Goal: Task Accomplishment & Management: Use online tool/utility

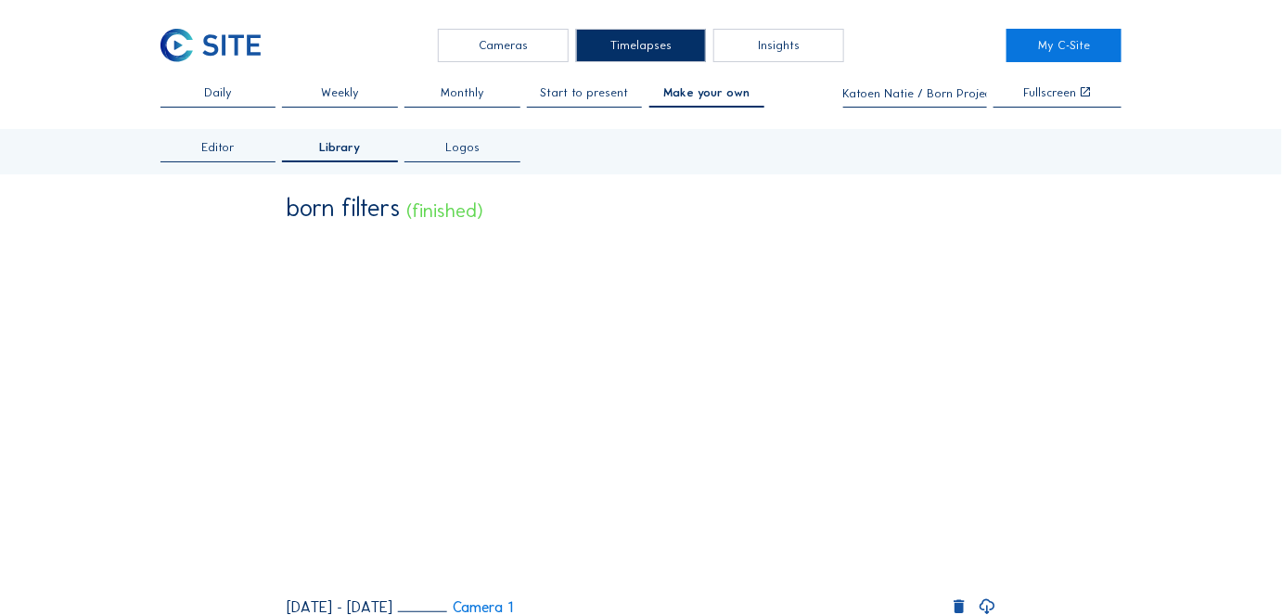
click at [488, 32] on div "Cameras" at bounding box center [503, 45] width 131 height 33
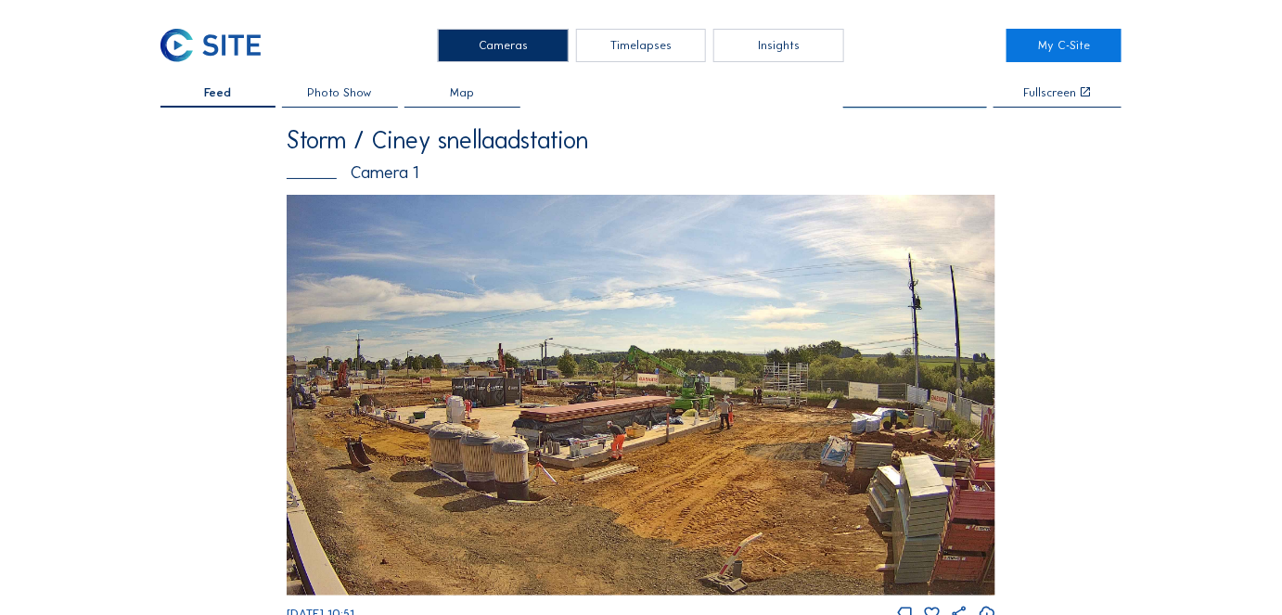
click at [925, 91] on input "text" at bounding box center [915, 93] width 144 height 13
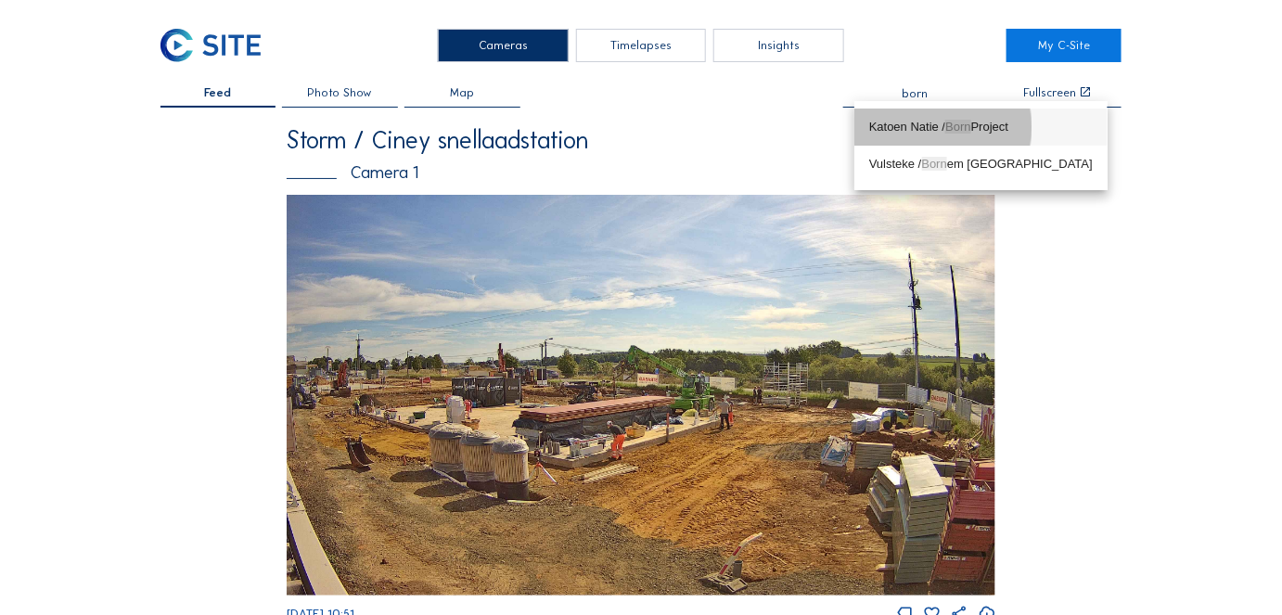
click at [917, 123] on div "Katoen Natie / Born Project" at bounding box center [981, 127] width 224 height 15
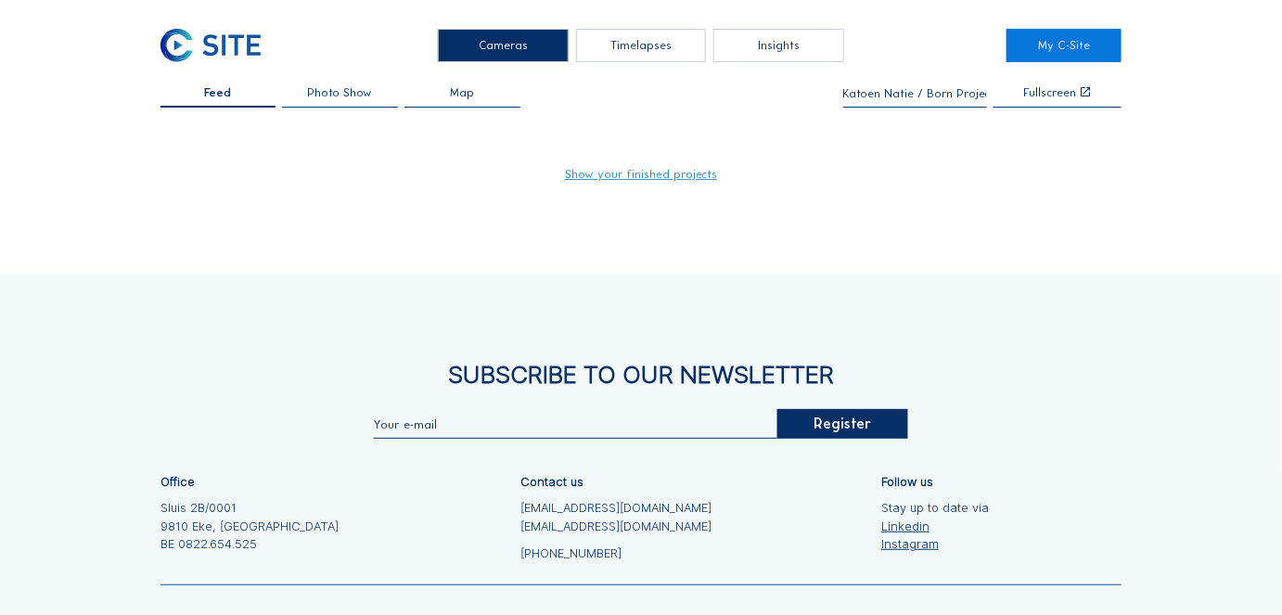
type input "Katoen Natie / Born Project"
click at [652, 177] on link "Show your finished projects" at bounding box center [641, 175] width 152 height 12
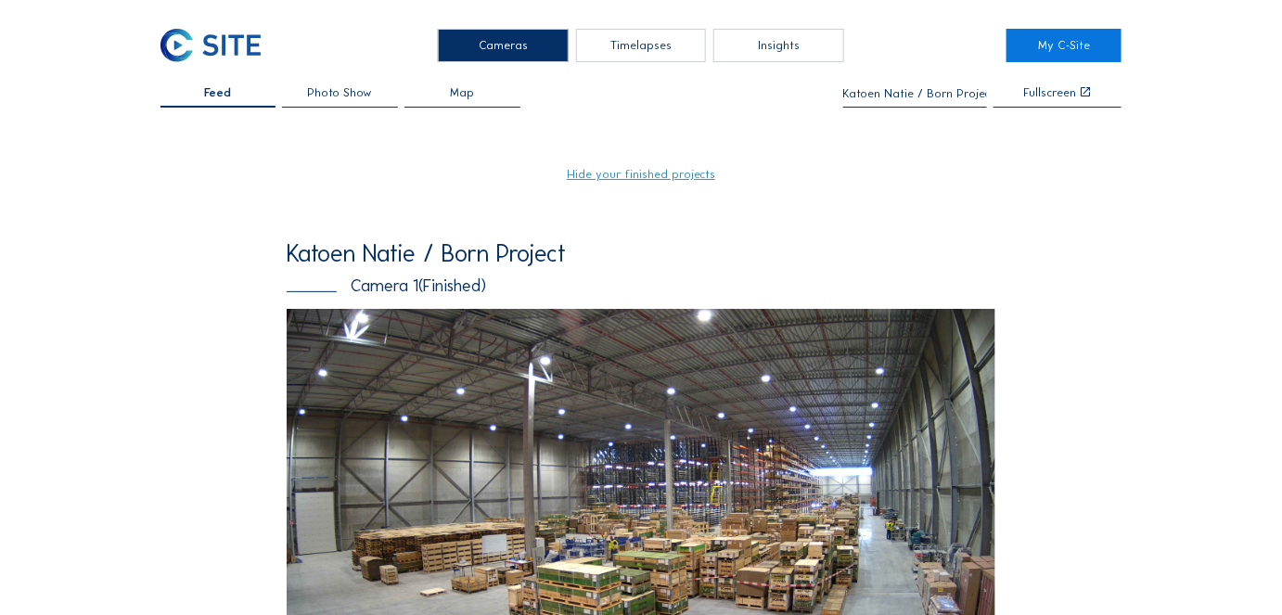
click at [499, 45] on div "Cameras" at bounding box center [503, 45] width 131 height 33
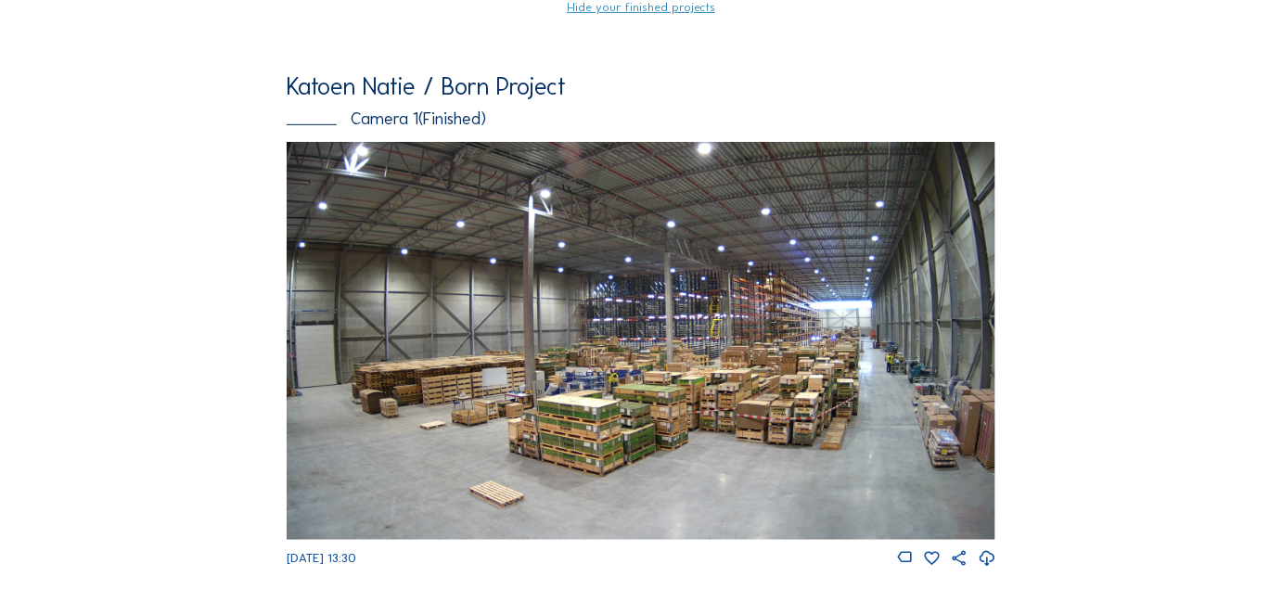
scroll to position [187, 0]
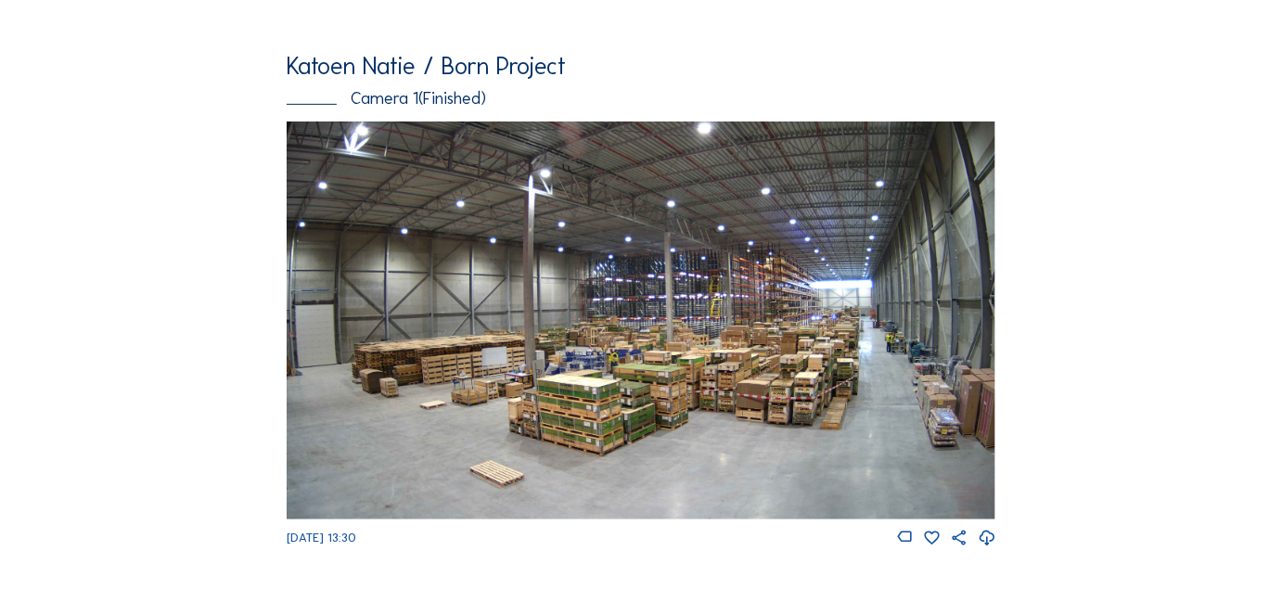
click at [443, 305] on img at bounding box center [641, 321] width 709 height 399
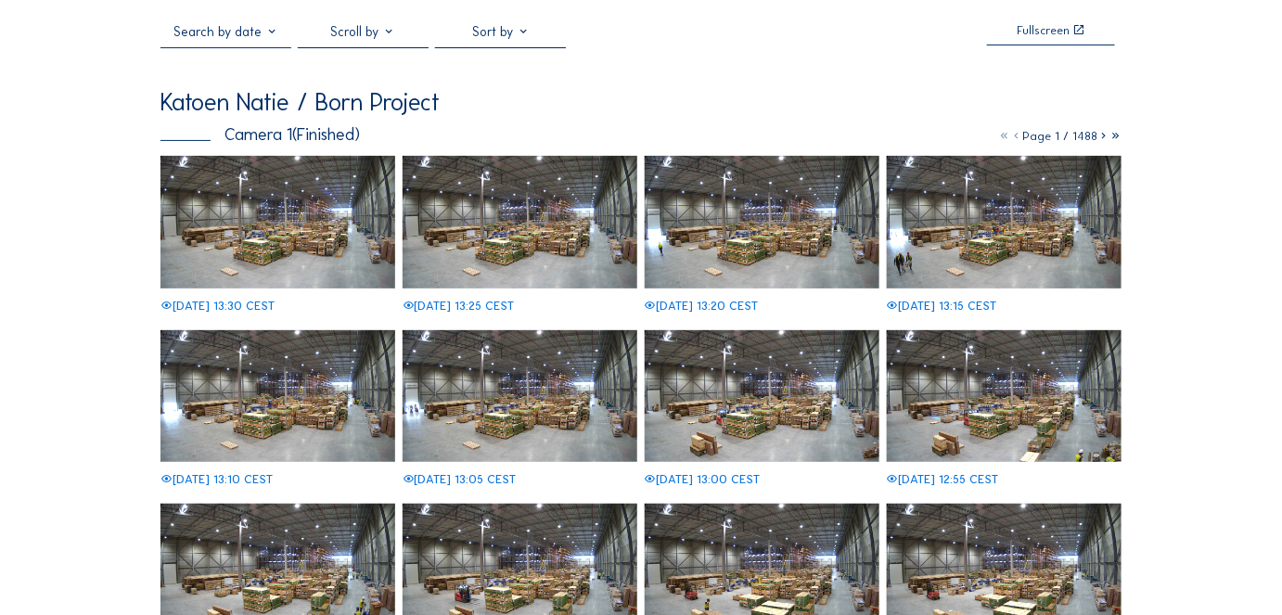
scroll to position [17, 0]
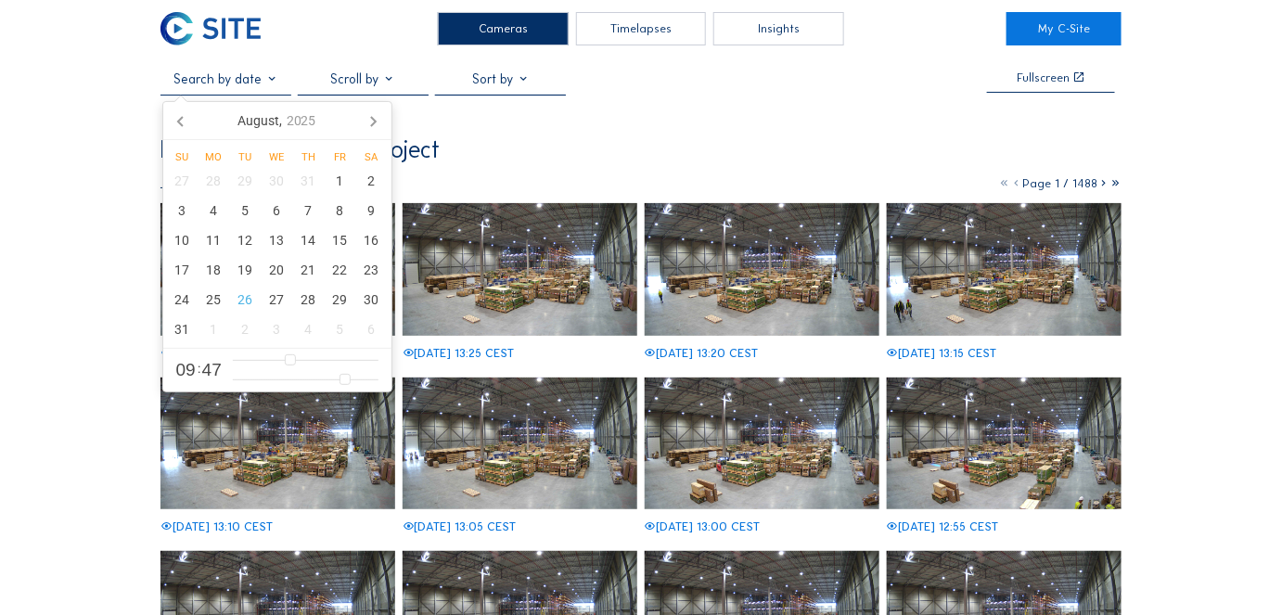
click at [262, 87] on input "text" at bounding box center [225, 78] width 131 height 17
click at [244, 262] on div "19" at bounding box center [246, 270] width 32 height 30
type input "[DATE] 09:47"
click at [579, 148] on div "Katoen Natie / Born Project" at bounding box center [641, 150] width 962 height 24
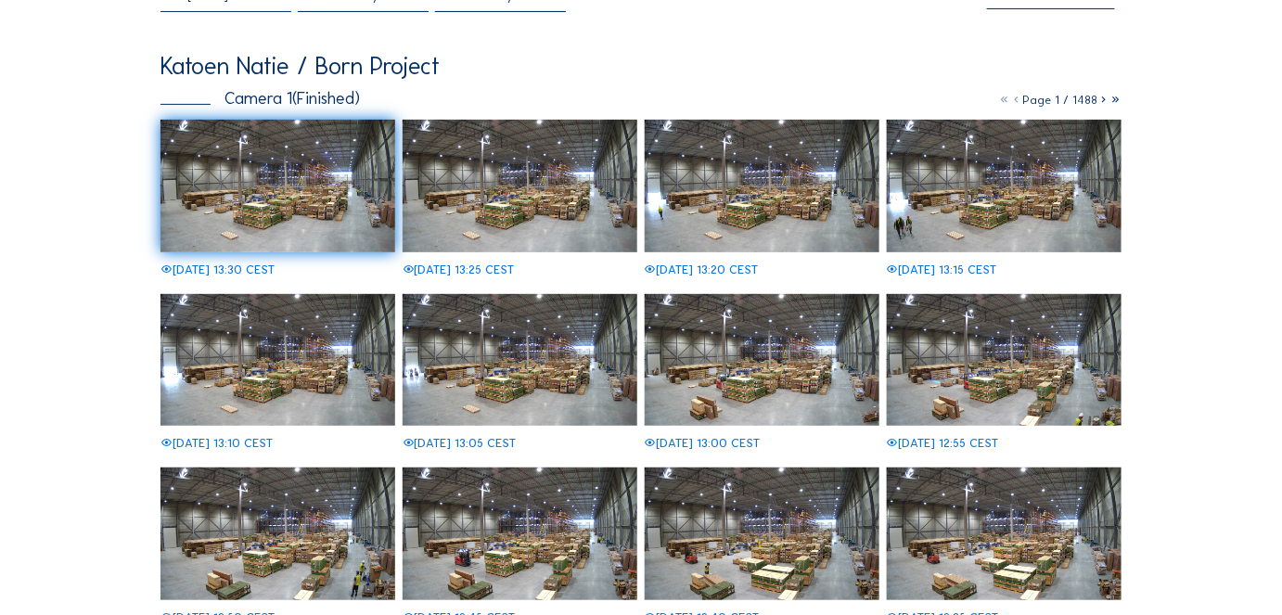
scroll to position [0, 0]
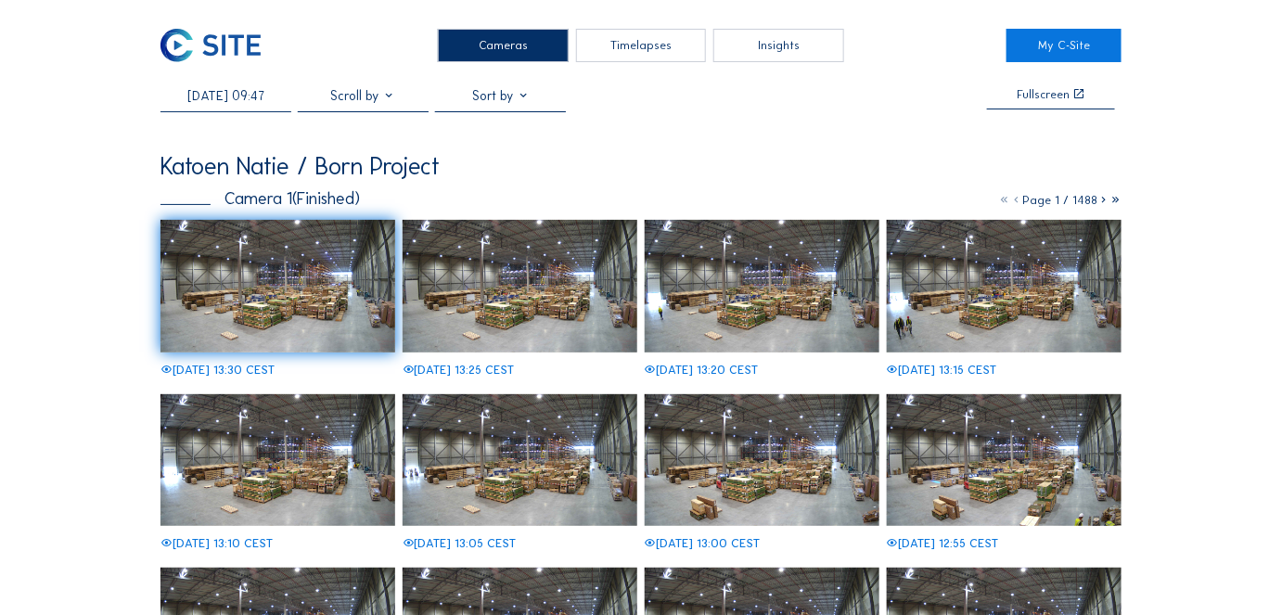
click at [537, 293] on img at bounding box center [521, 286] width 236 height 133
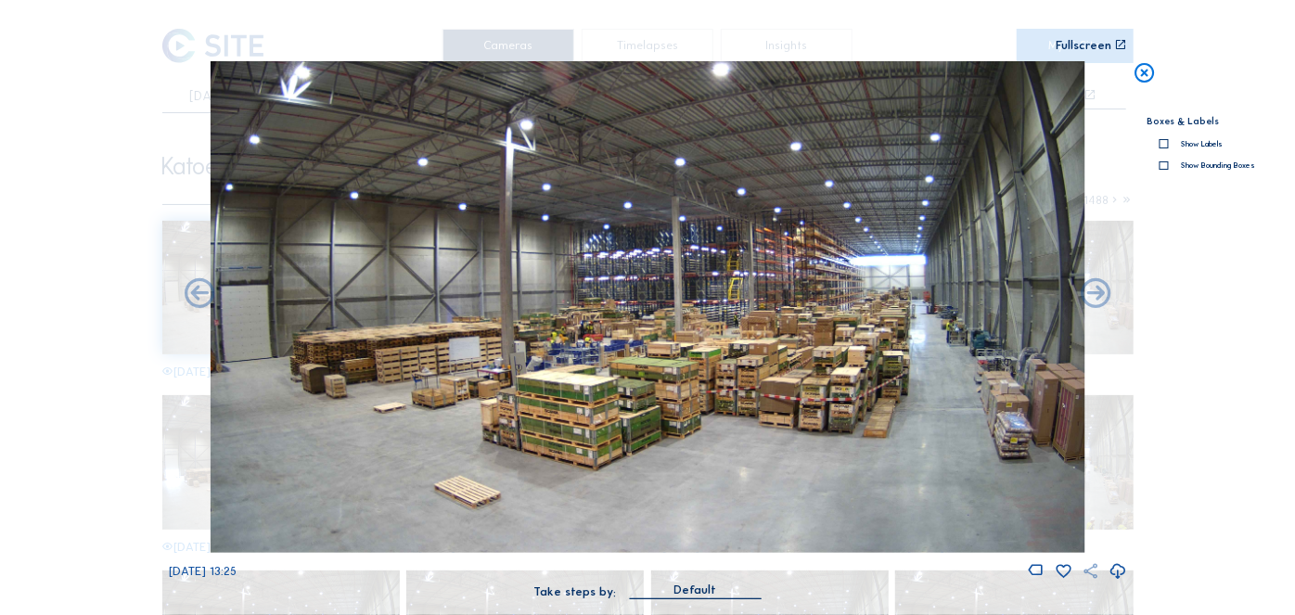
click at [1083, 569] on icon at bounding box center [1090, 571] width 18 height 19
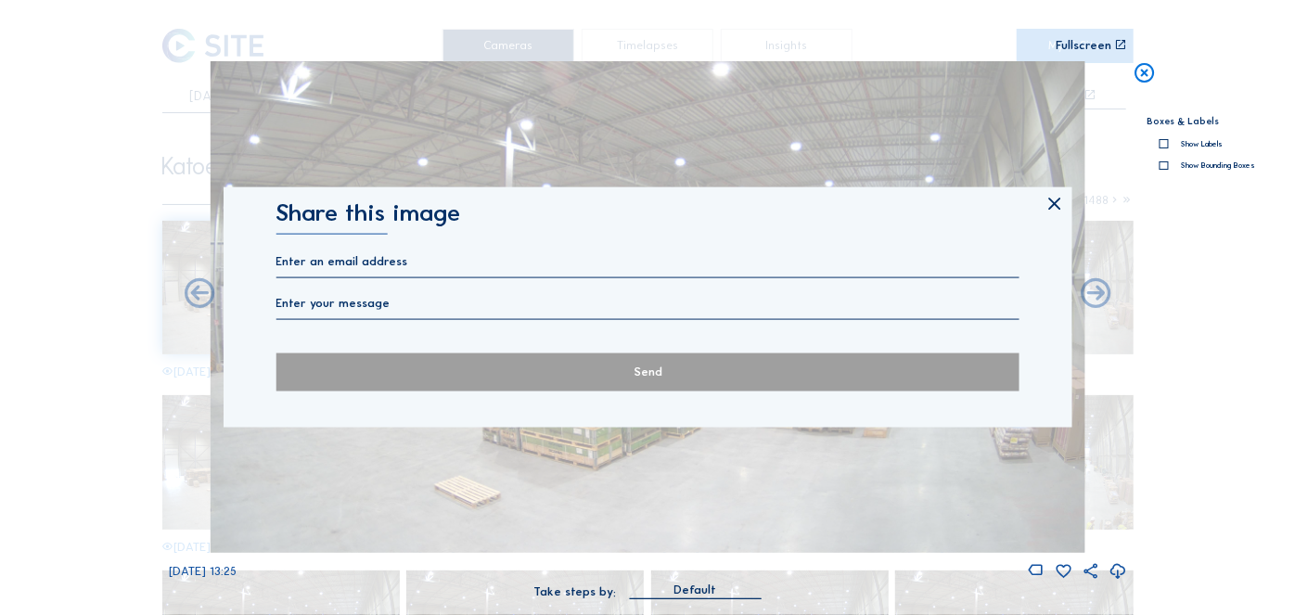
click at [1051, 203] on icon at bounding box center [1054, 204] width 20 height 21
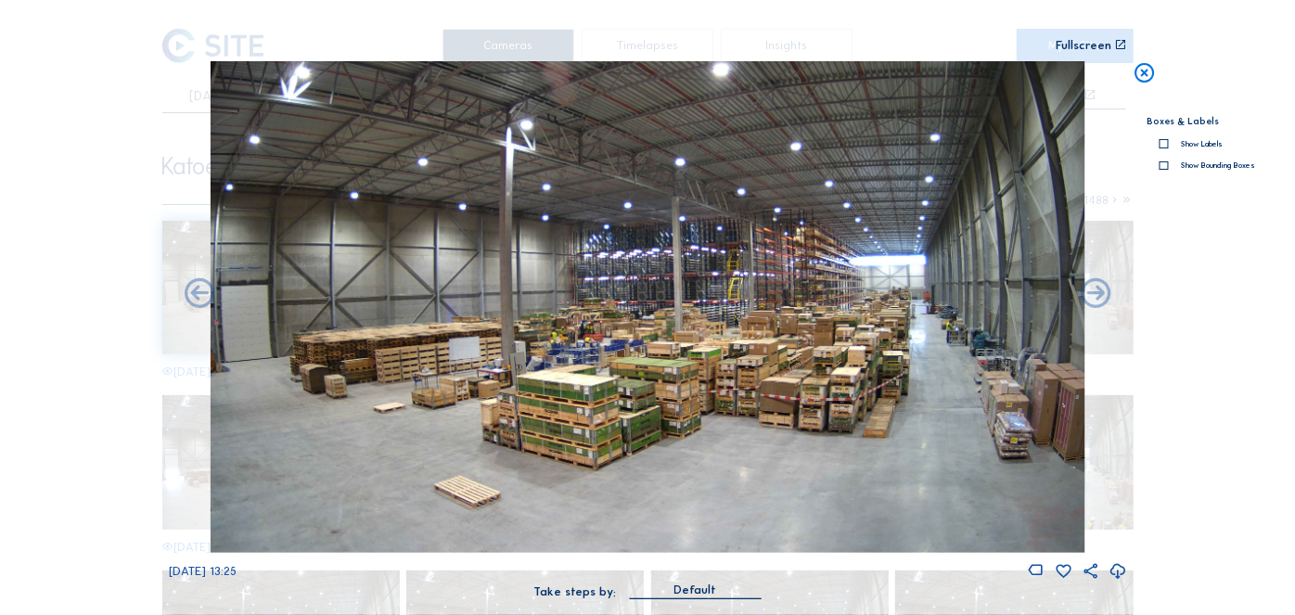
click at [1139, 67] on icon at bounding box center [1144, 73] width 24 height 25
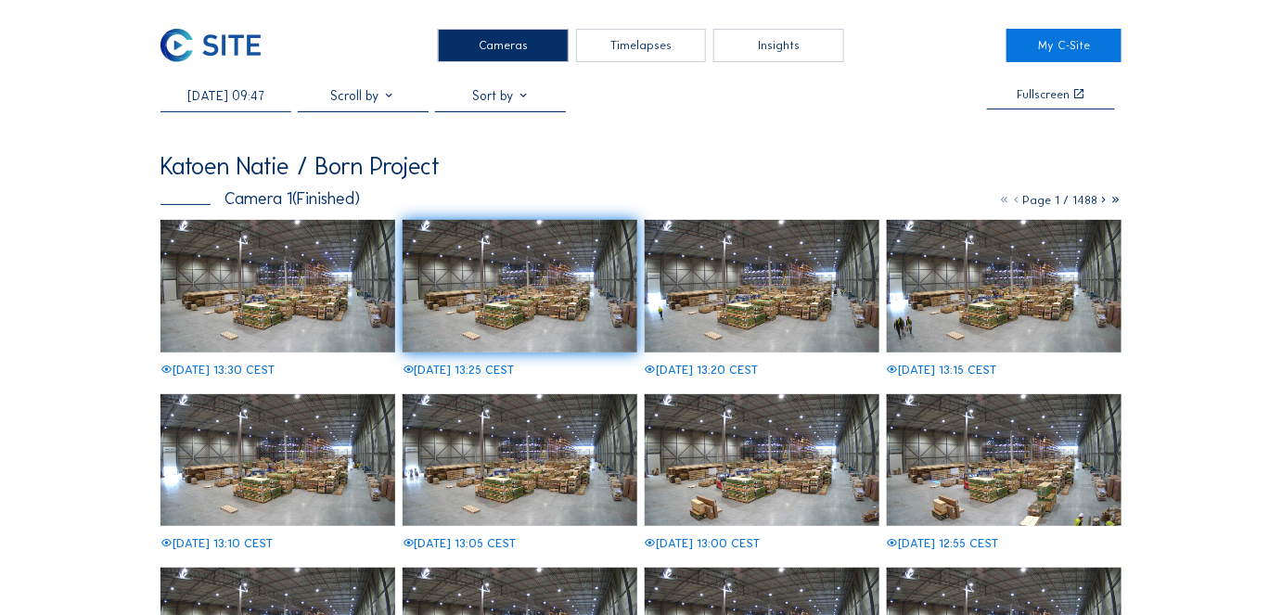
click at [607, 43] on div "Timelapses" at bounding box center [641, 45] width 131 height 33
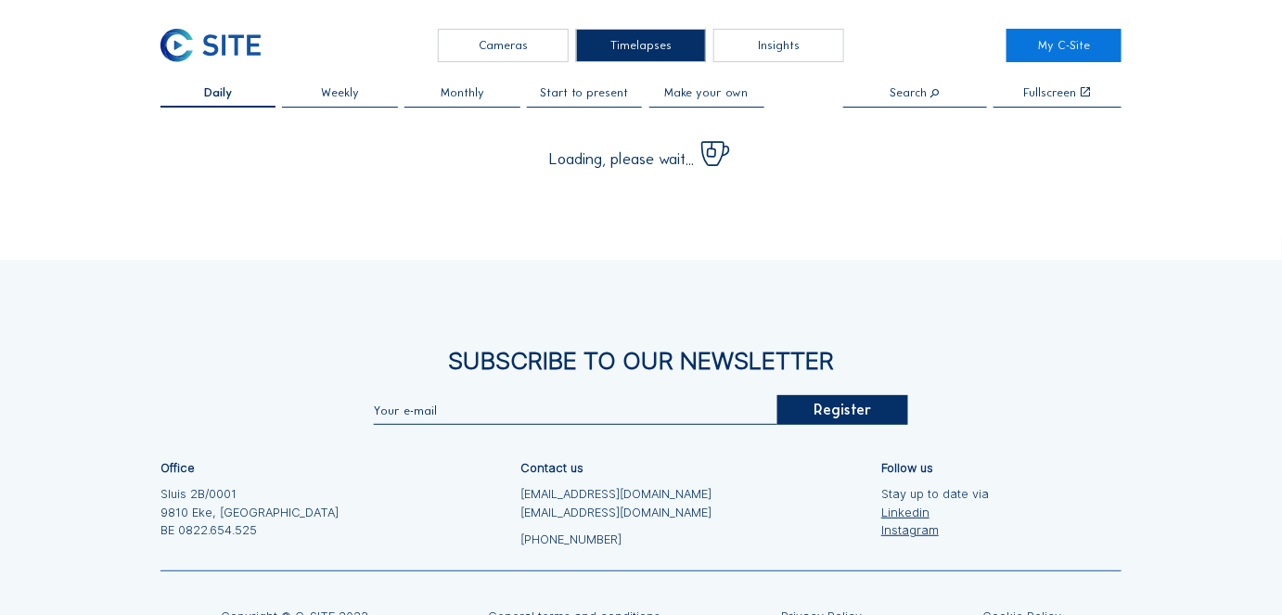
click at [499, 40] on div "Cameras" at bounding box center [503, 45] width 131 height 33
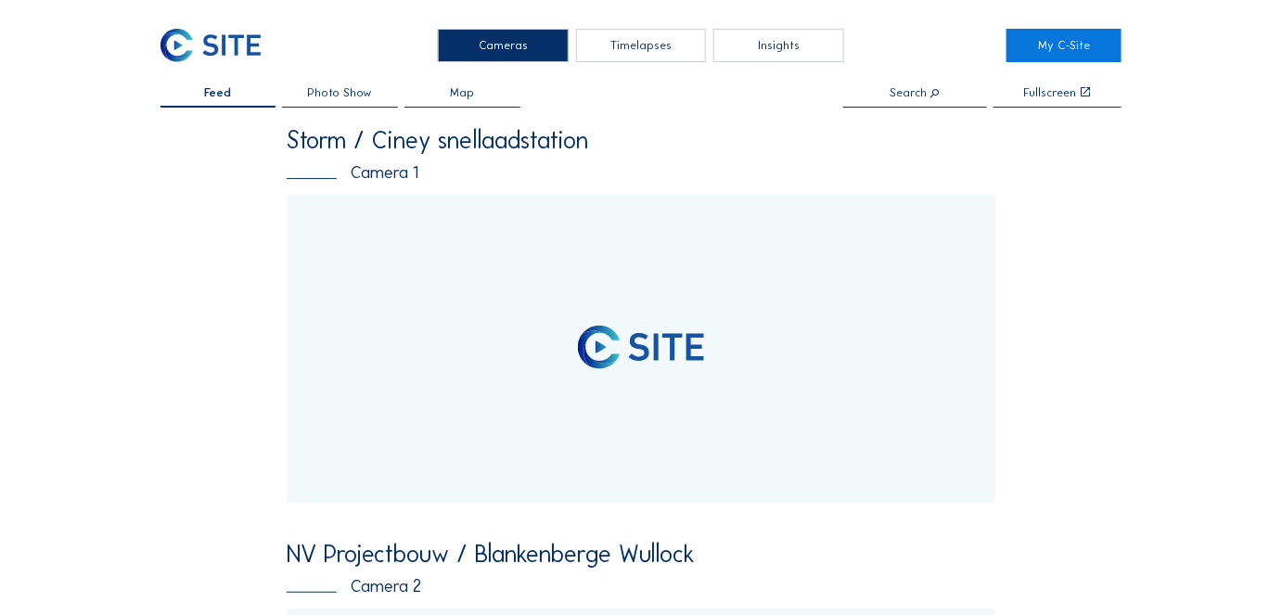
click at [902, 102] on div "Search" at bounding box center [915, 97] width 144 height 20
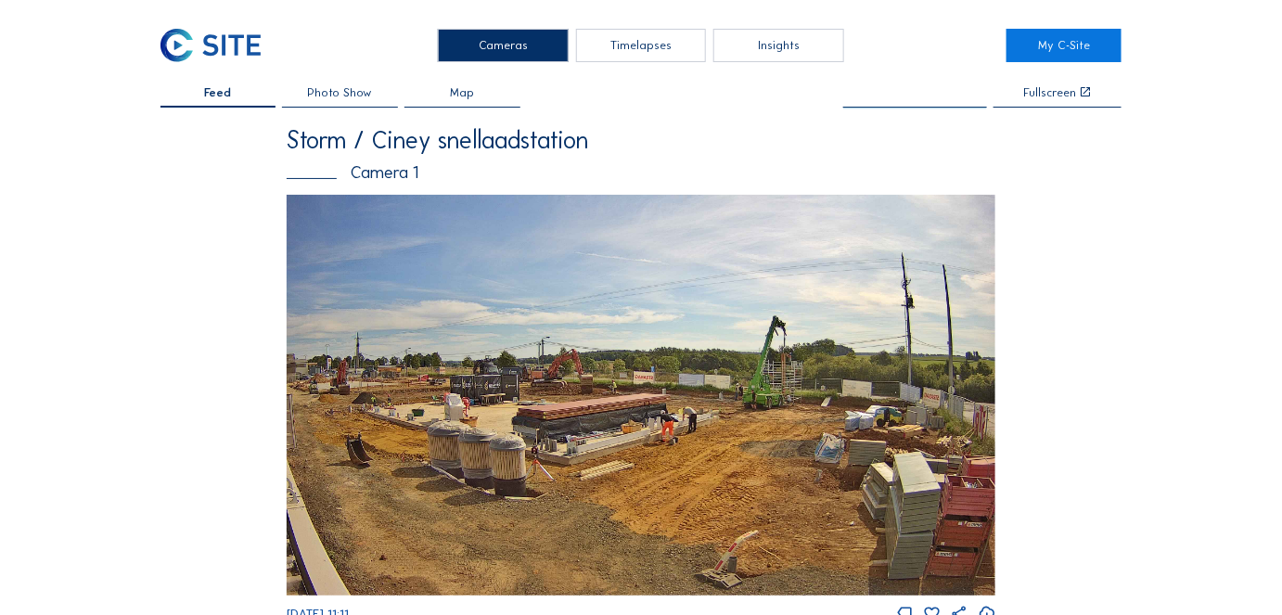
click at [911, 95] on input "text" at bounding box center [915, 93] width 144 height 13
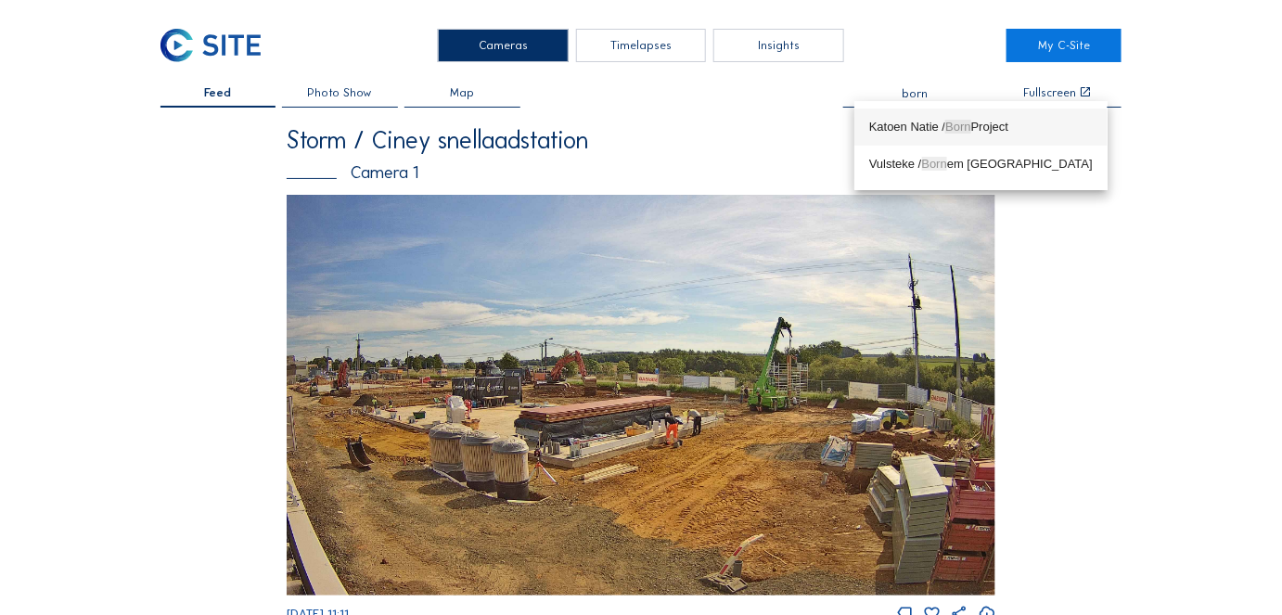
click at [909, 128] on div "Katoen Natie / Born Project" at bounding box center [981, 127] width 224 height 15
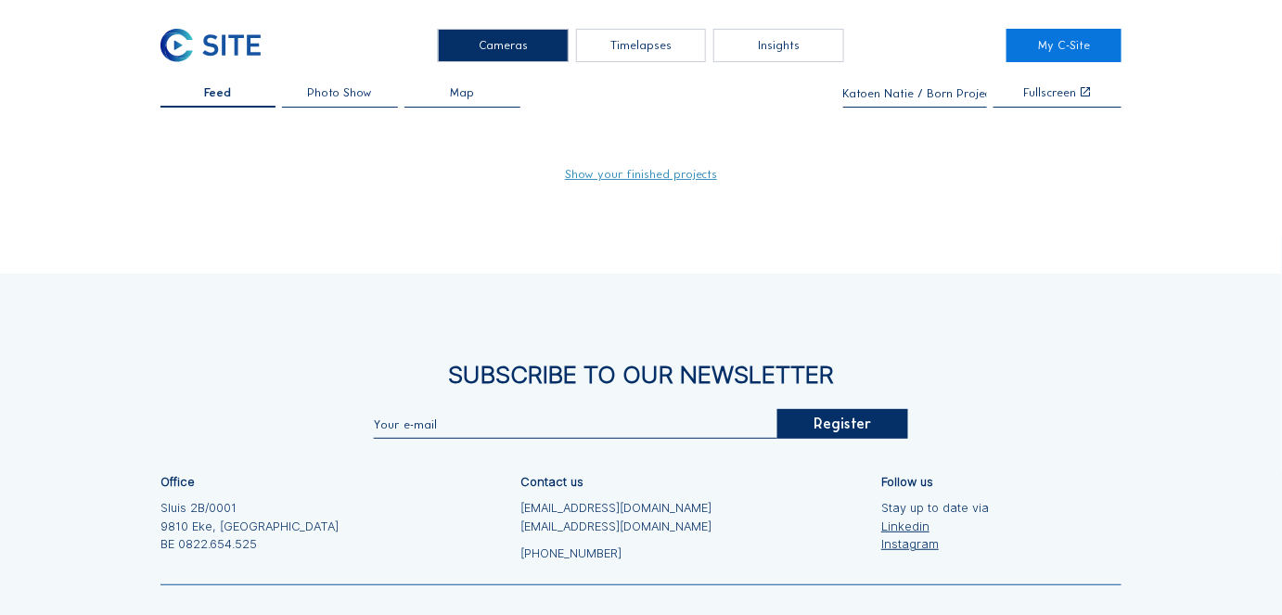
type input "Katoen Natie / Born Project"
click at [615, 178] on link "Show your finished projects" at bounding box center [641, 175] width 152 height 12
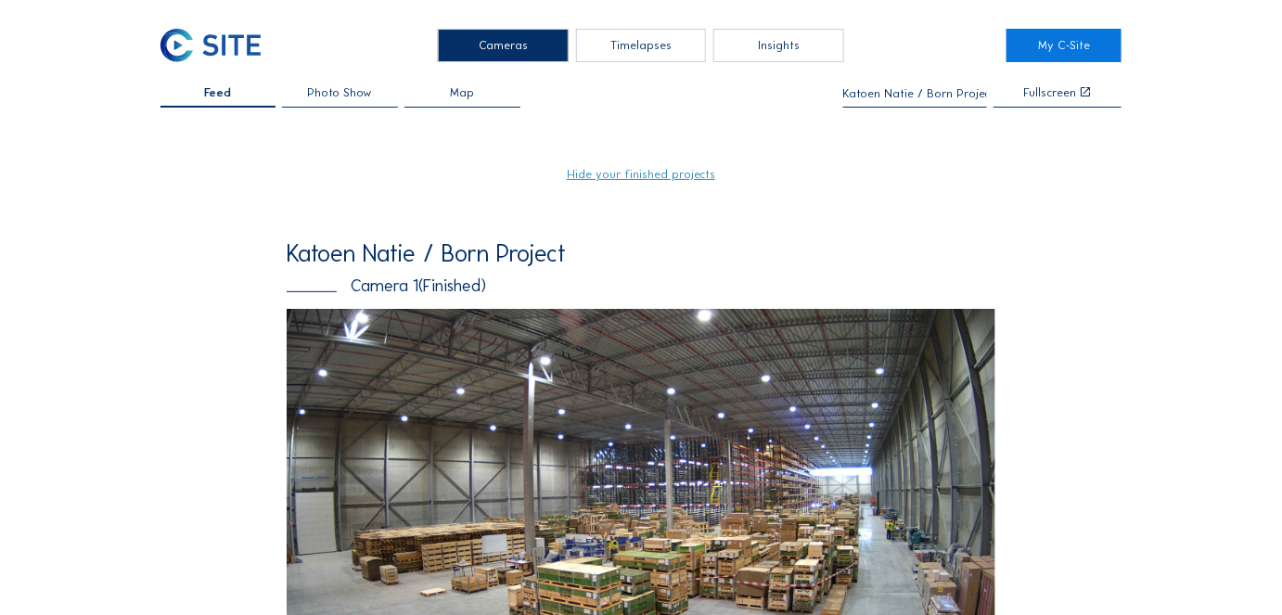
click at [339, 95] on span "Photo Show" at bounding box center [340, 93] width 65 height 12
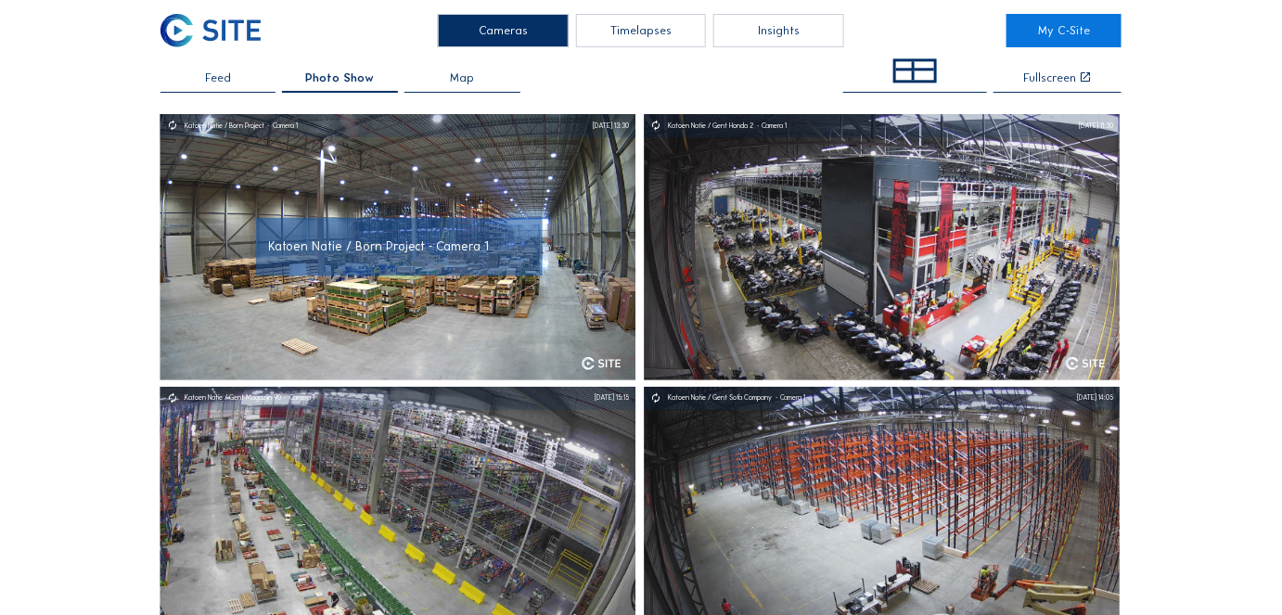
scroll to position [14, 0]
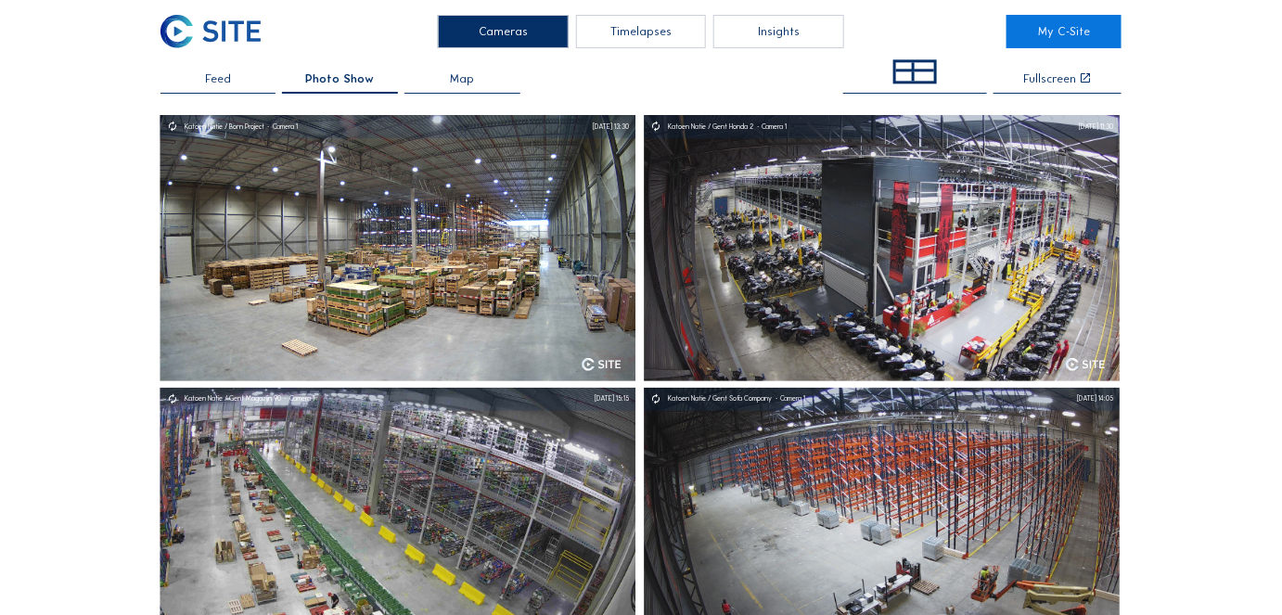
click at [915, 63] on div at bounding box center [905, 66] width 19 height 9
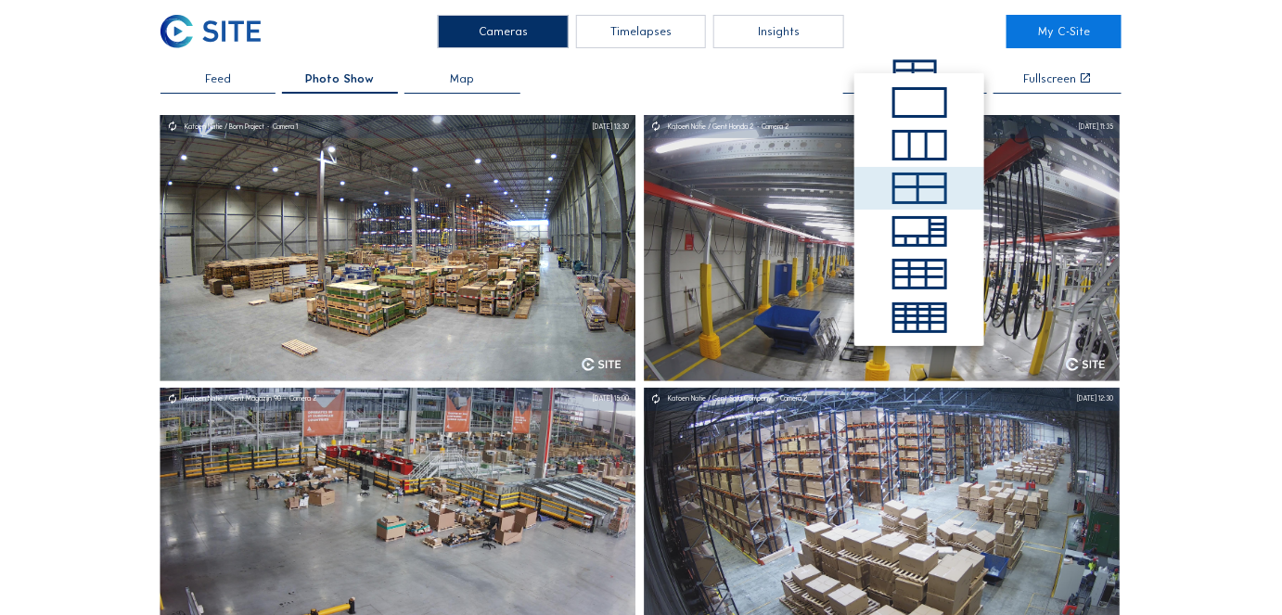
click at [111, 222] on div "Cameras Timelapses Insights My C-Site Feed Photo Show Map Fullscreen Katoen Nat…" at bounding box center [641, 609] width 1282 height 1247
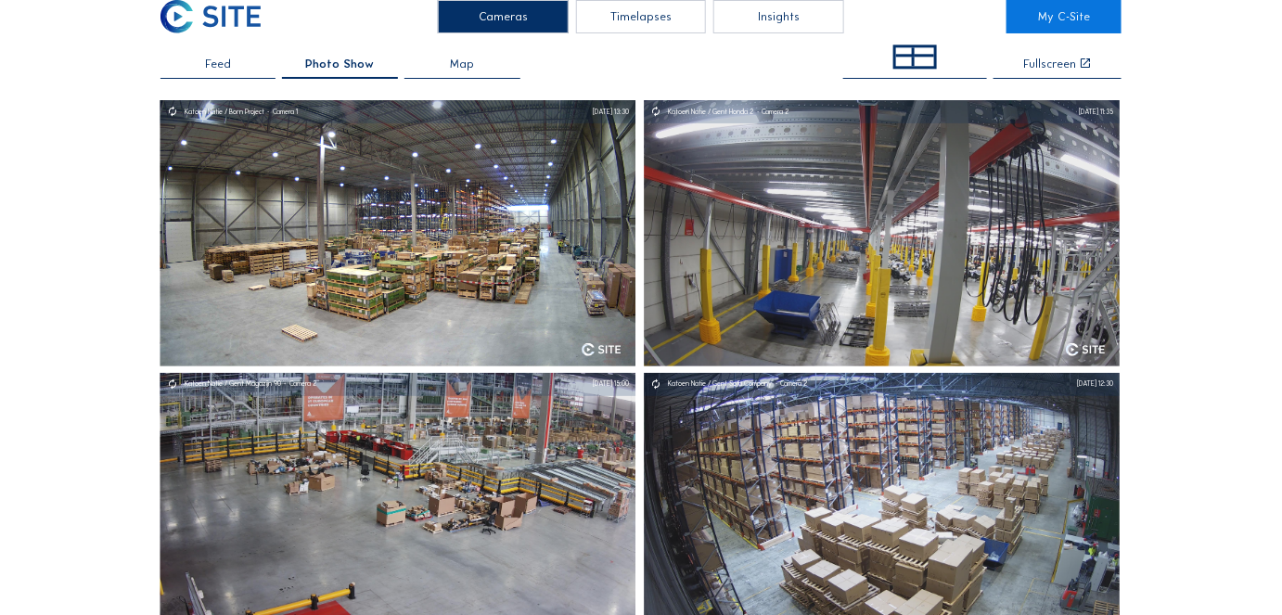
scroll to position [30, 0]
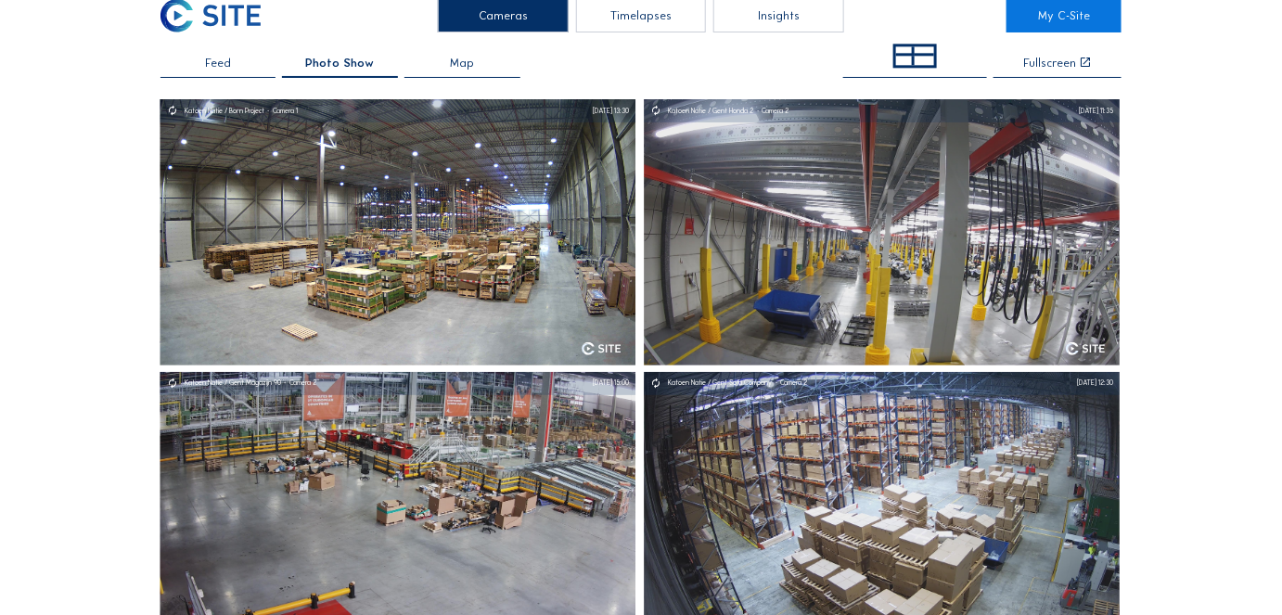
click at [1058, 58] on div "Fullscreen" at bounding box center [1050, 64] width 53 height 12
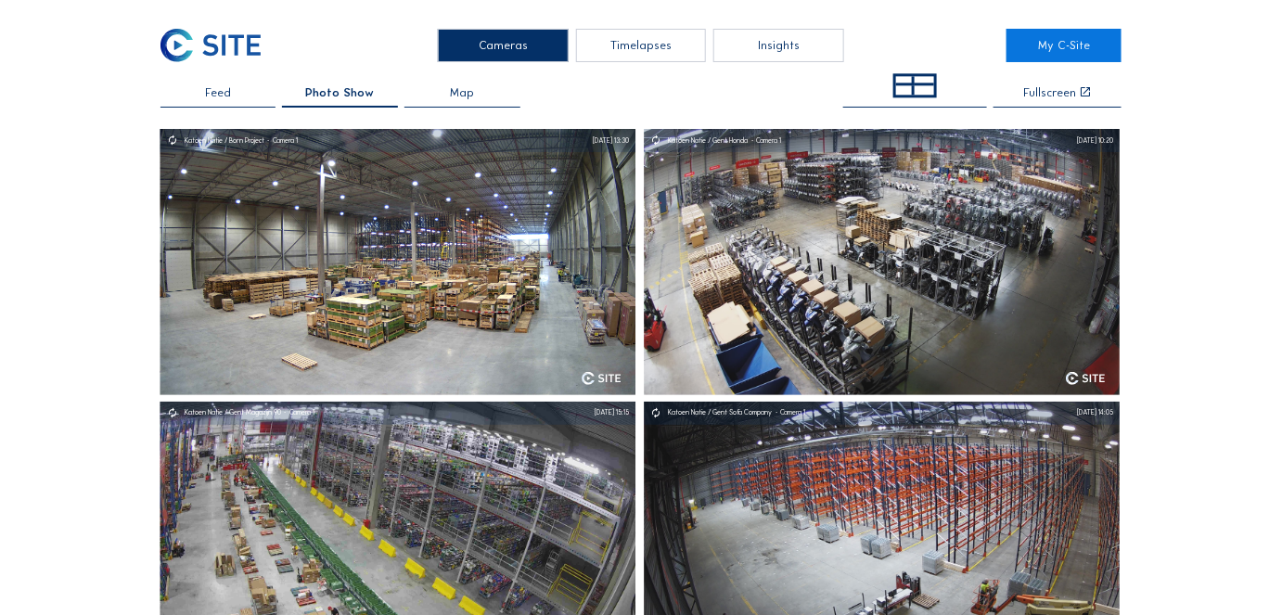
drag, startPoint x: 628, startPoint y: 50, endPoint x: 601, endPoint y: 40, distance: 28.8
click at [601, 40] on div "Timelapses" at bounding box center [641, 45] width 131 height 33
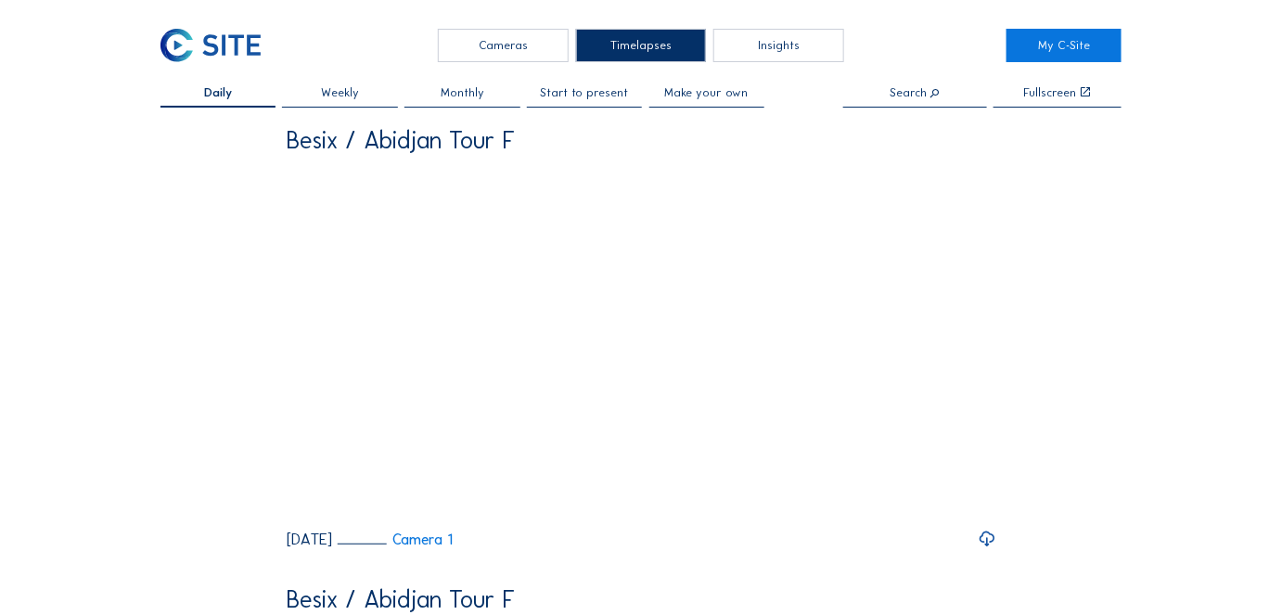
click at [902, 93] on input "text" at bounding box center [915, 93] width 144 height 13
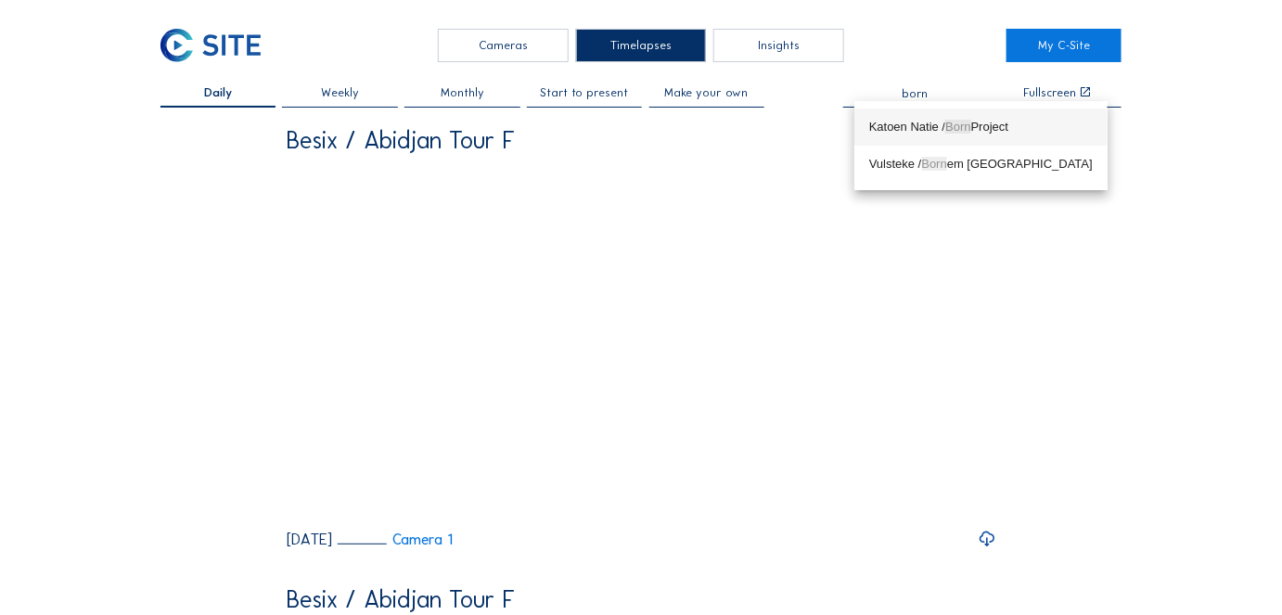
click at [902, 119] on div "Katoen Natie / Born Project" at bounding box center [981, 127] width 224 height 30
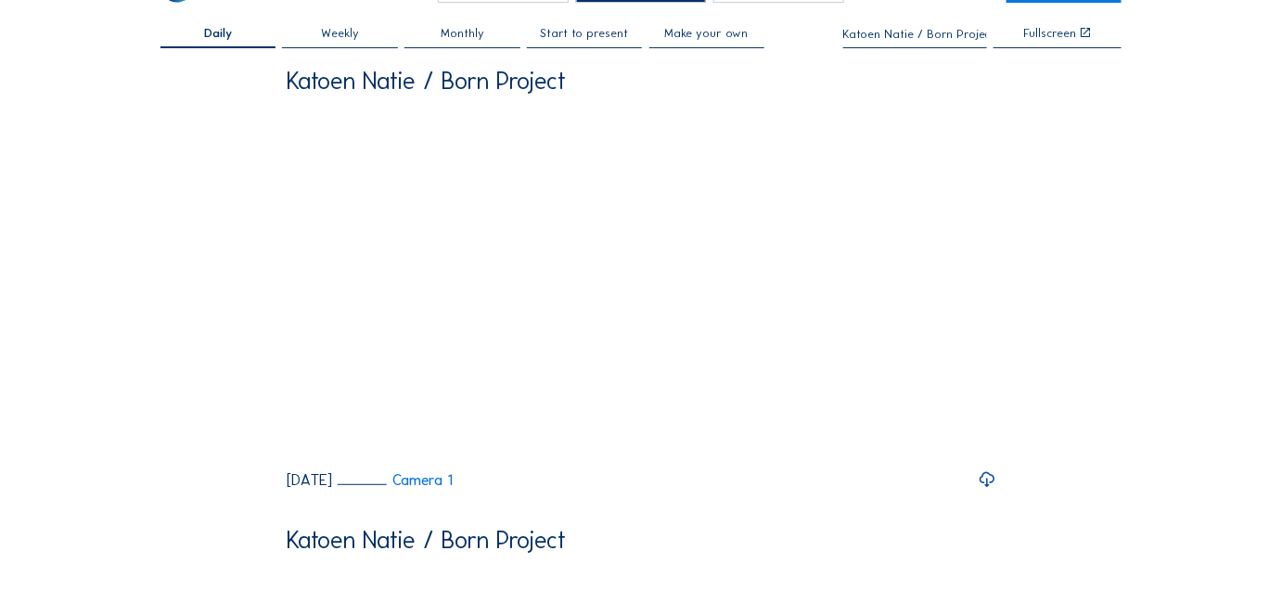
scroll to position [64, 0]
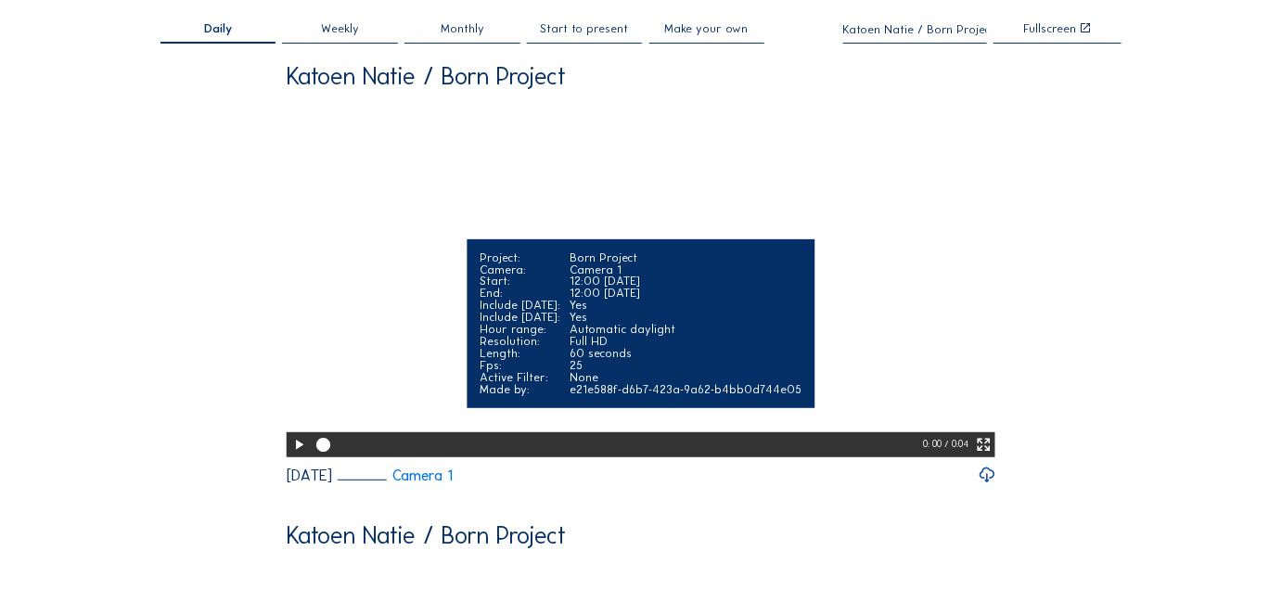
type input "Katoen Natie / Born Project"
click at [291, 455] on icon at bounding box center [298, 445] width 17 height 20
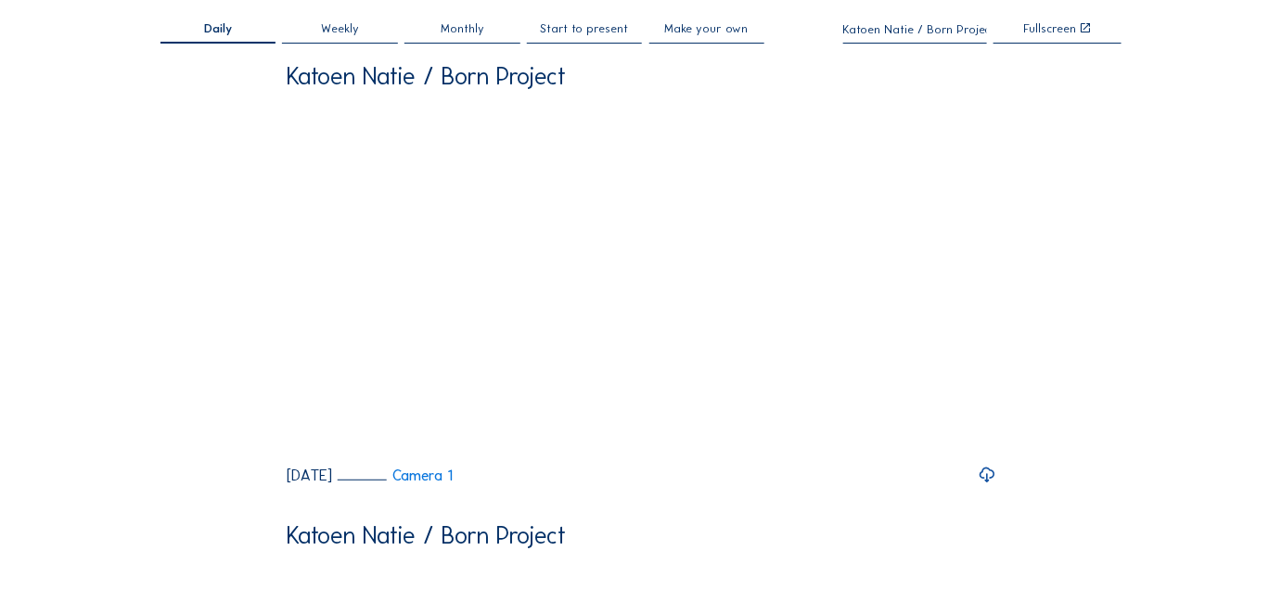
click at [343, 24] on span "Weekly" at bounding box center [340, 29] width 38 height 12
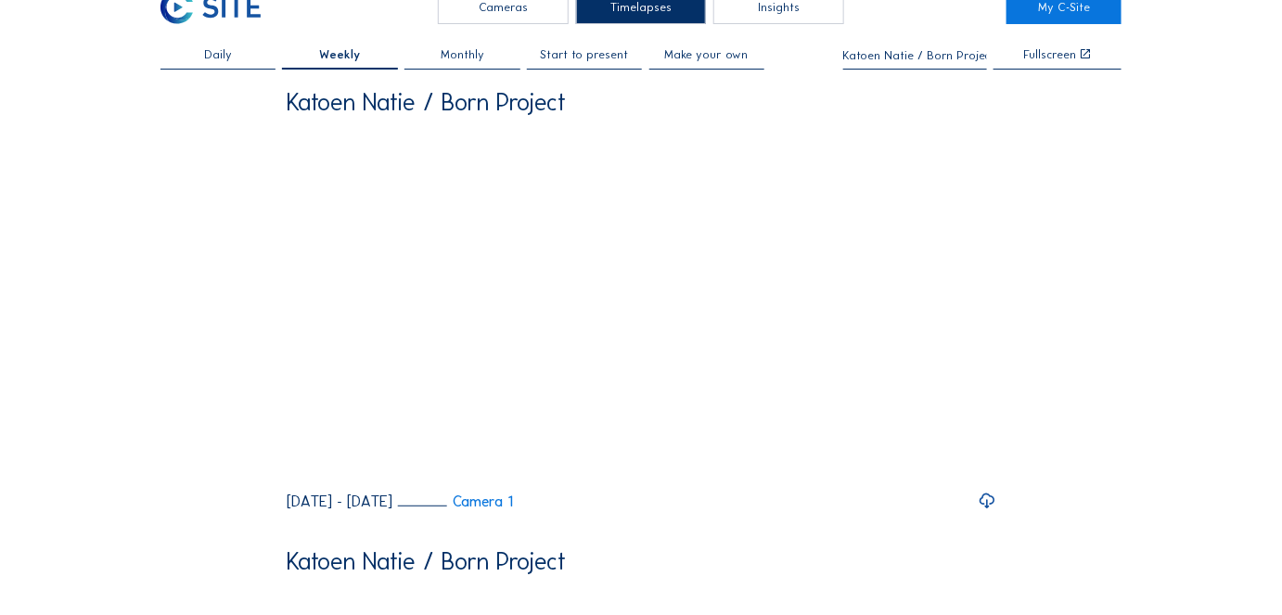
scroll to position [39, 0]
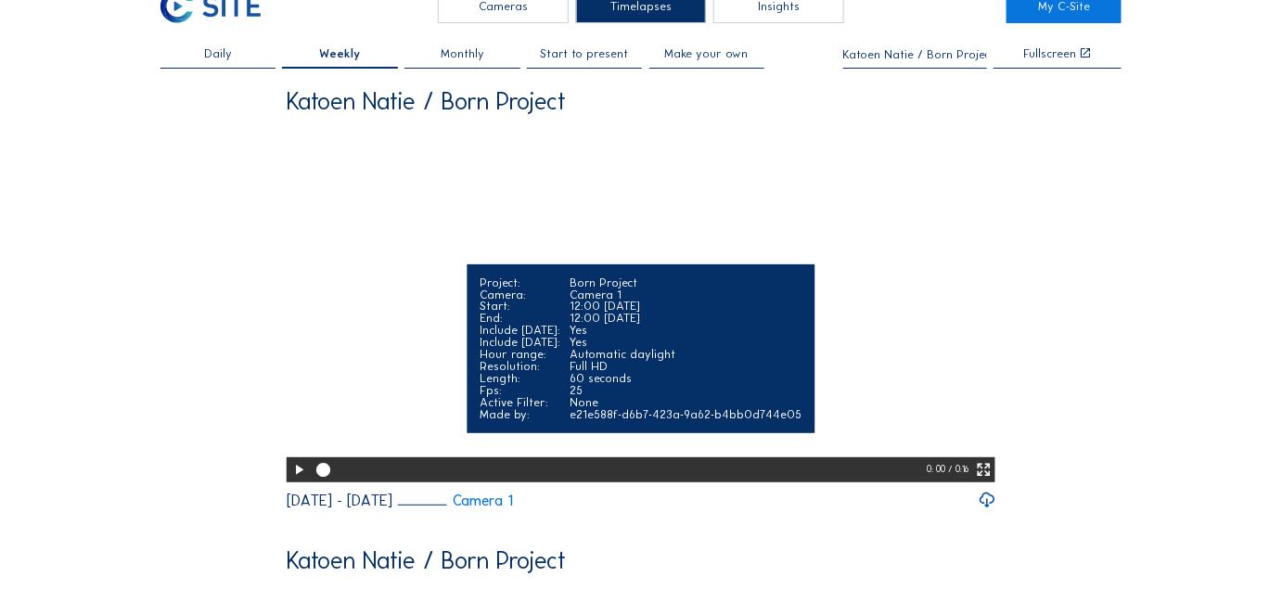
click at [295, 480] on icon at bounding box center [298, 470] width 17 height 20
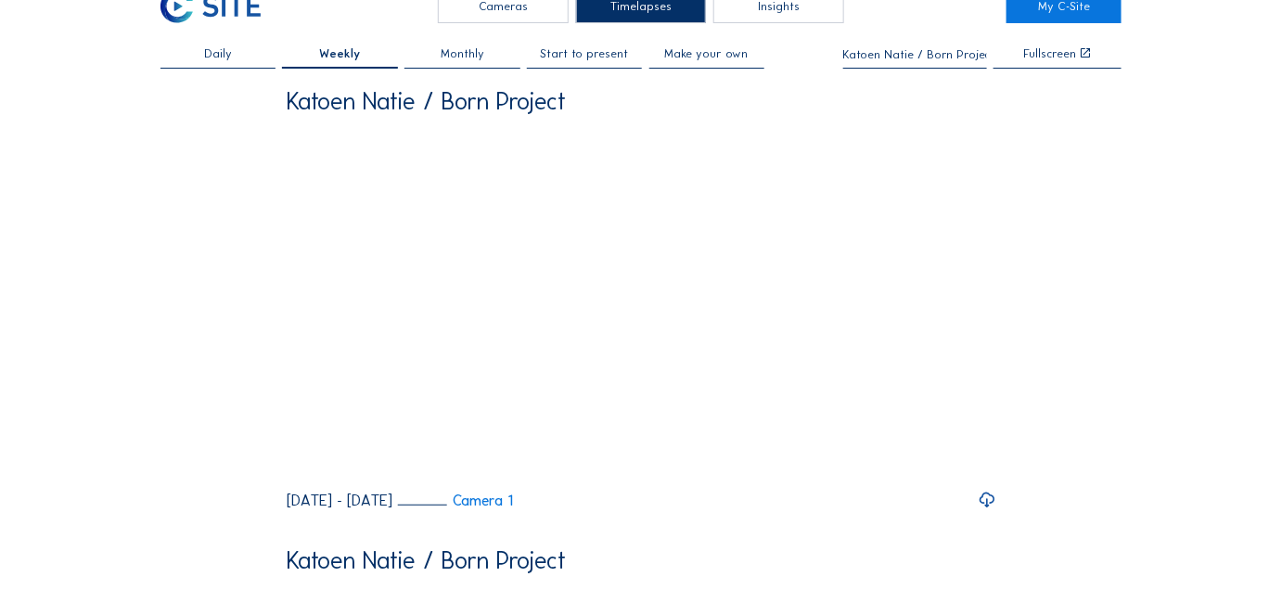
click at [467, 53] on span "Monthly" at bounding box center [463, 54] width 44 height 12
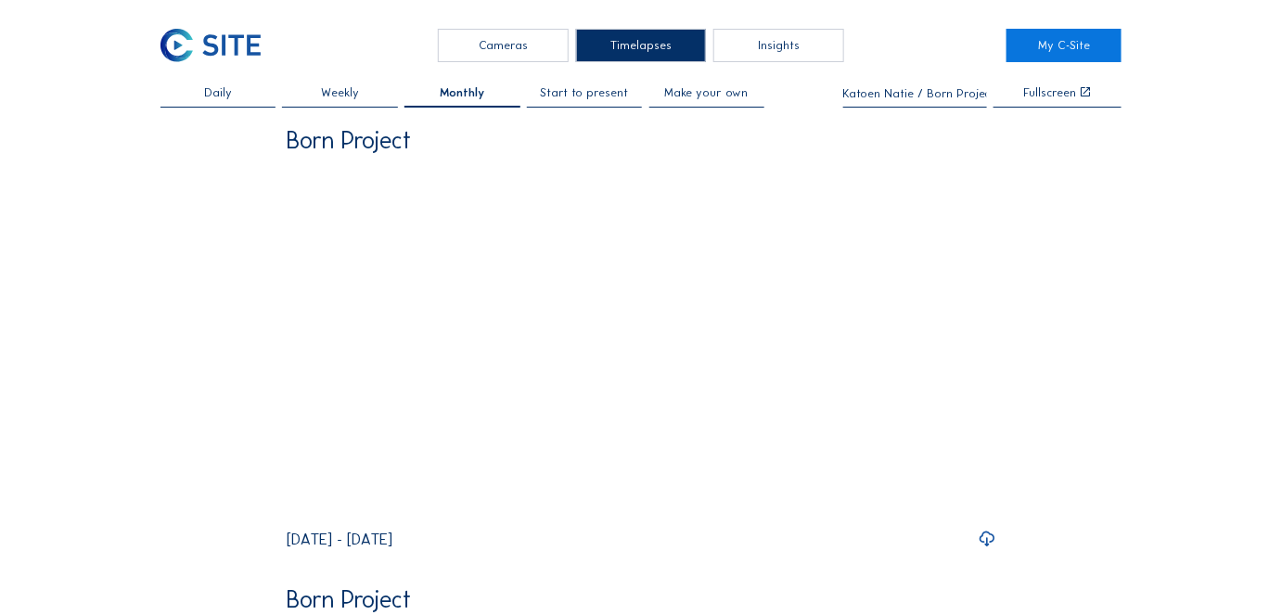
click at [593, 92] on span "Start to present" at bounding box center [585, 93] width 88 height 12
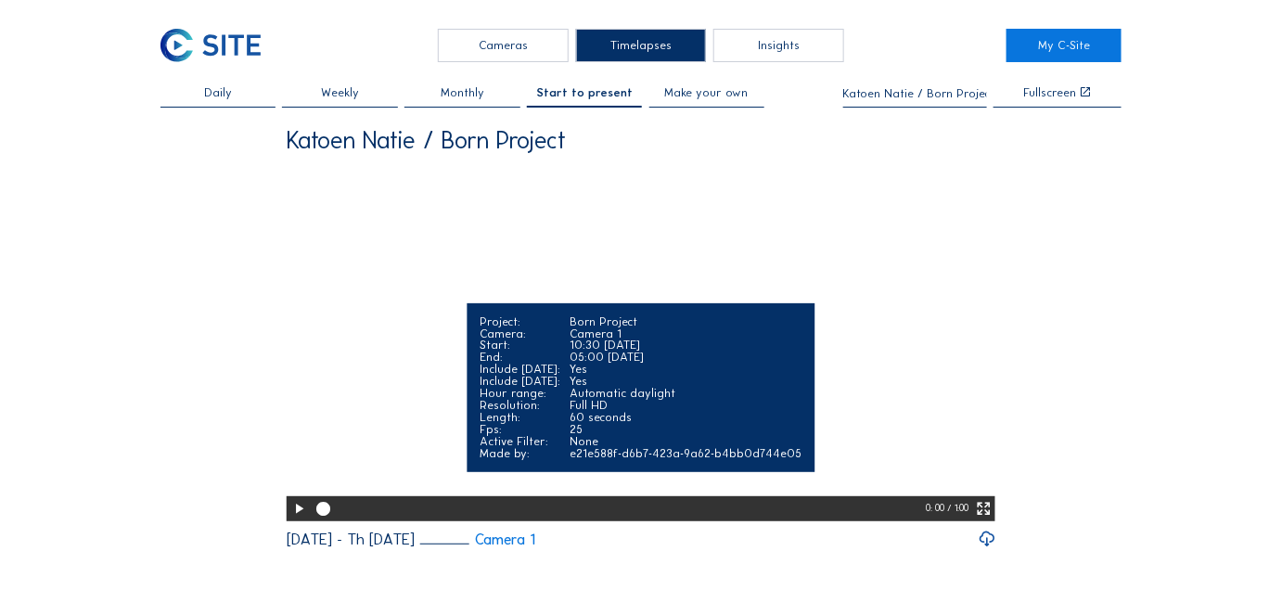
click at [290, 519] on icon at bounding box center [298, 509] width 17 height 20
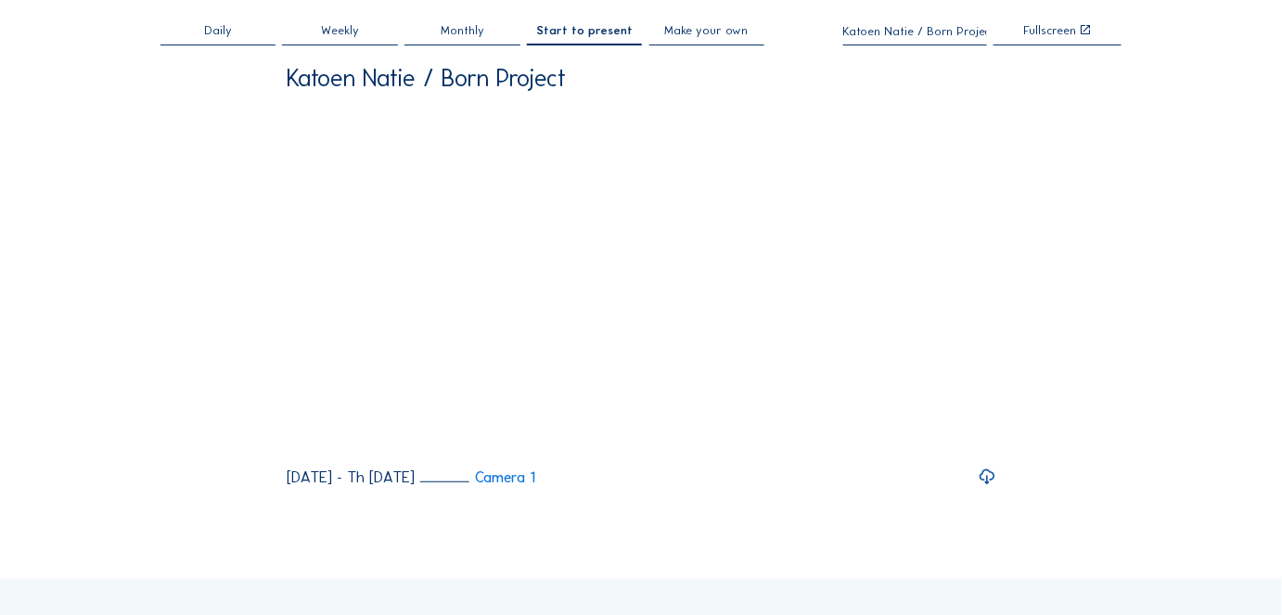
scroll to position [51, 0]
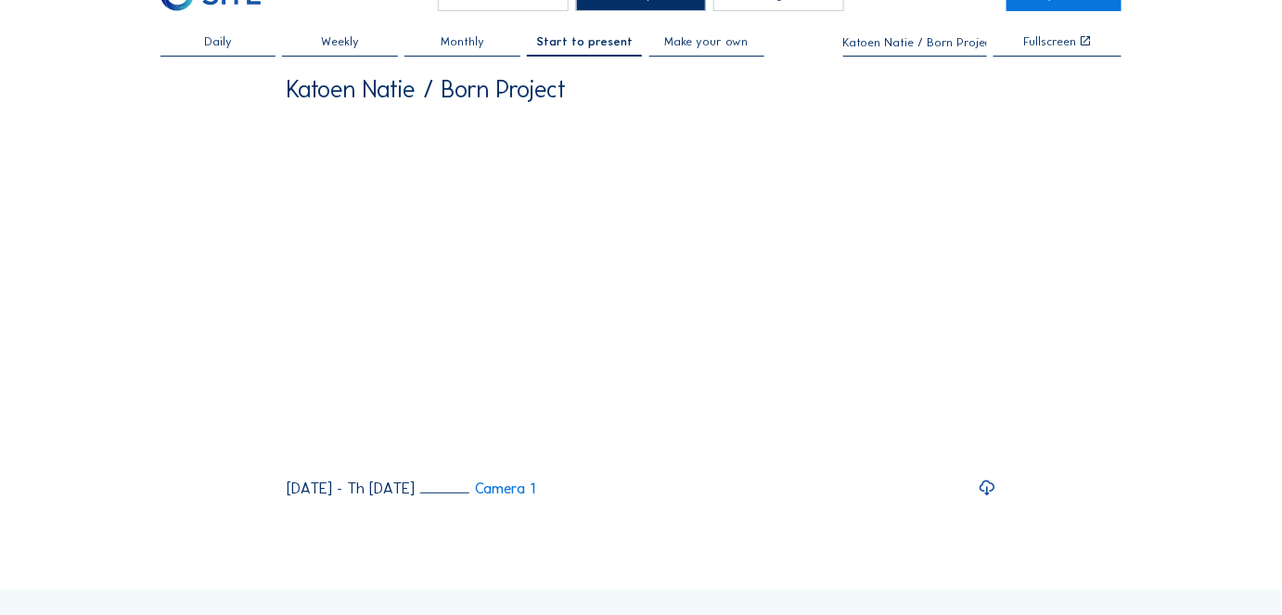
click at [692, 42] on span "Make your own" at bounding box center [706, 42] width 83 height 12
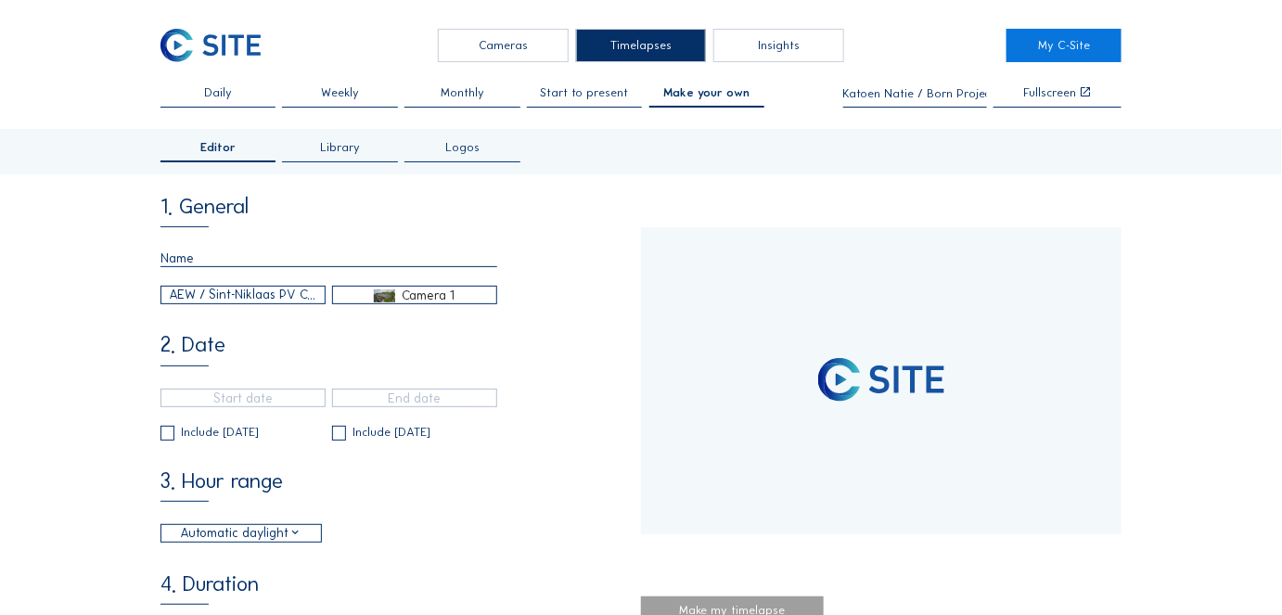
type input "[DATE] 15:40"
type input "[DATE] 15:55"
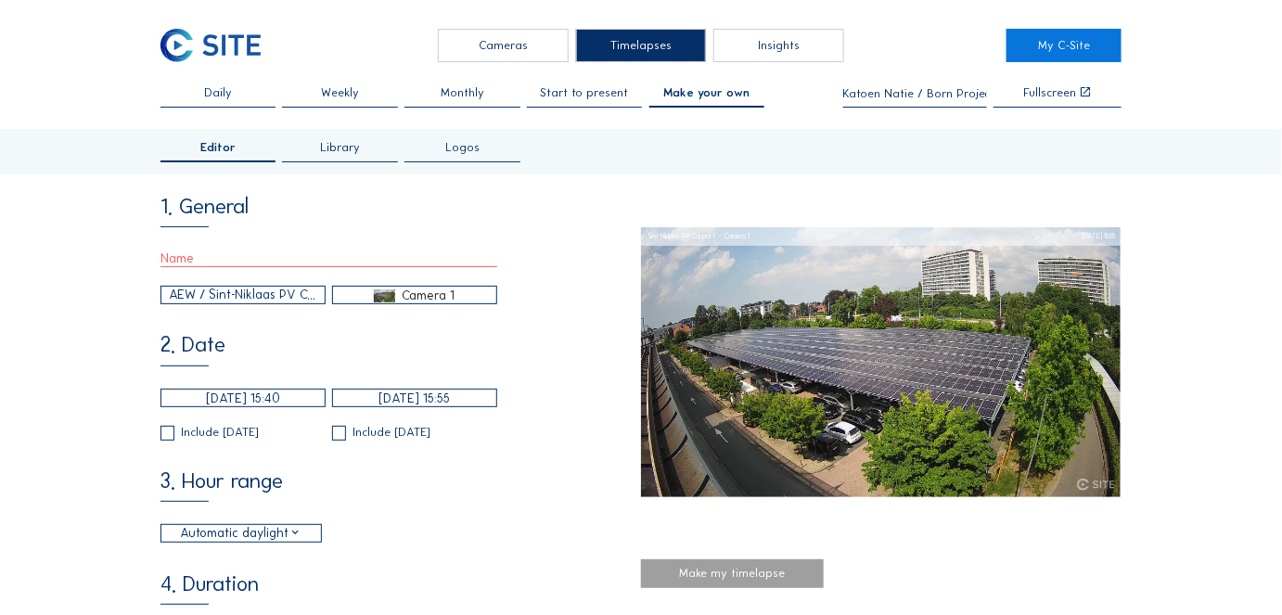
click at [190, 297] on div "AEW / Sint-Niklaas PV Carport" at bounding box center [243, 295] width 147 height 19
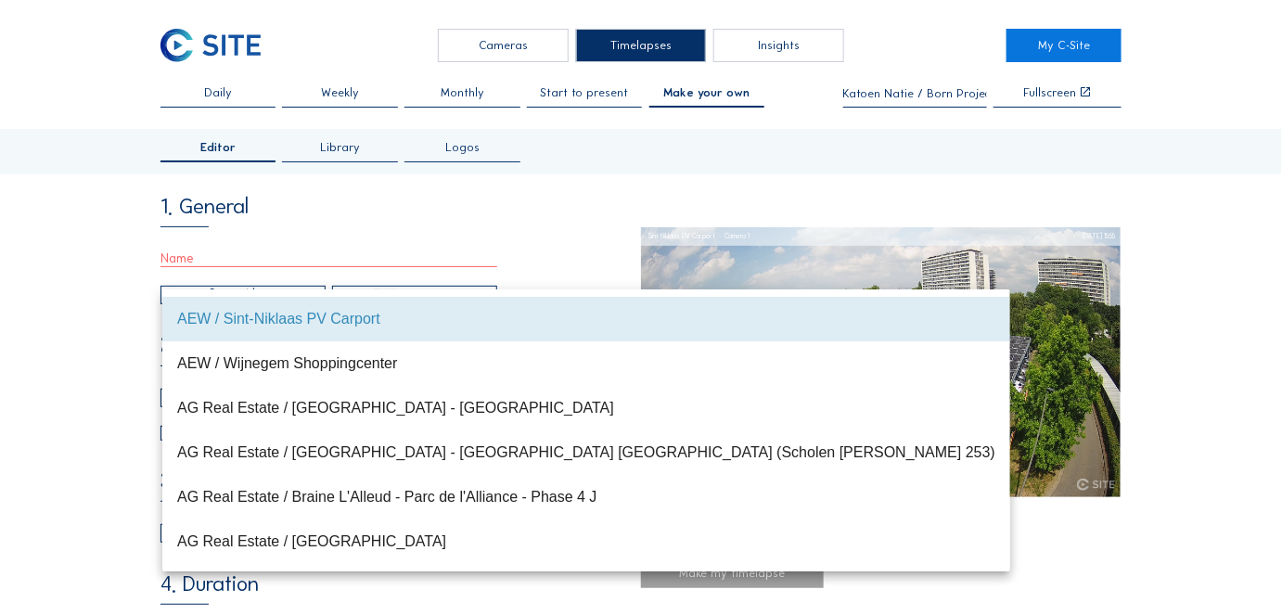
click at [410, 283] on div "AEW / Sint-Niklaas PV Carport Camera 1" at bounding box center [328, 276] width 337 height 55
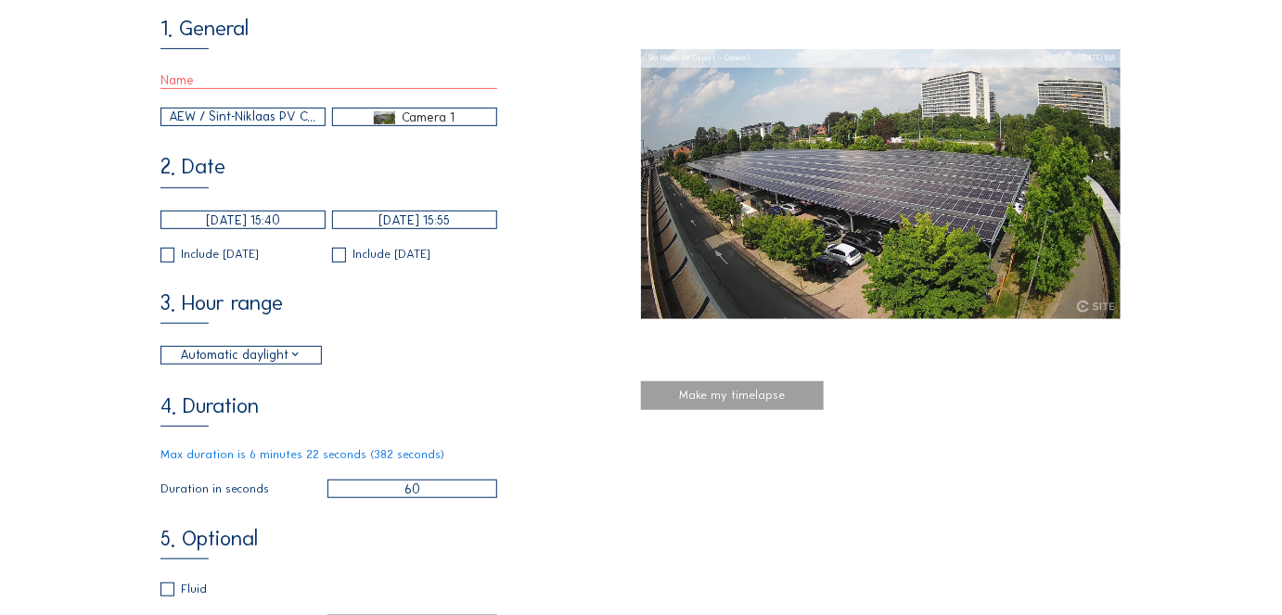
scroll to position [205, 0]
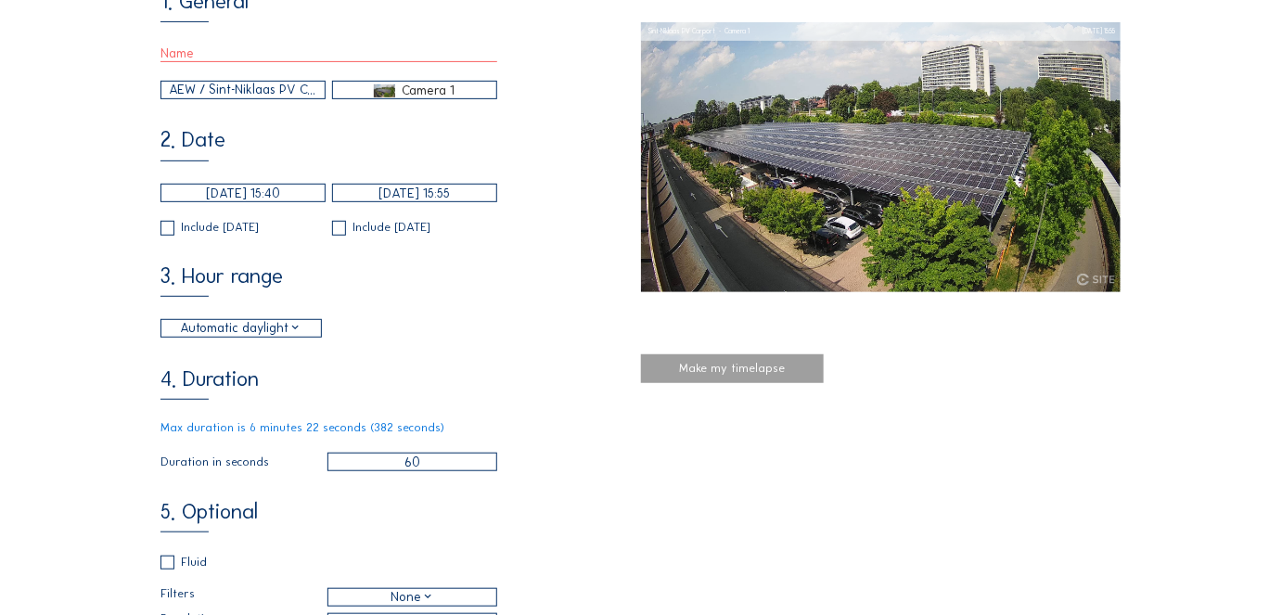
click at [218, 332] on div "Automatic daylight" at bounding box center [241, 328] width 122 height 19
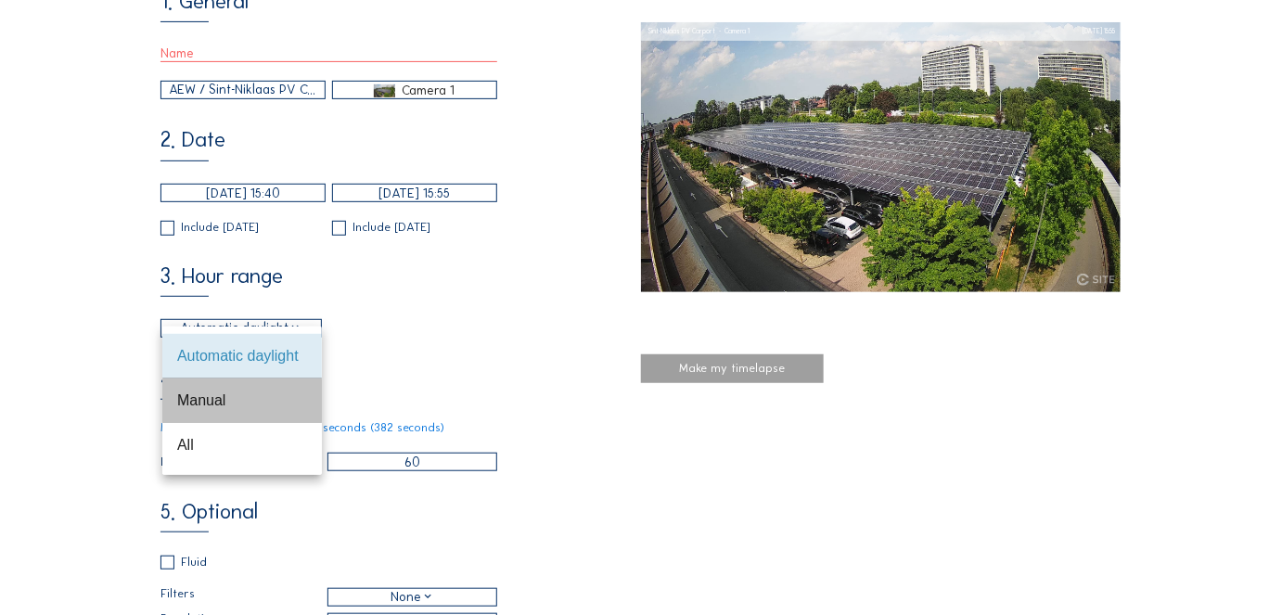
click at [204, 397] on div "Manual" at bounding box center [242, 400] width 130 height 18
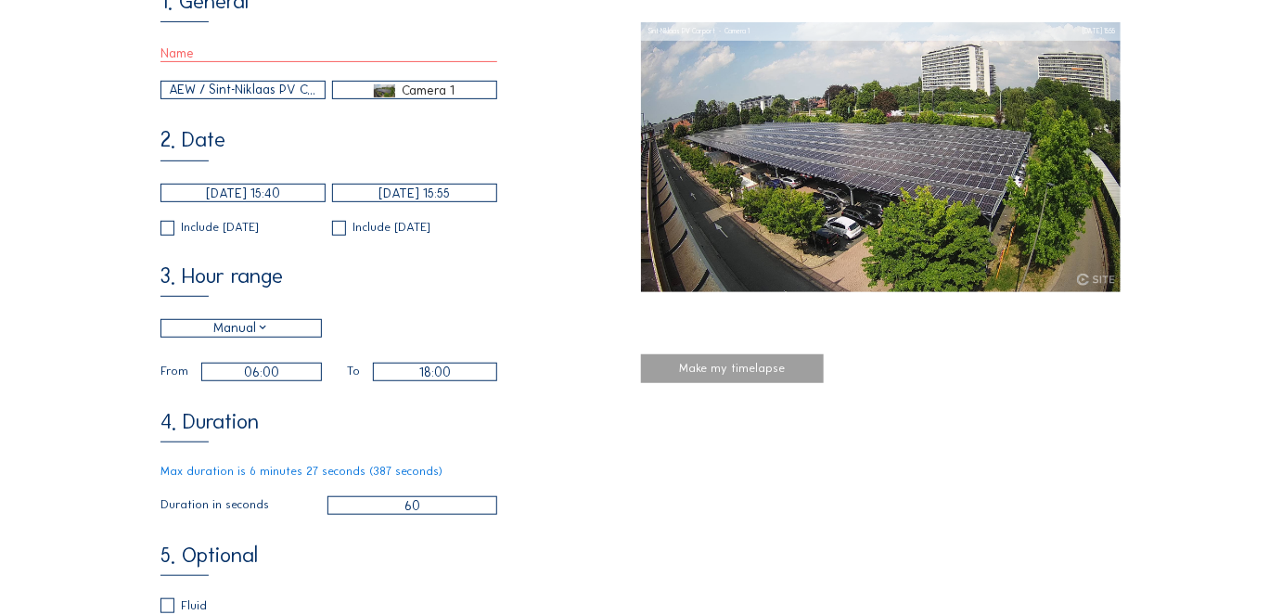
click at [284, 328] on div "Manual" at bounding box center [241, 328] width 160 height 17
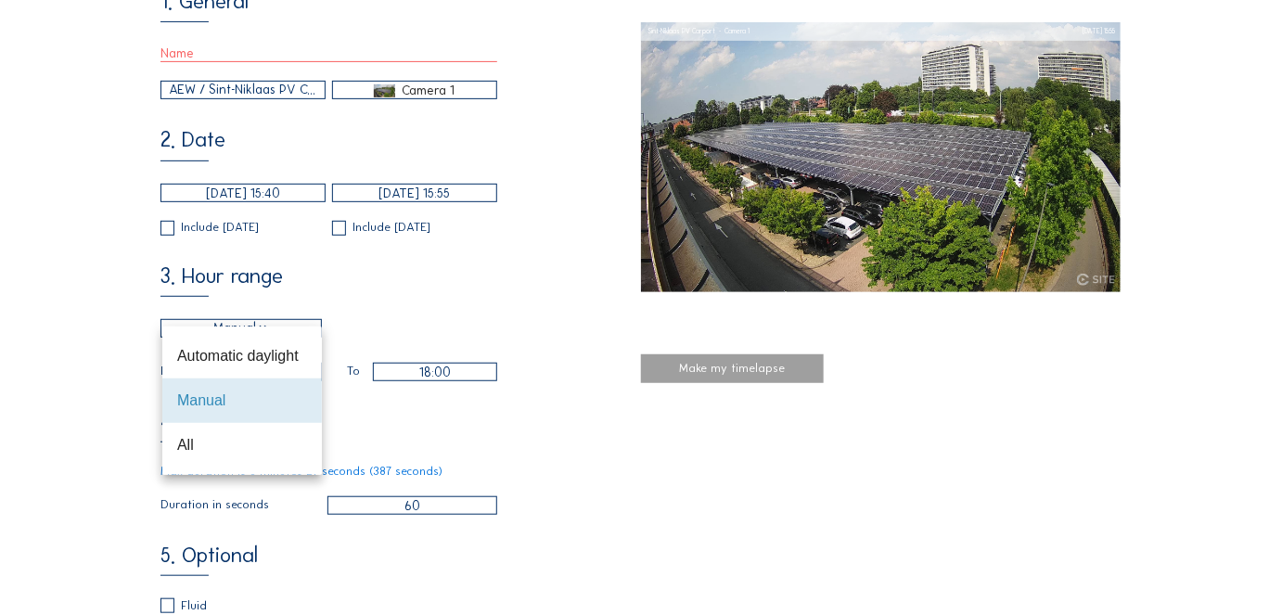
click at [394, 311] on div "3. Hour range Manual 06:00 From 18:00 To" at bounding box center [400, 323] width 480 height 115
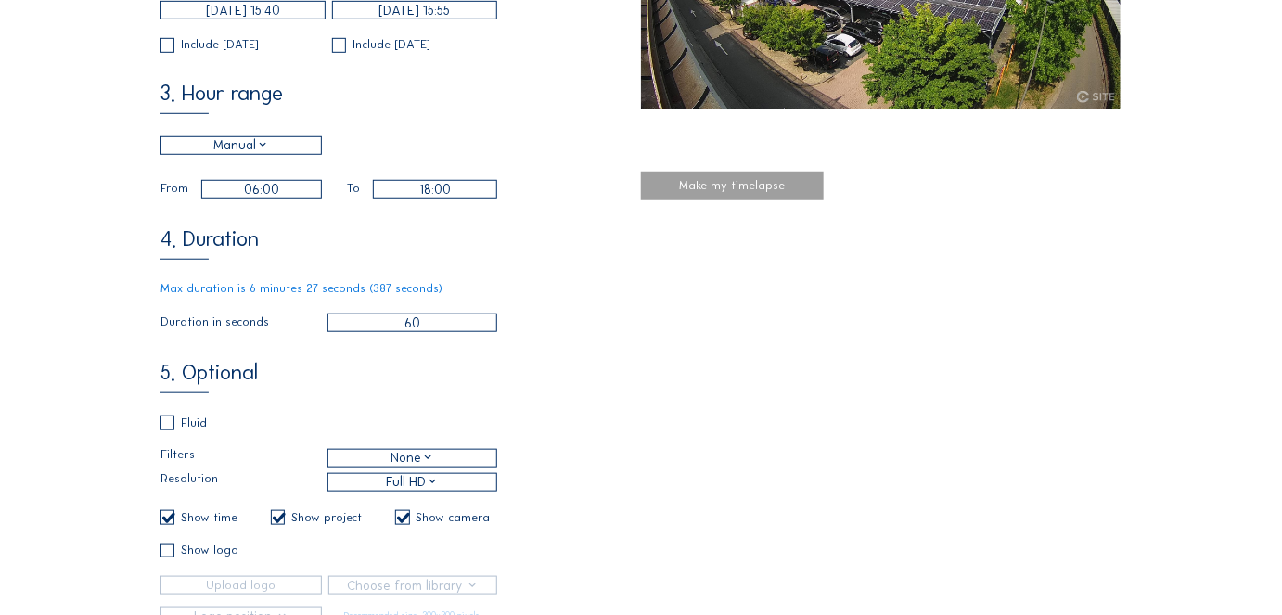
scroll to position [390, 0]
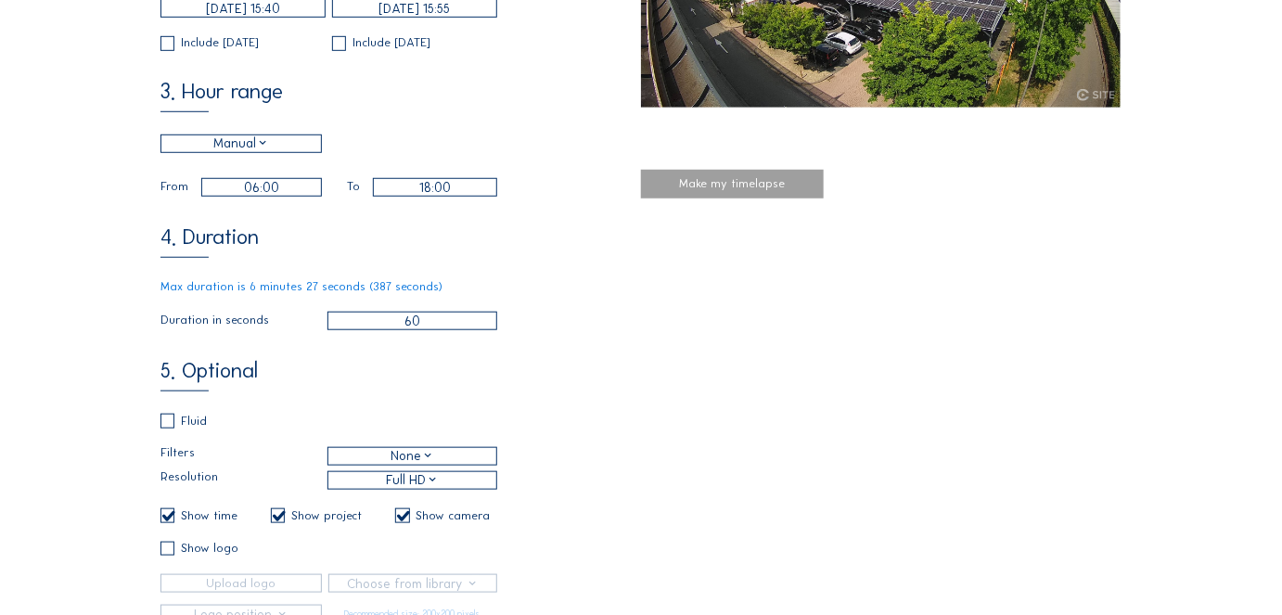
click at [410, 466] on div "None" at bounding box center [412, 455] width 44 height 19
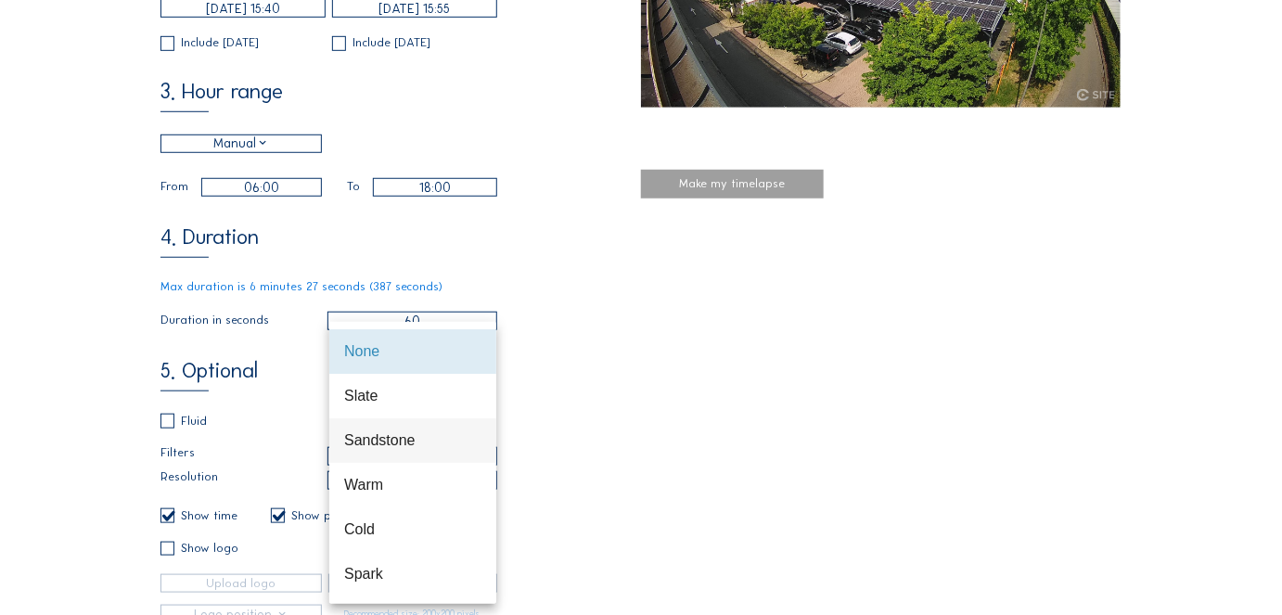
scroll to position [30, 0]
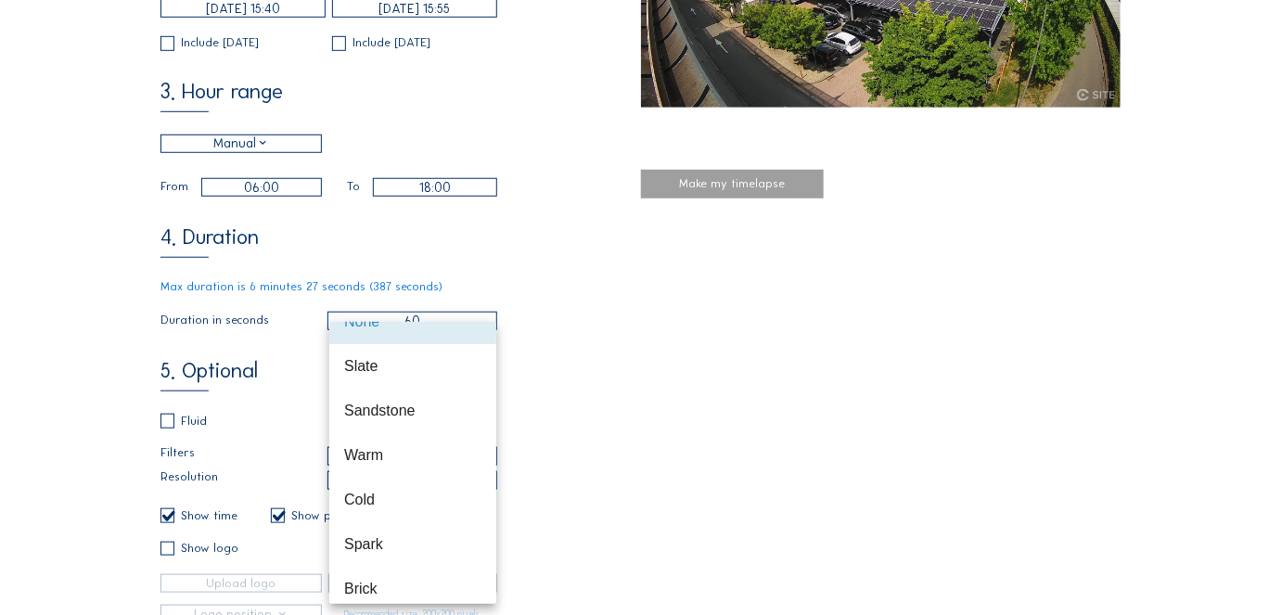
click at [561, 401] on div "5. Optional Fluid Filters None Resolution Full HD Show time Show project Show c…" at bounding box center [400, 492] width 480 height 263
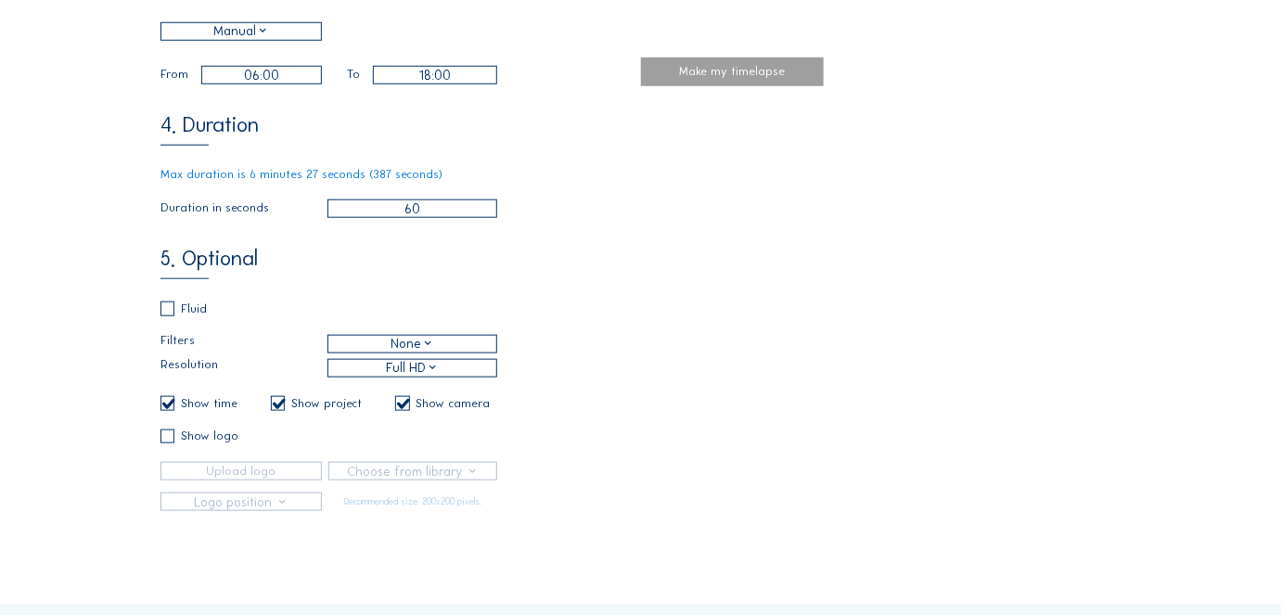
scroll to position [515, 0]
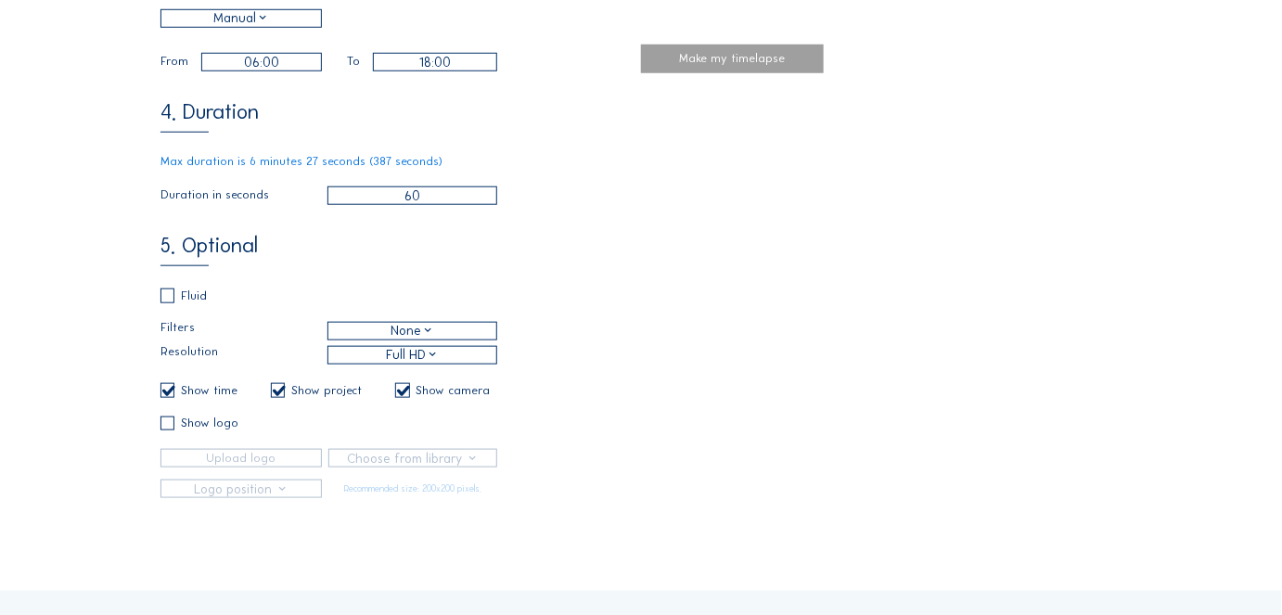
click at [165, 429] on input "checkbox" at bounding box center [166, 423] width 12 height 12
checkbox input "true"
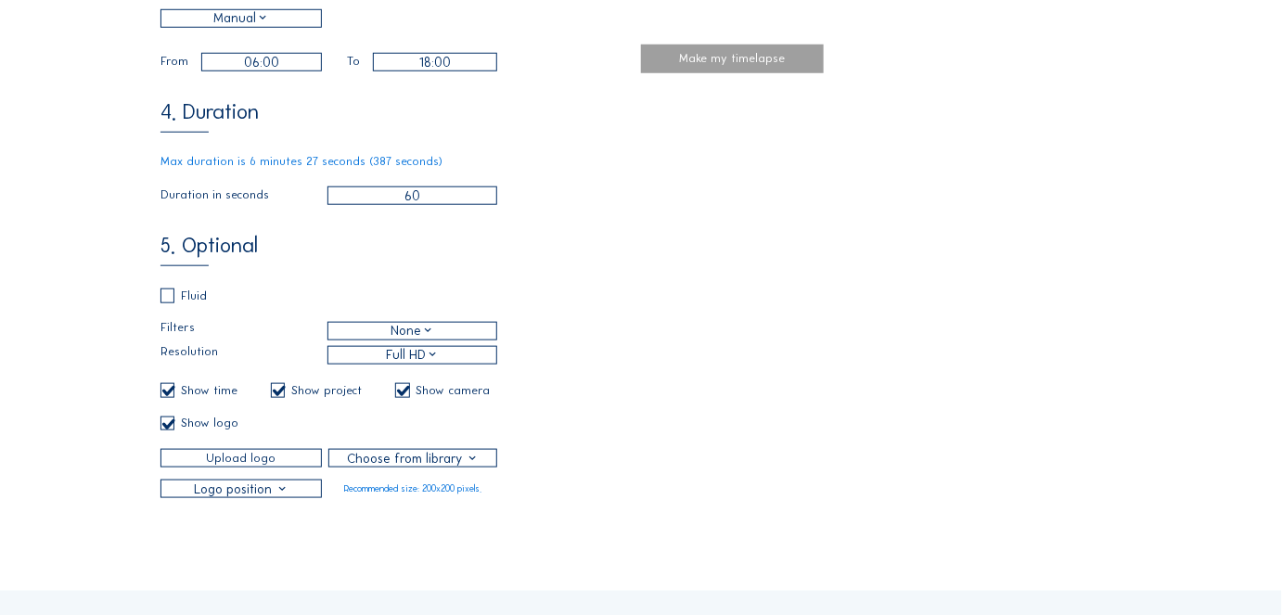
click at [360, 467] on div at bounding box center [412, 458] width 166 height 17
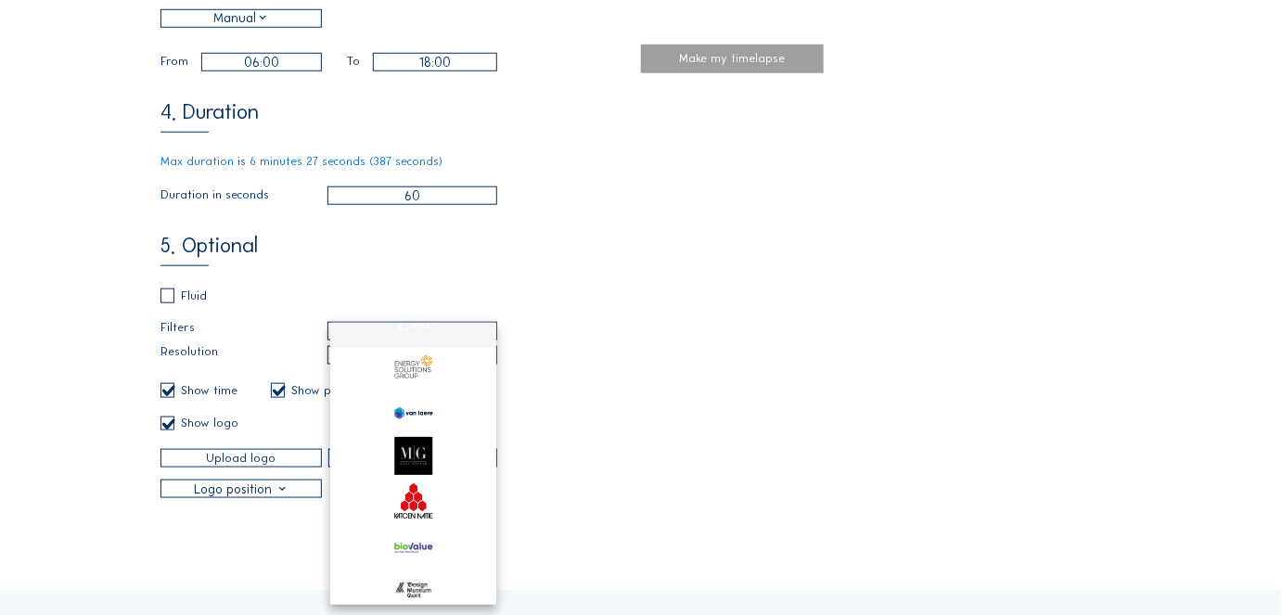
scroll to position [160, 0]
click at [672, 359] on div "1. General AEW / Sint-Niklaas PV Carport Camera 1 2. Date [DATE] 15:40 [DATE] 1…" at bounding box center [641, 90] width 962 height 817
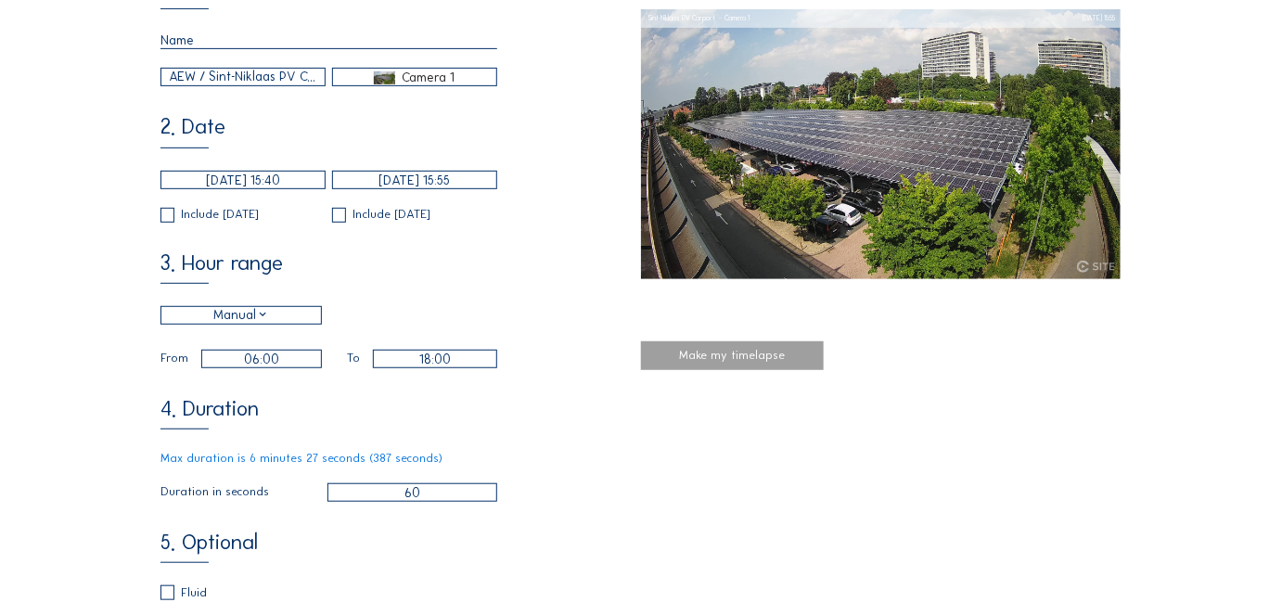
scroll to position [0, 0]
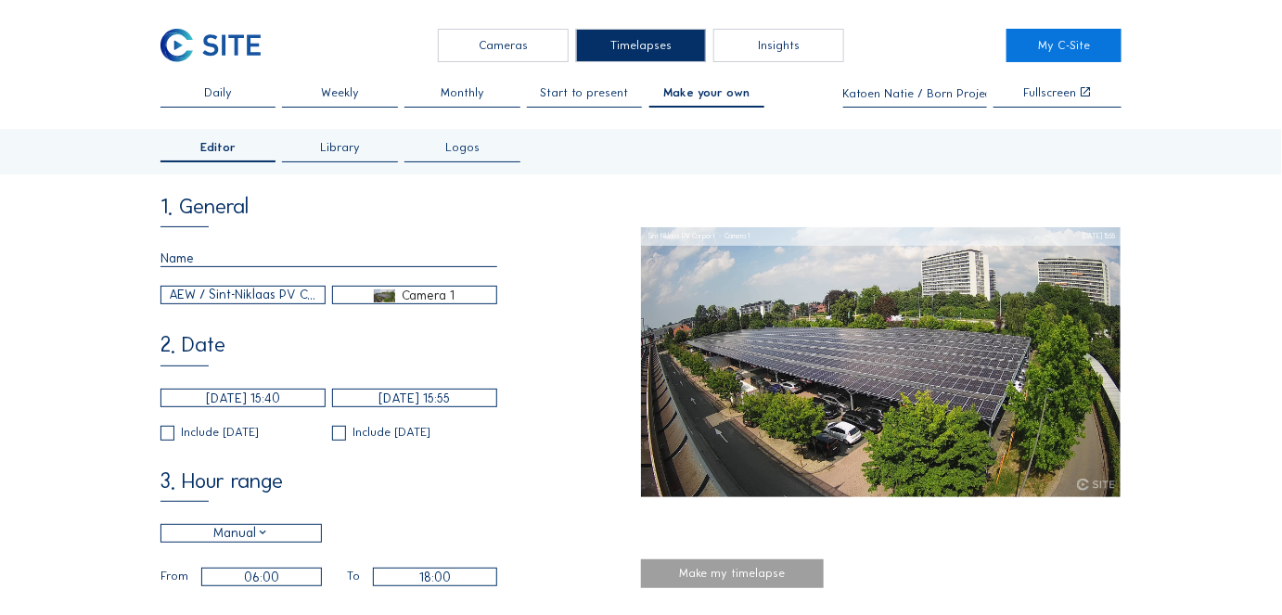
click at [322, 156] on div "Library" at bounding box center [339, 152] width 115 height 20
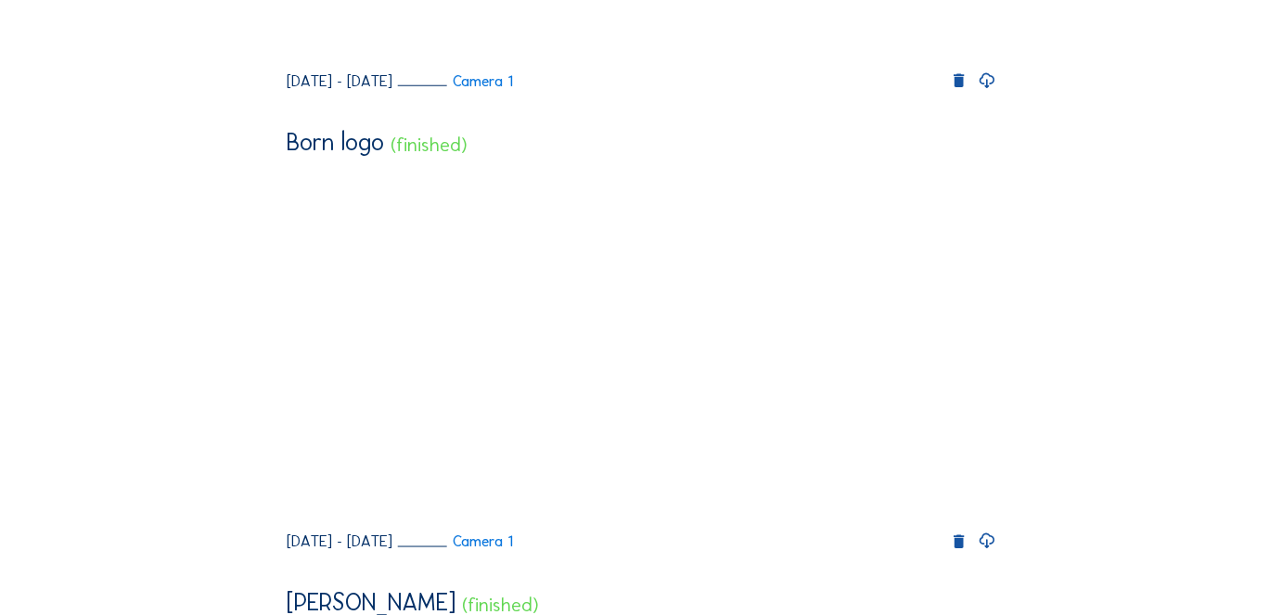
scroll to position [596, 0]
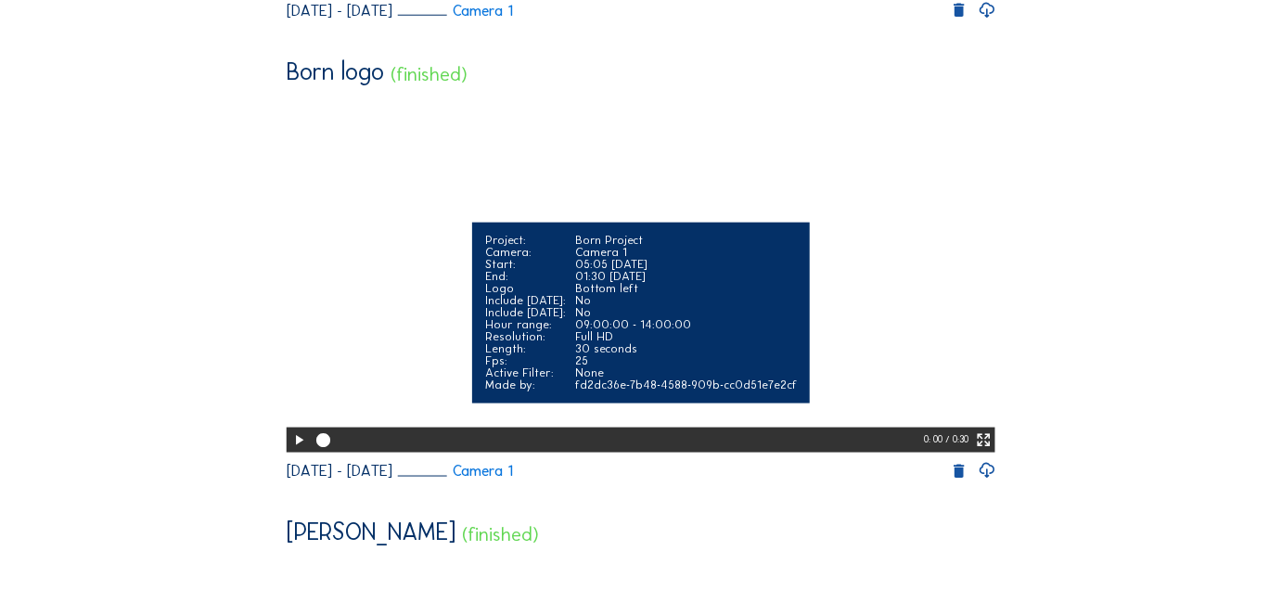
click at [293, 451] on icon at bounding box center [298, 440] width 17 height 20
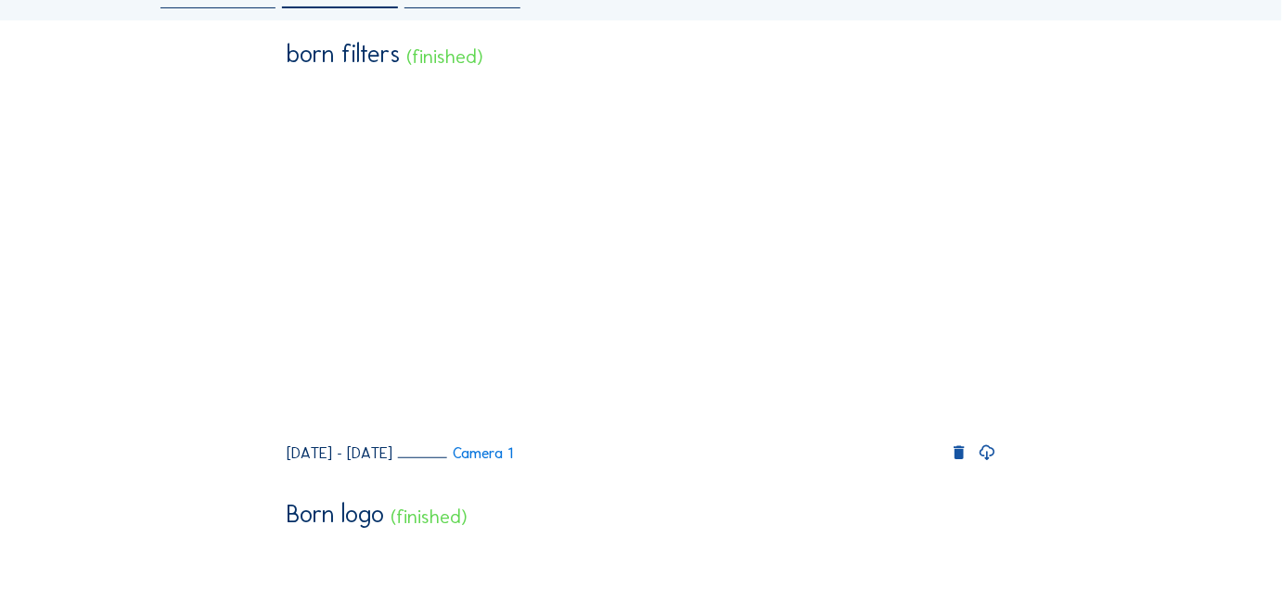
scroll to position [148, 0]
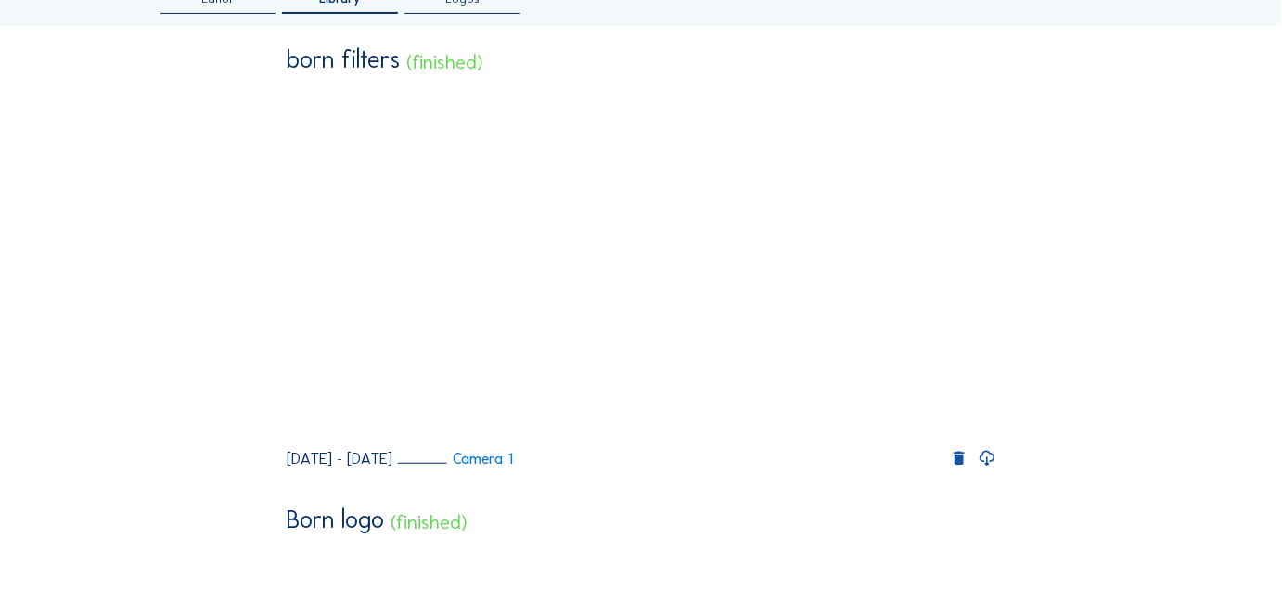
drag, startPoint x: 298, startPoint y: 475, endPoint x: 256, endPoint y: 475, distance: 41.7
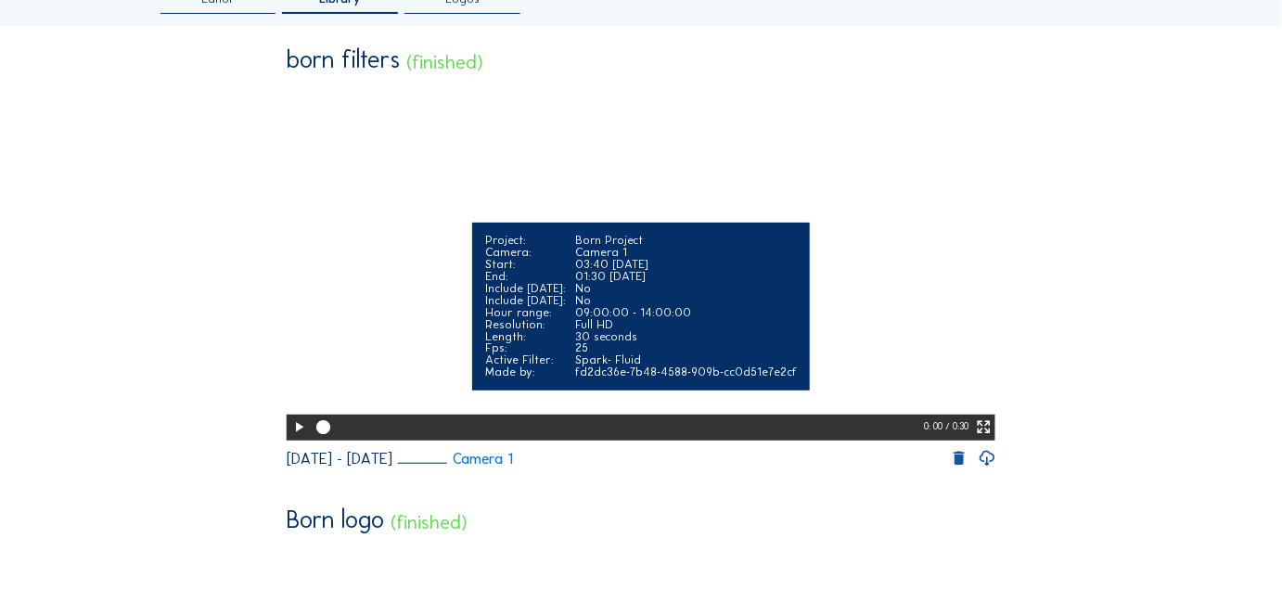
click at [297, 438] on icon at bounding box center [298, 427] width 17 height 20
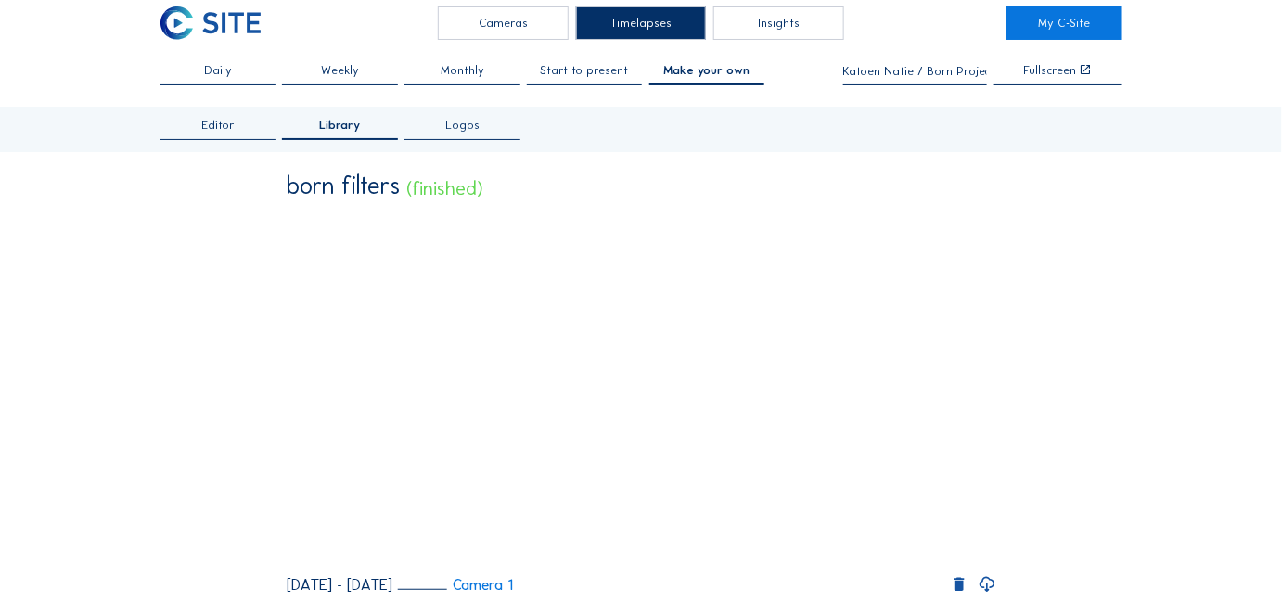
scroll to position [2, 0]
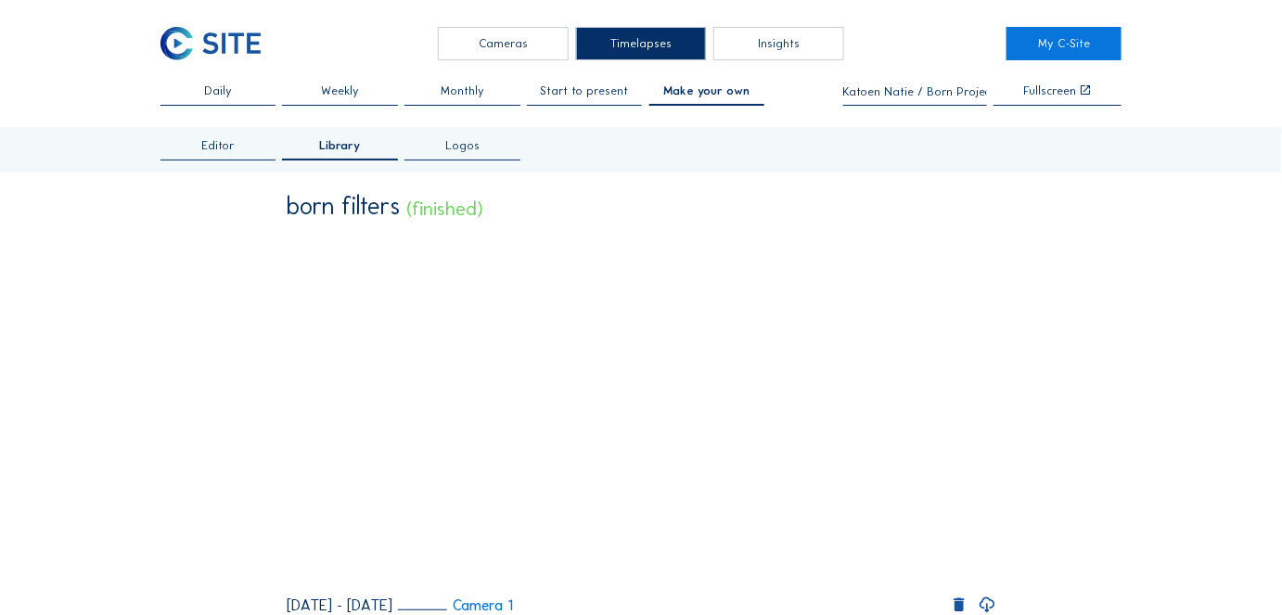
click at [484, 43] on div "Cameras" at bounding box center [503, 43] width 131 height 33
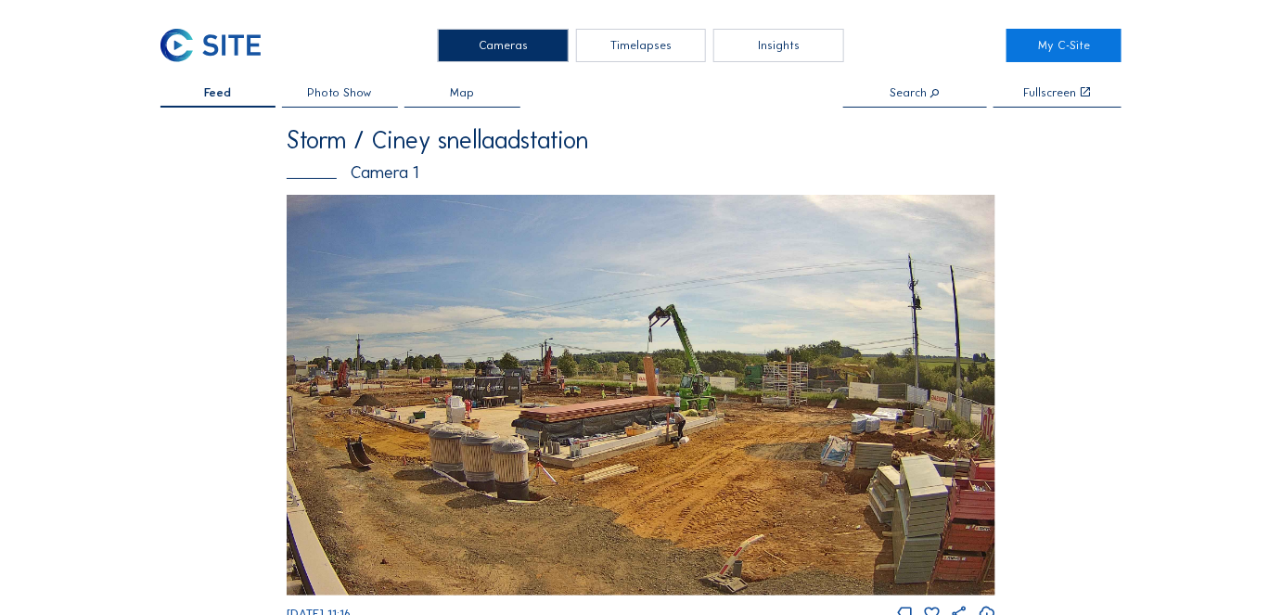
click at [642, 55] on div "Timelapses" at bounding box center [641, 45] width 131 height 33
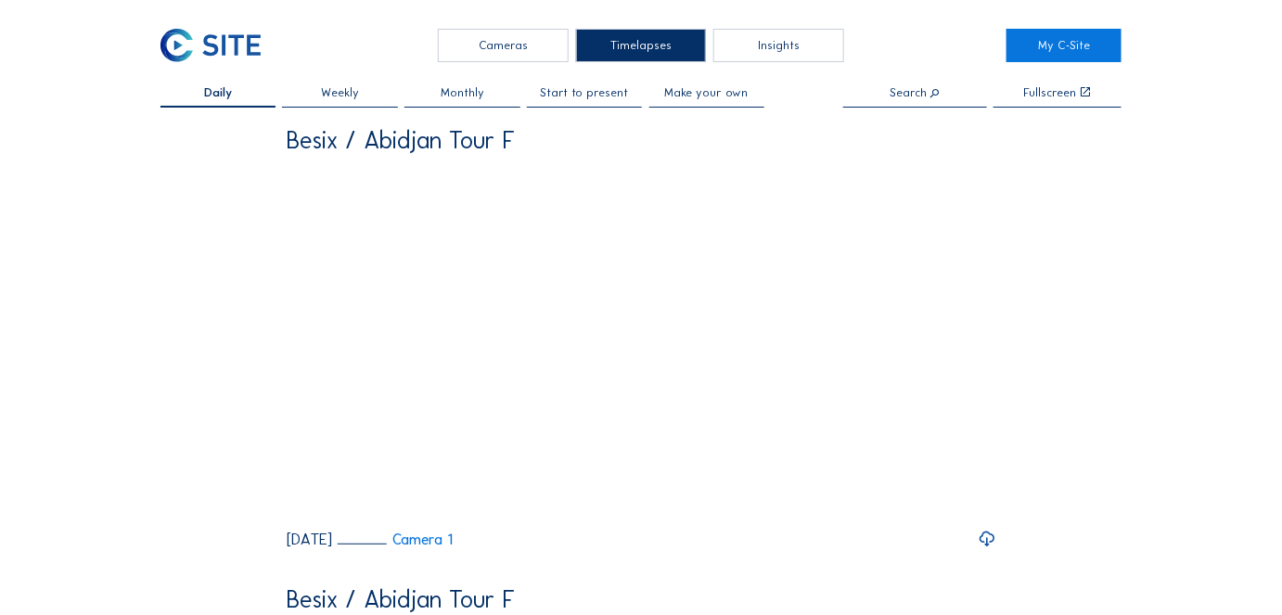
click at [487, 47] on div "Cameras" at bounding box center [503, 45] width 131 height 33
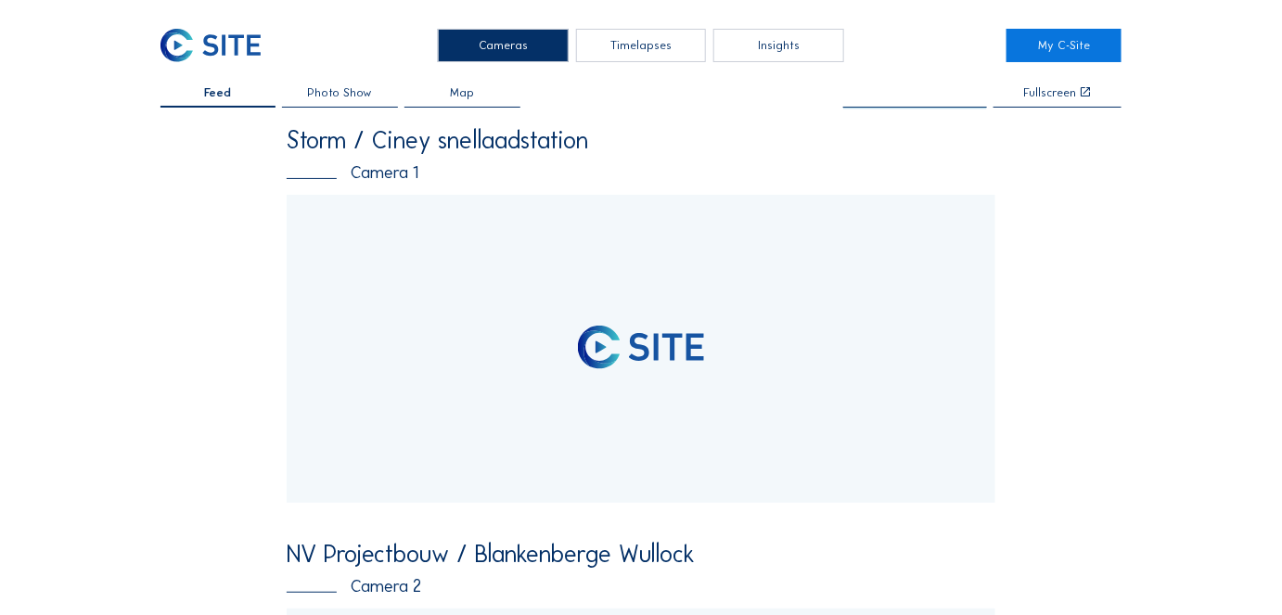
click at [906, 87] on input "text" at bounding box center [915, 93] width 144 height 13
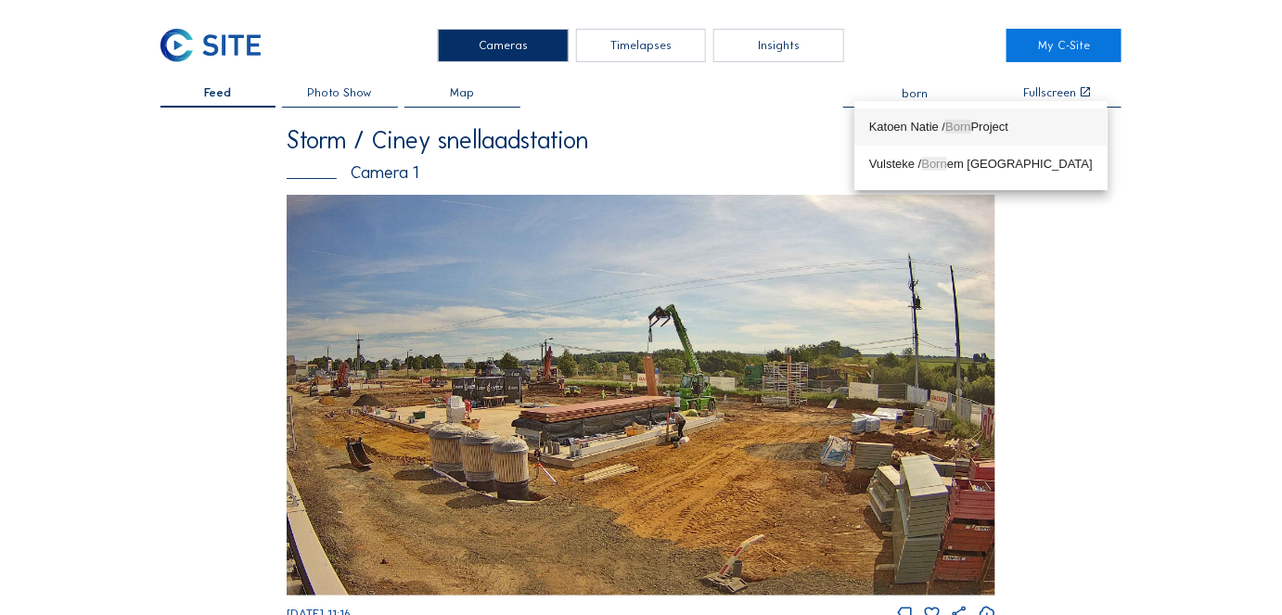
click at [910, 120] on div "Katoen Natie / Born Project" at bounding box center [981, 127] width 224 height 15
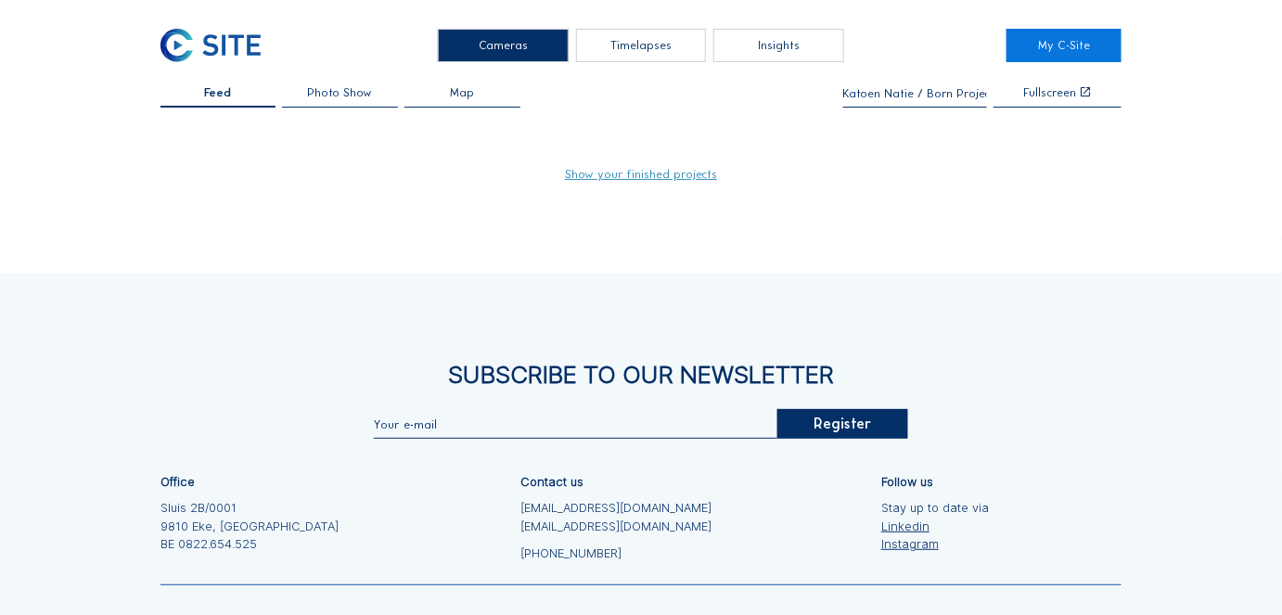
type input "Katoen Natie / Born Project"
click at [604, 172] on link "Show your finished projects" at bounding box center [641, 175] width 152 height 12
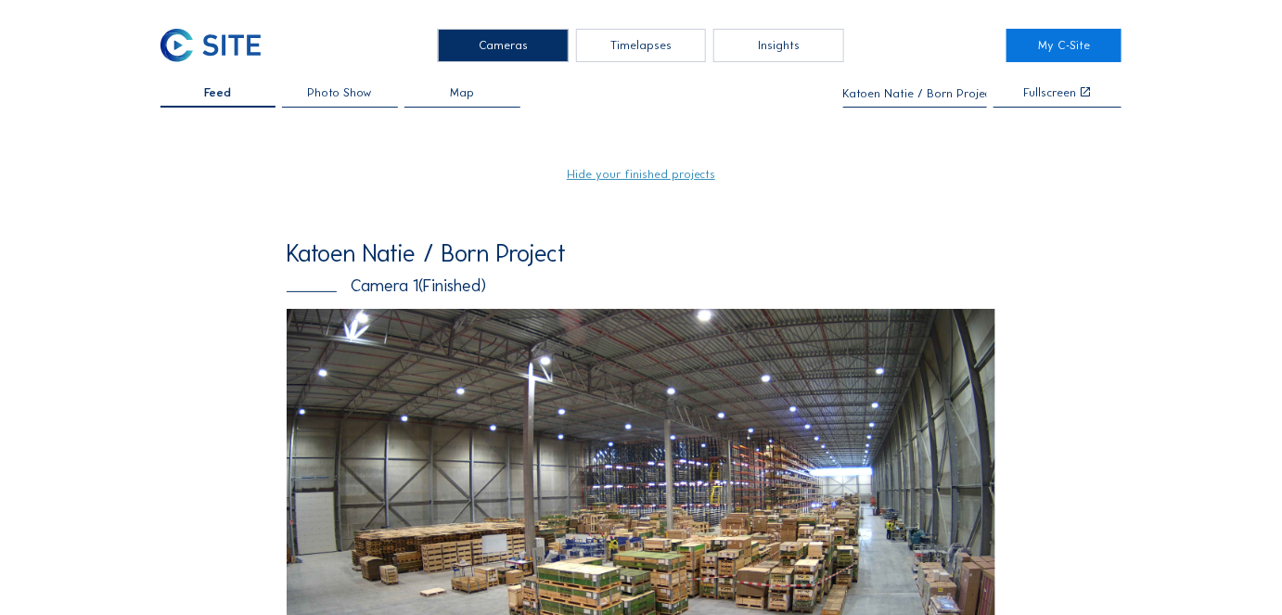
click at [351, 96] on span "Photo Show" at bounding box center [340, 93] width 65 height 12
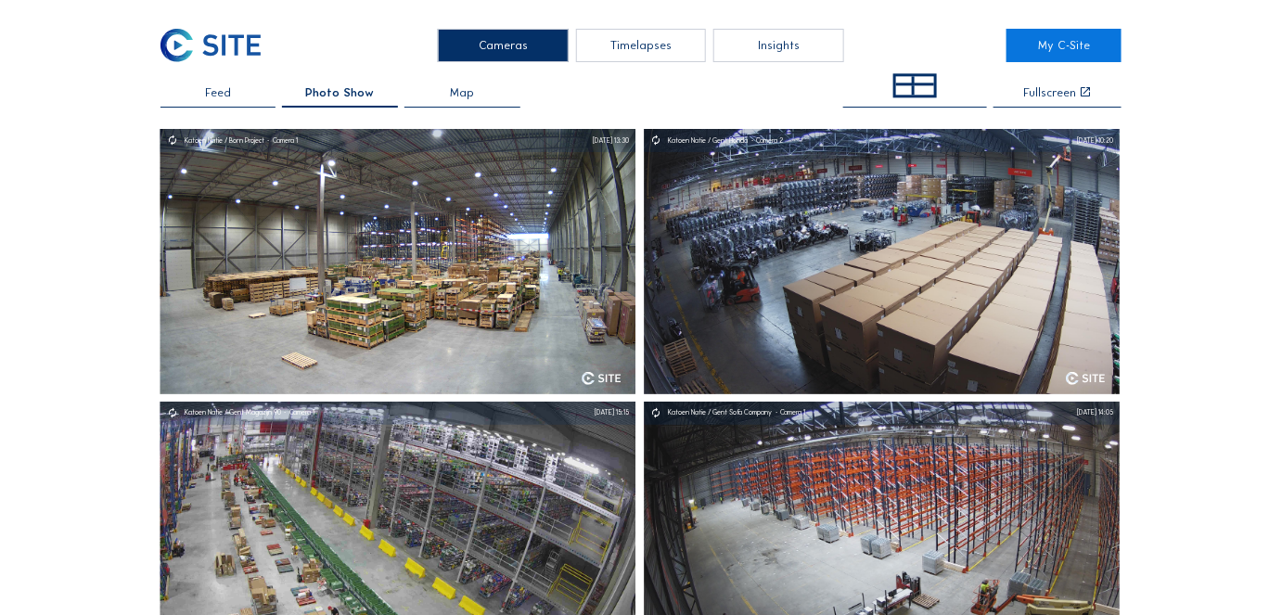
click at [224, 89] on span "Feed" at bounding box center [218, 93] width 26 height 12
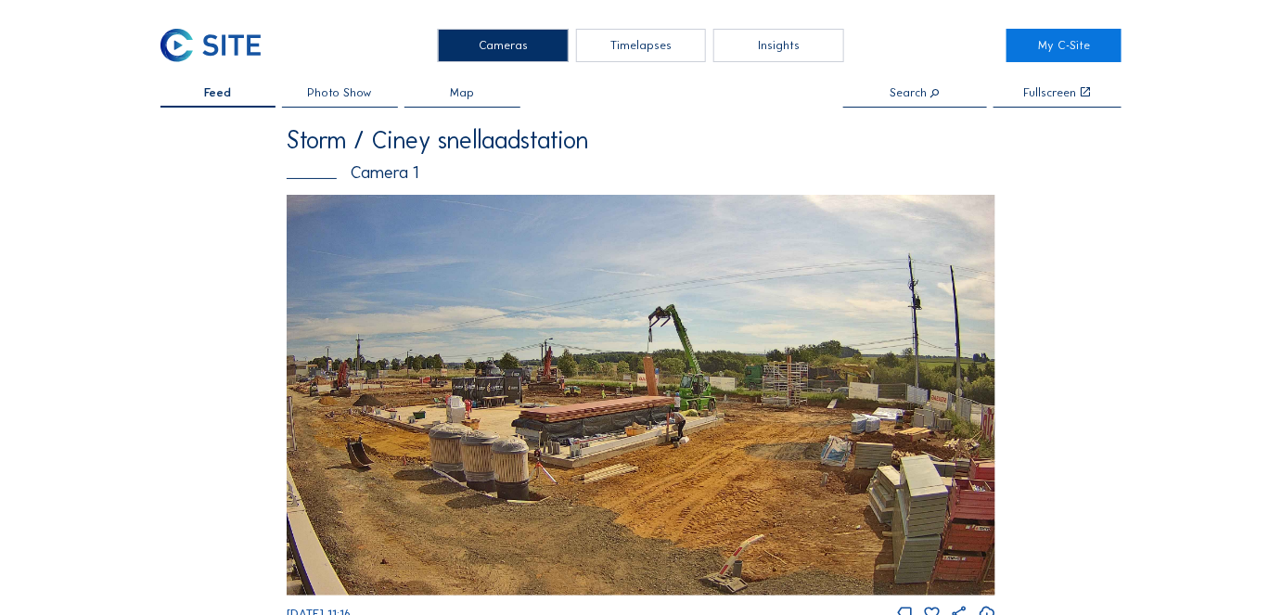
click at [928, 98] on input "text" at bounding box center [915, 93] width 144 height 13
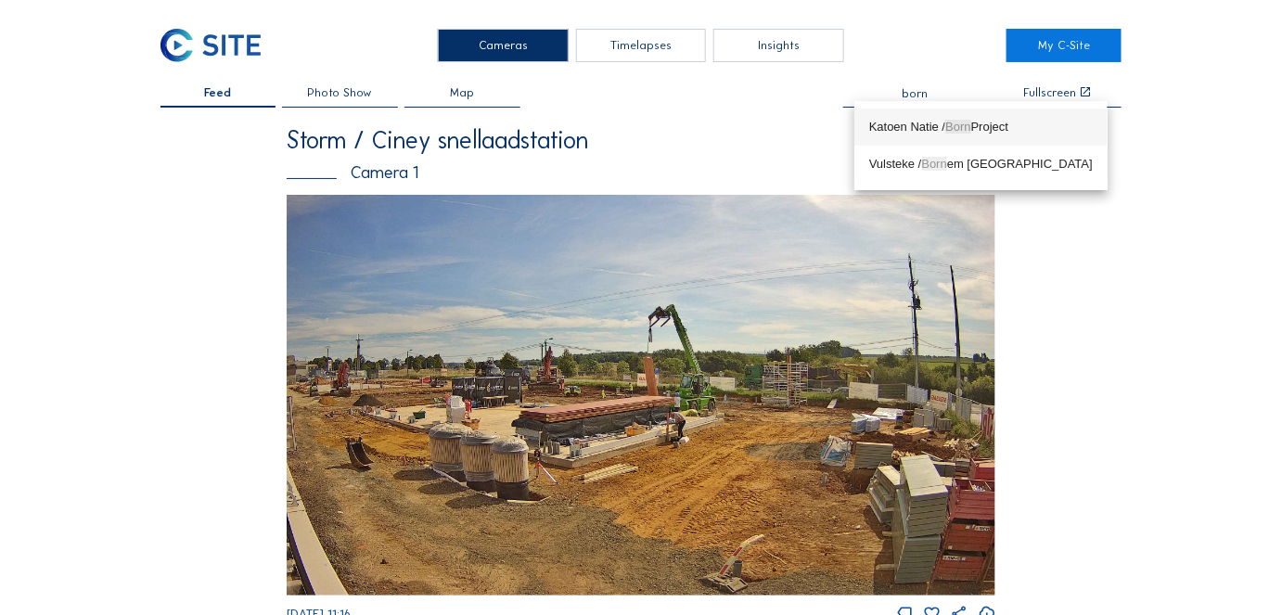
click at [921, 122] on div "Katoen Natie / Born Project" at bounding box center [981, 127] width 224 height 15
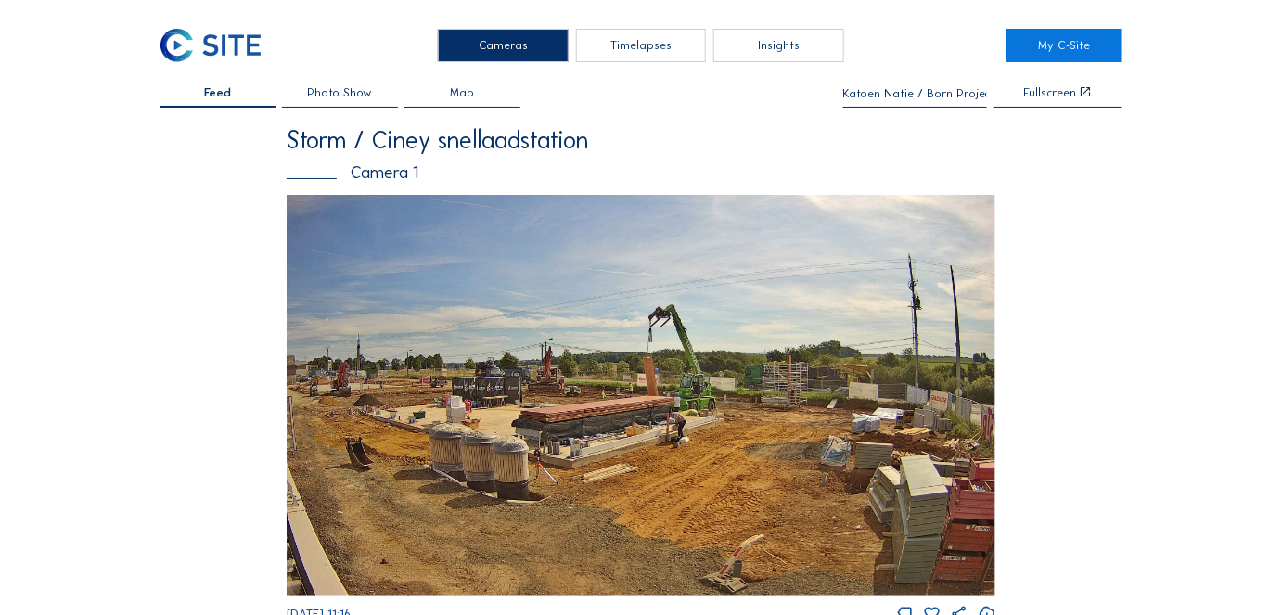
type input "Katoen Natie / Born Project"
click at [930, 102] on div "Katoen Natie / Born Project" at bounding box center [915, 97] width 144 height 20
click at [924, 130] on div "Storm / Ciney snellaadstation" at bounding box center [641, 141] width 709 height 24
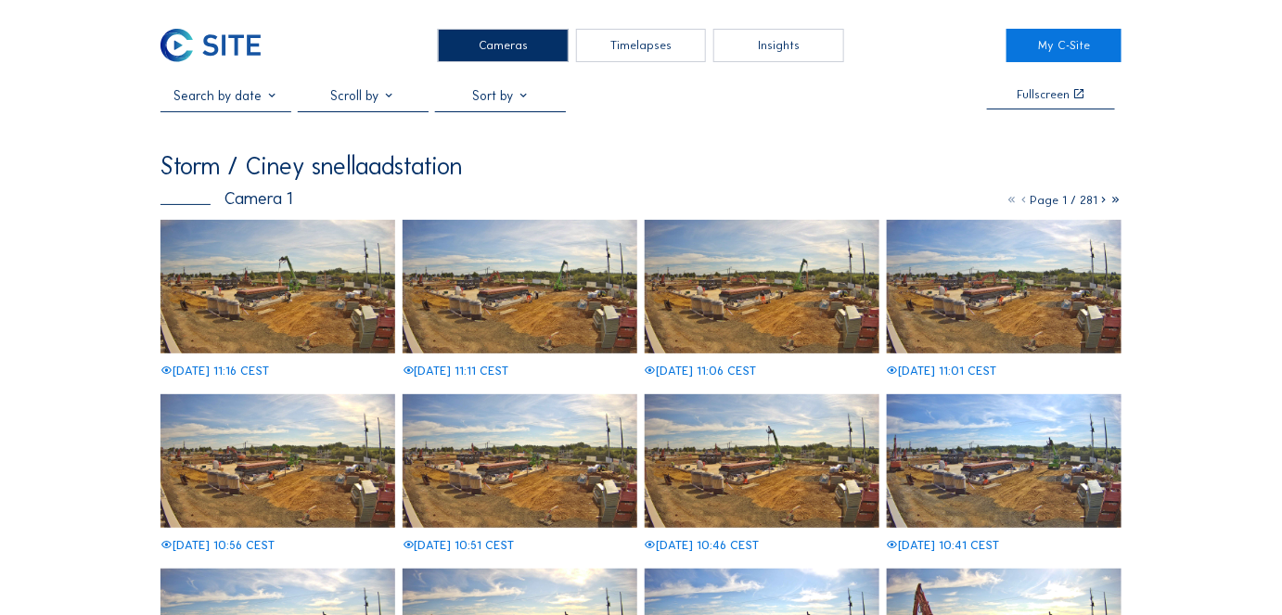
click at [638, 43] on div "Timelapses" at bounding box center [641, 45] width 131 height 33
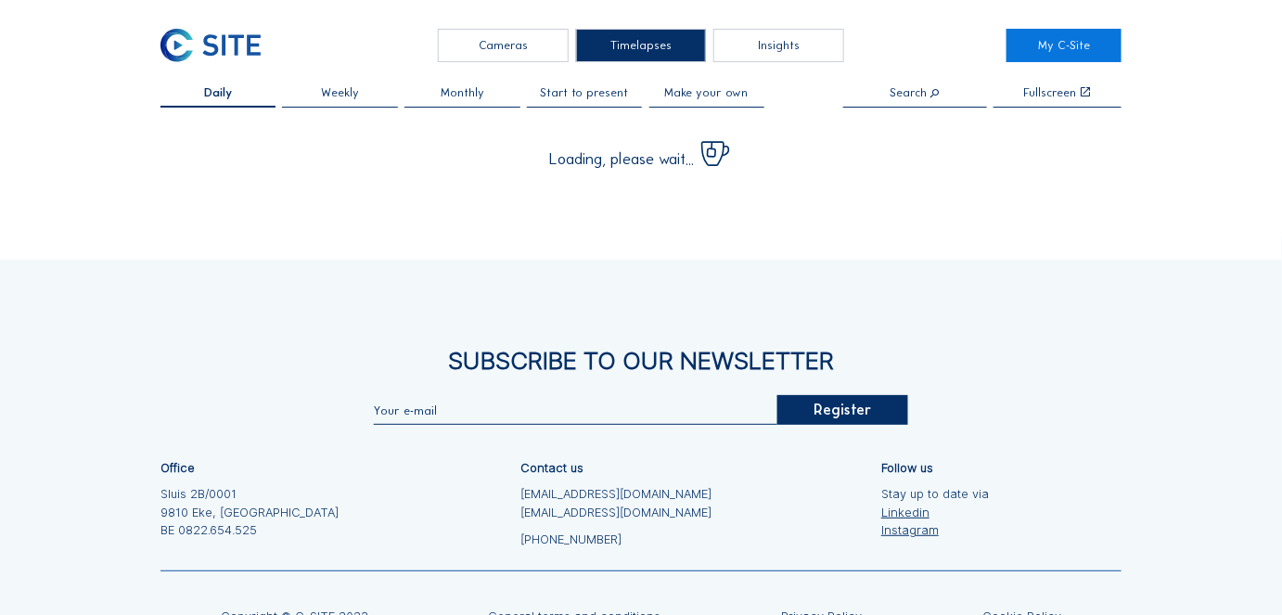
click at [508, 40] on div "Cameras" at bounding box center [503, 45] width 131 height 33
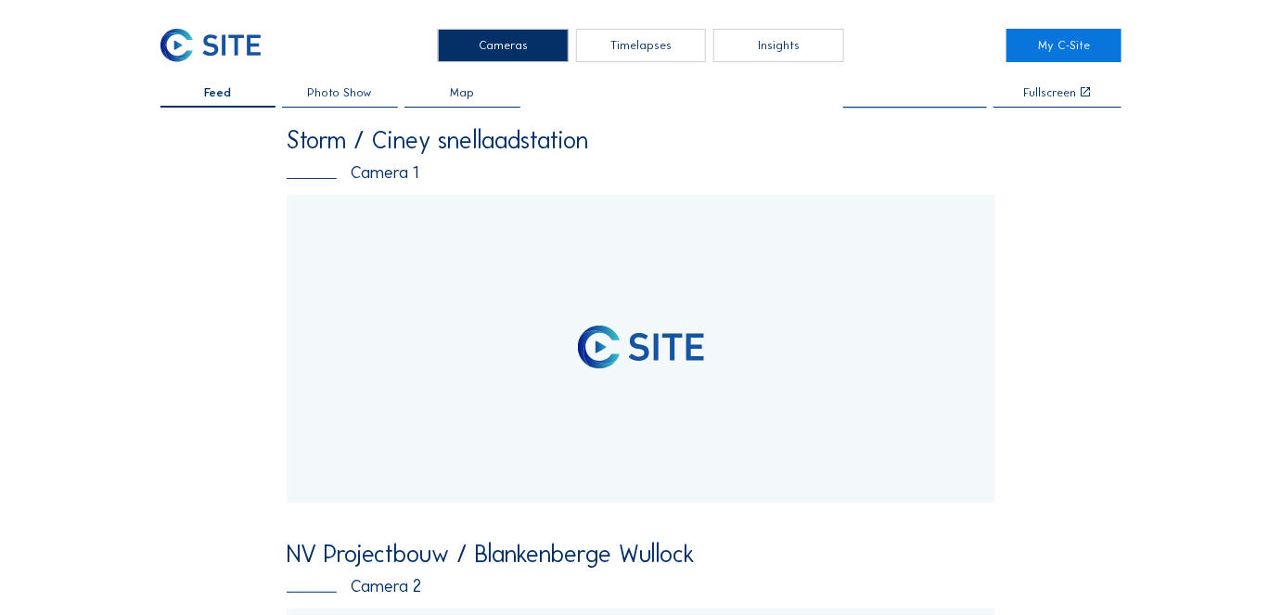
click at [920, 95] on input "text" at bounding box center [915, 93] width 144 height 13
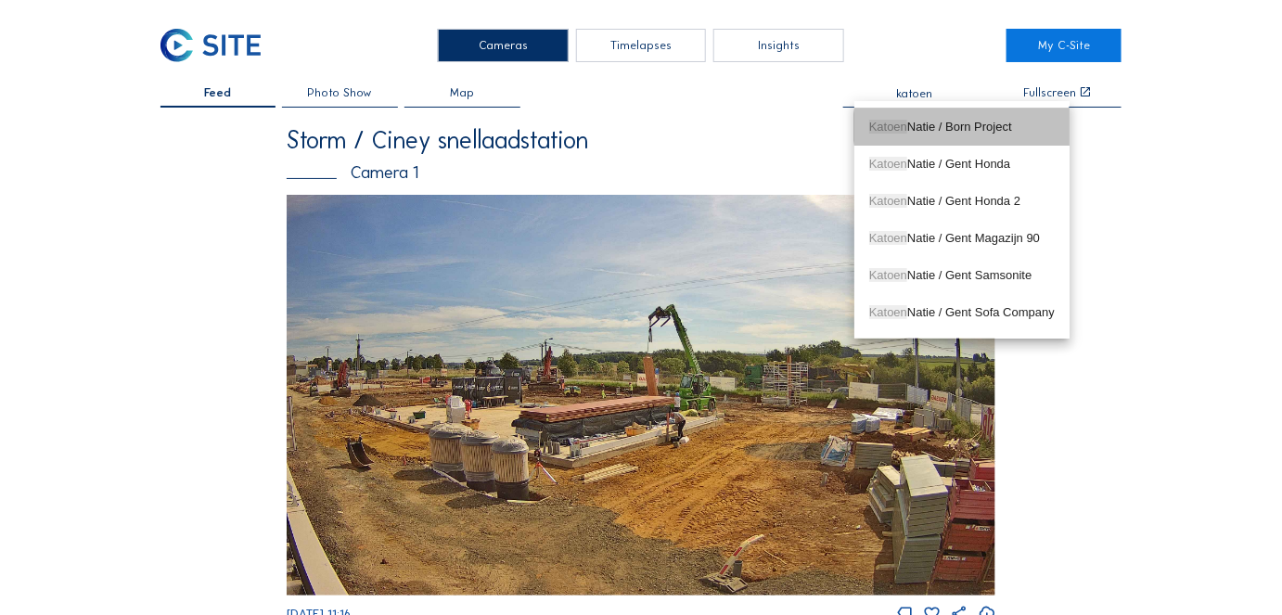
click at [916, 119] on div "Katoen Natie / Born Project" at bounding box center [962, 127] width 186 height 30
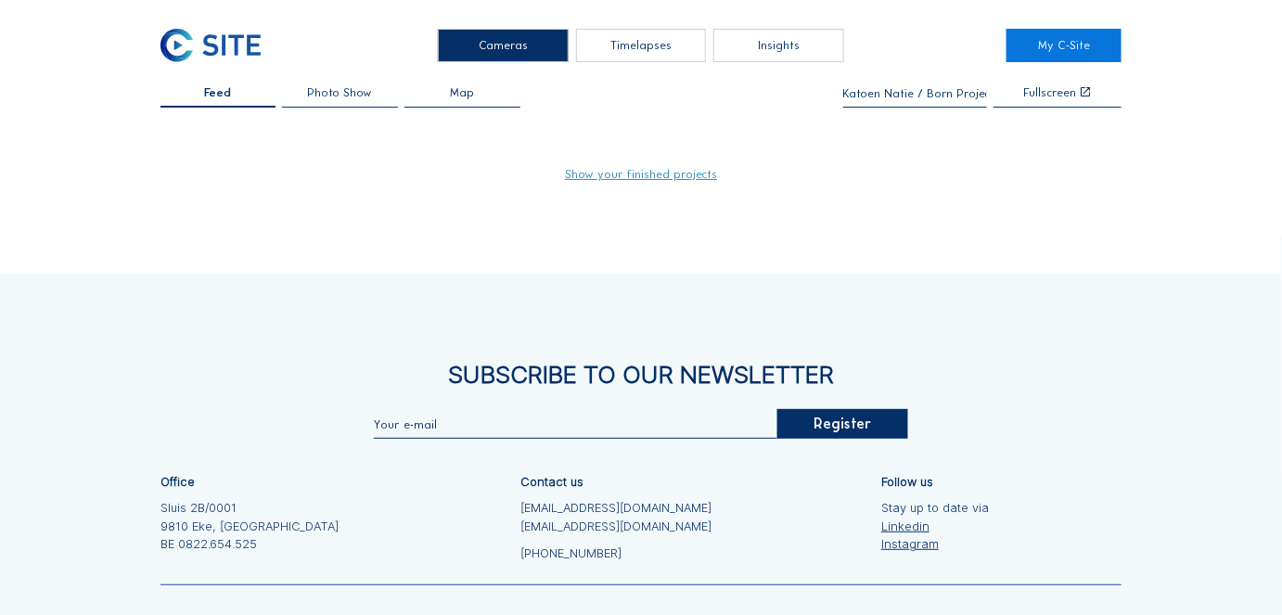
type input "Katoen Natie / Born Project"
click at [605, 176] on link "Show your finished projects" at bounding box center [641, 175] width 152 height 12
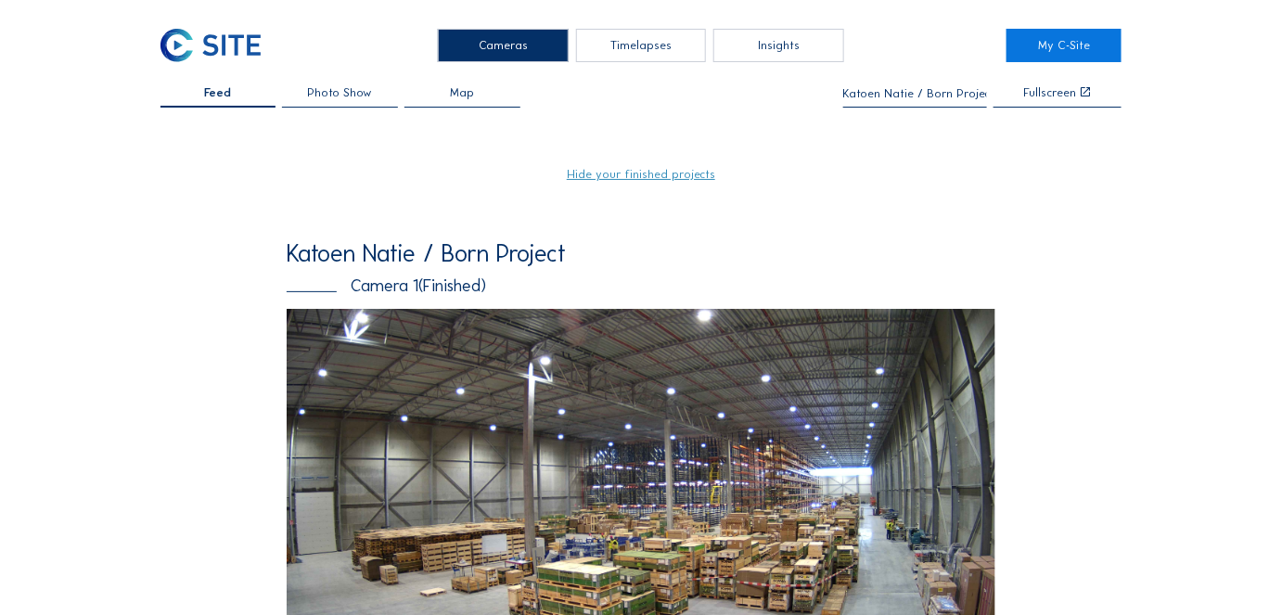
click at [416, 338] on img at bounding box center [641, 508] width 709 height 399
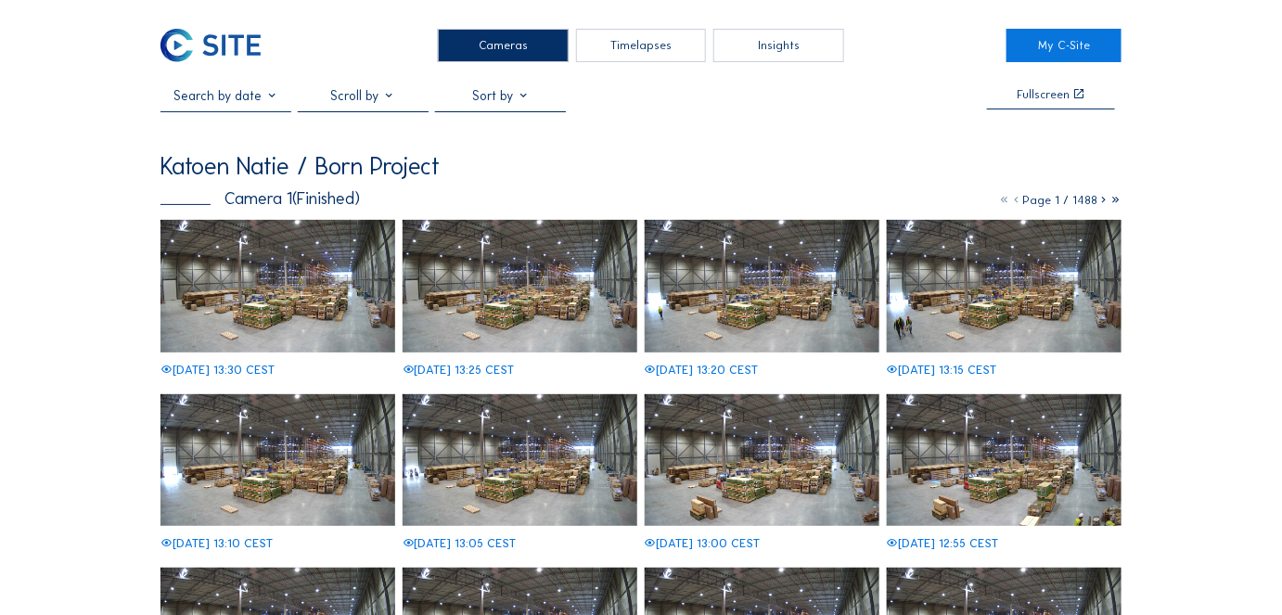
click at [220, 92] on input "text" at bounding box center [225, 95] width 131 height 17
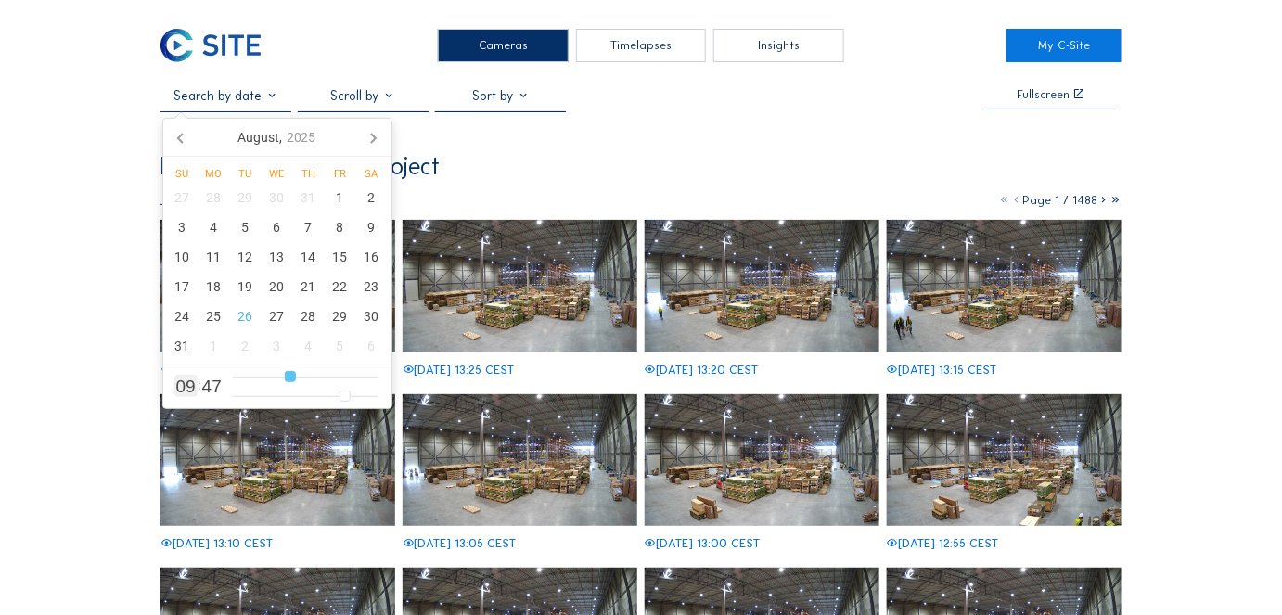
type input "7"
type input "[DATE] 06:47"
type input "6"
type input "[DATE] 04:47"
type input "4"
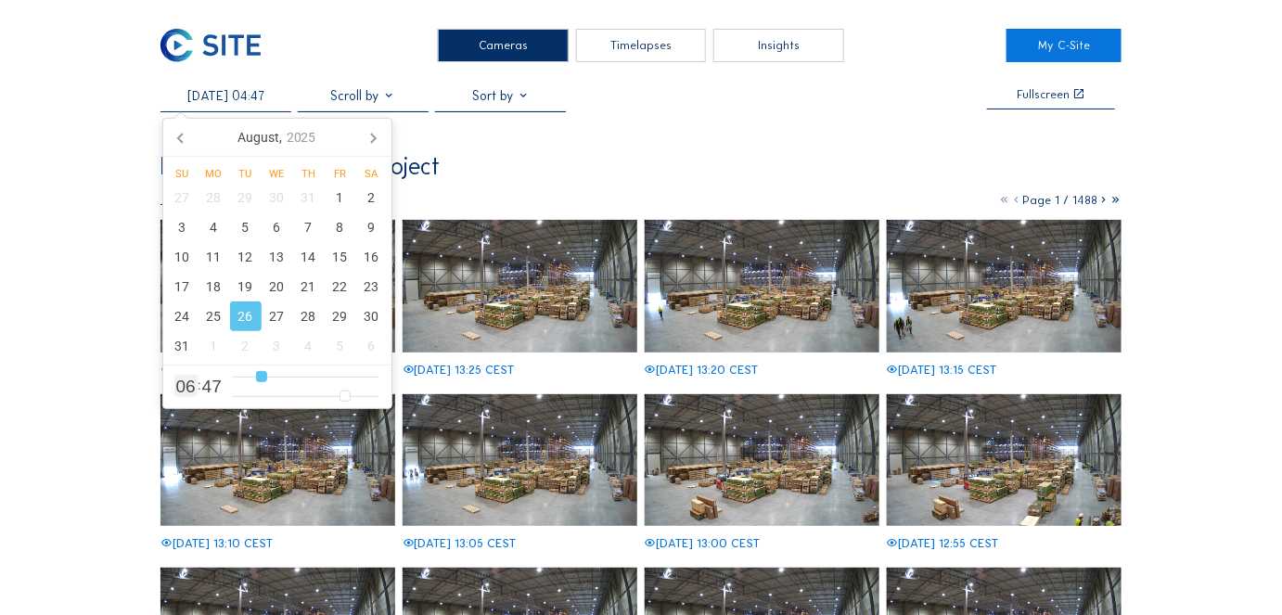
type input "[DATE] 03:47"
type input "3"
type input "[DATE] 02:47"
drag, startPoint x: 290, startPoint y: 377, endPoint x: 250, endPoint y: 375, distance: 39.9
type input "2"
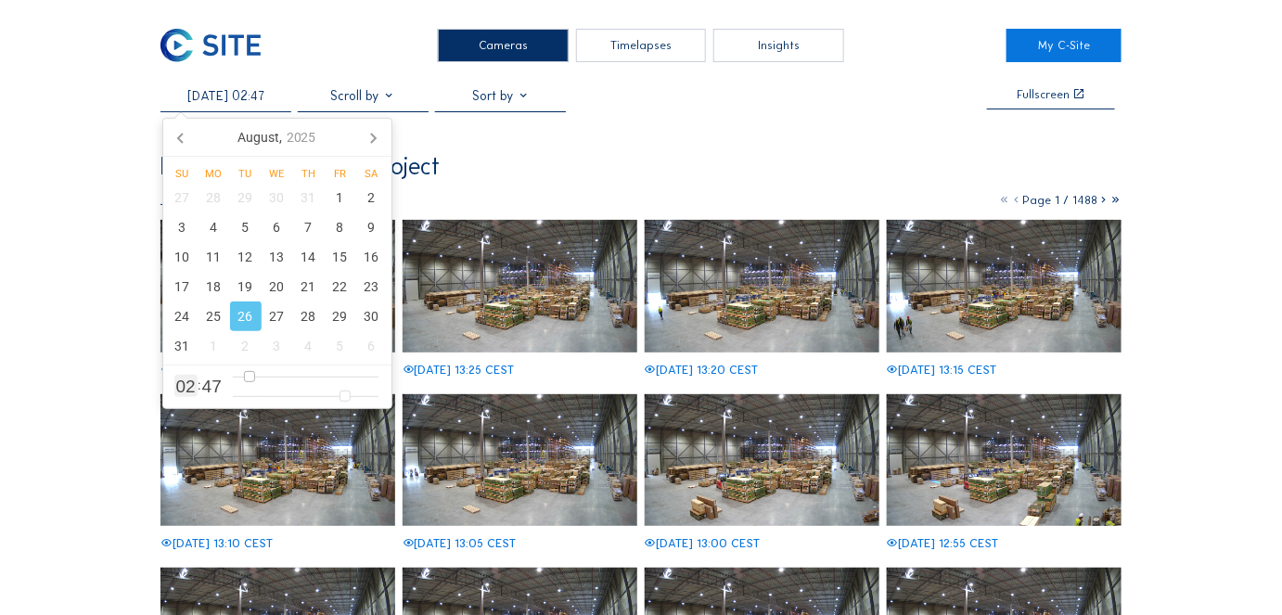
click at [250, 375] on input "range" at bounding box center [306, 377] width 146 height 16
click at [279, 257] on div "13" at bounding box center [278, 257] width 32 height 30
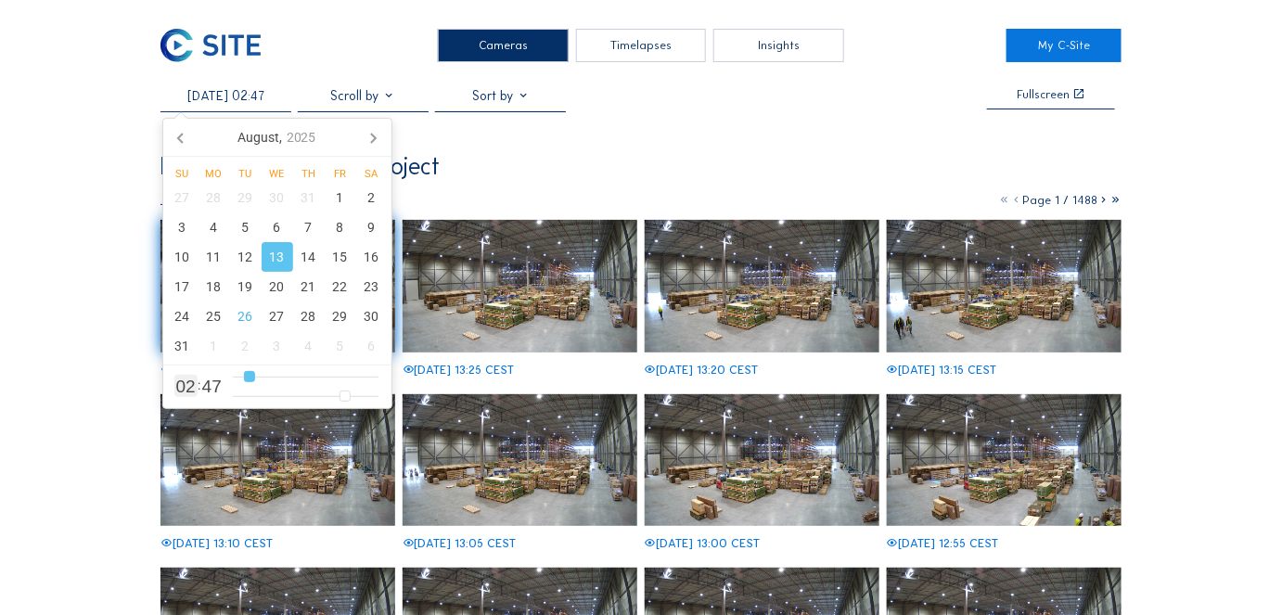
type input "[DATE] 03:47"
type input "3"
type input "[DATE] 05:47"
type input "5"
type input "[DATE] 07:47"
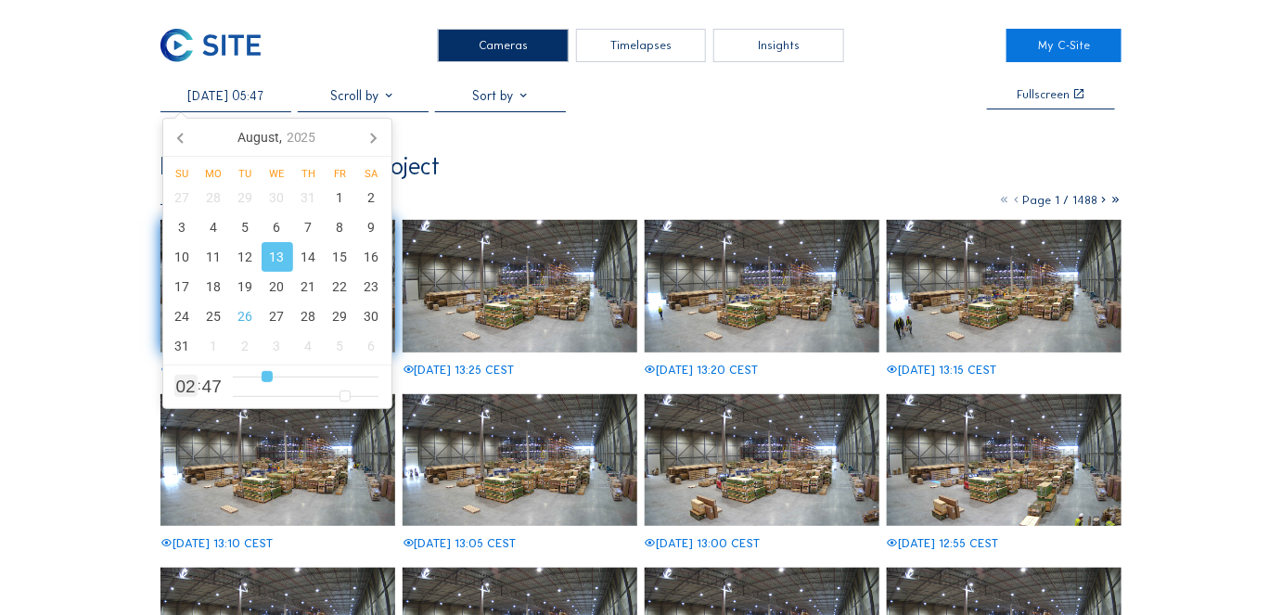
type input "7"
type input "[DATE] 09:47"
type input "9"
type input "[DATE] 11:47"
type input "11"
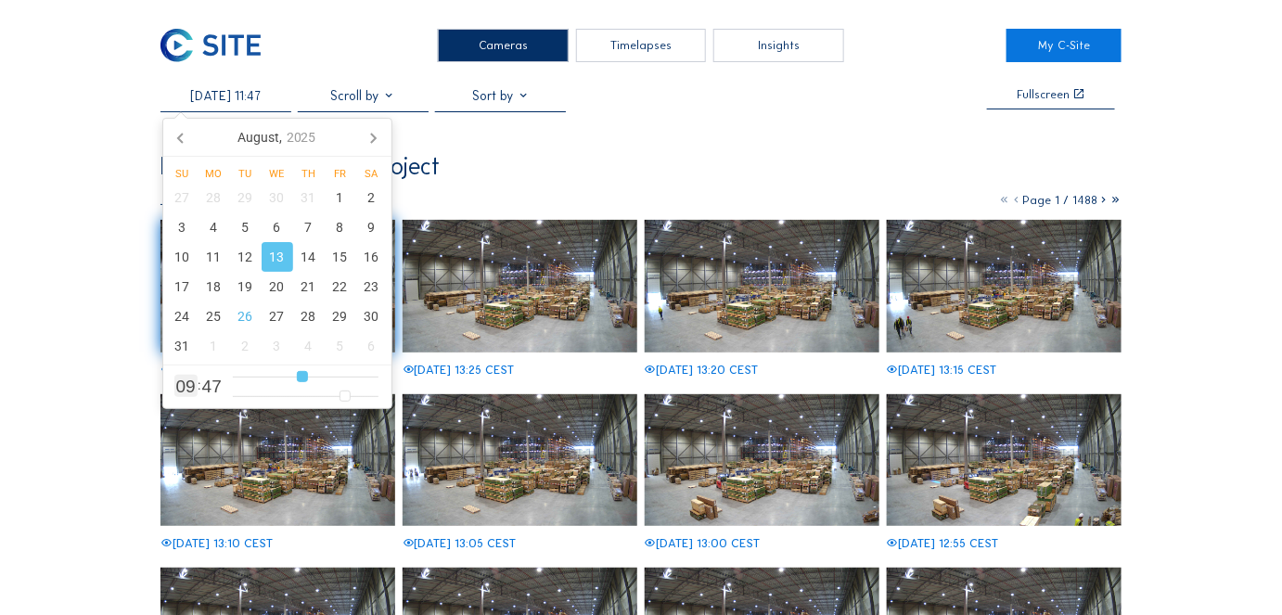
type input "[DATE] 12:47"
type input "12"
type input "[DATE] 13:47"
type input "13"
type input "[DATE] 14:47"
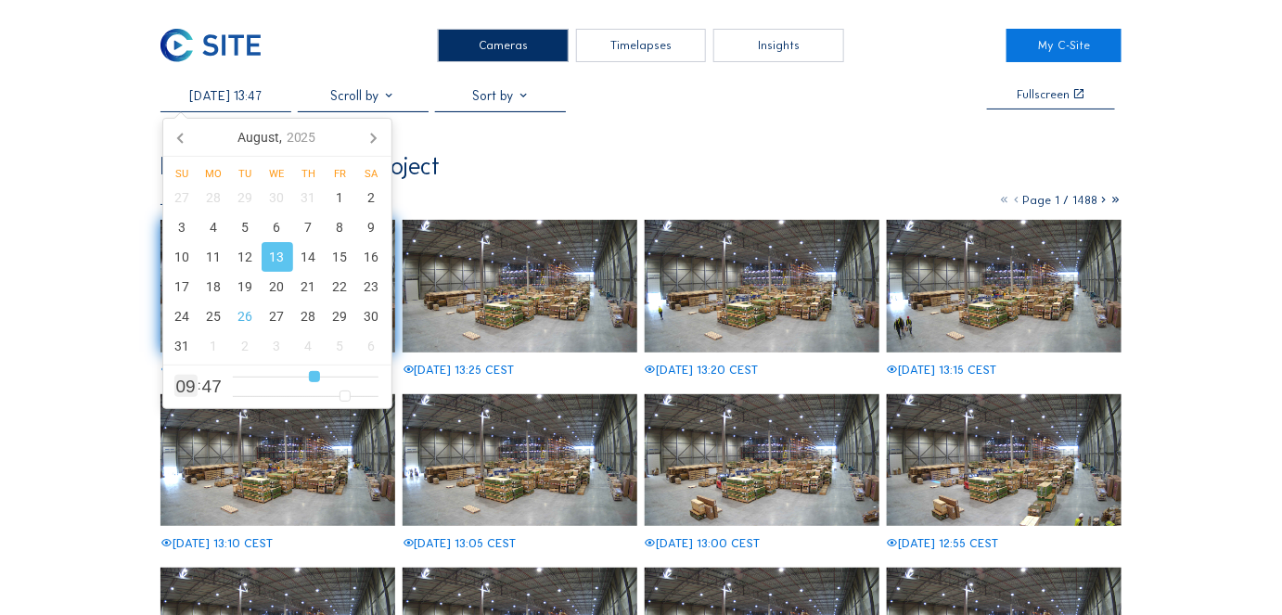
type input "14"
type input "[DATE] 15:47"
type input "15"
type input "[DATE] 16:47"
type input "16"
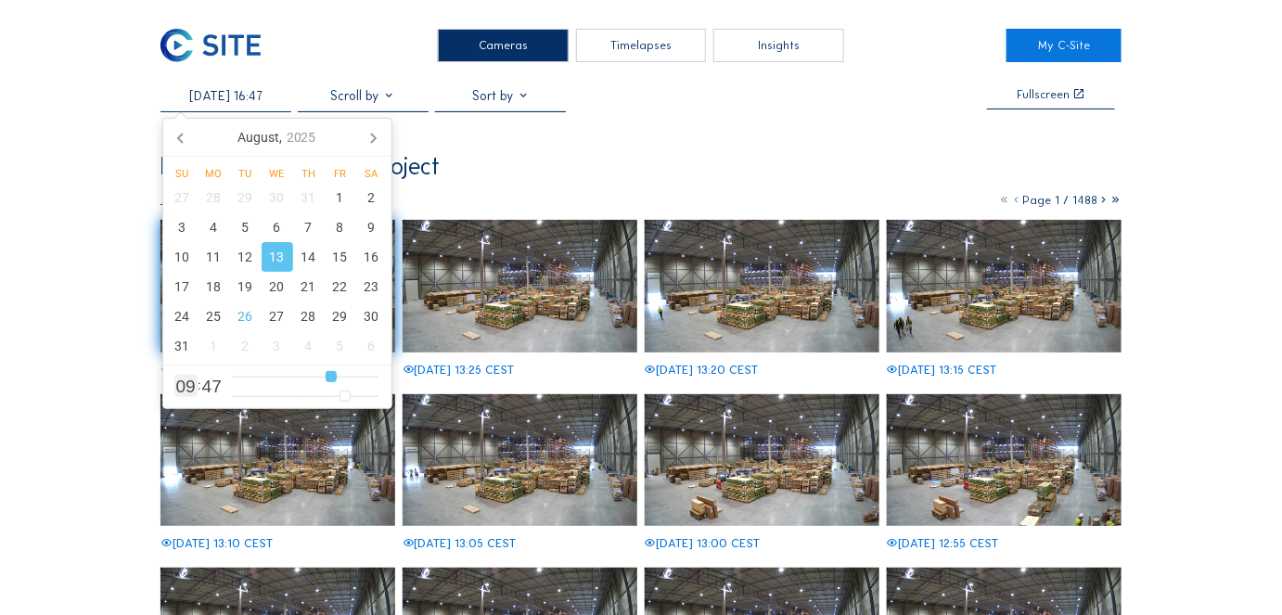
type input "[DATE] 17:47"
type input "17"
type input "[DATE] 18:47"
type input "18"
type input "[DATE] 19:47"
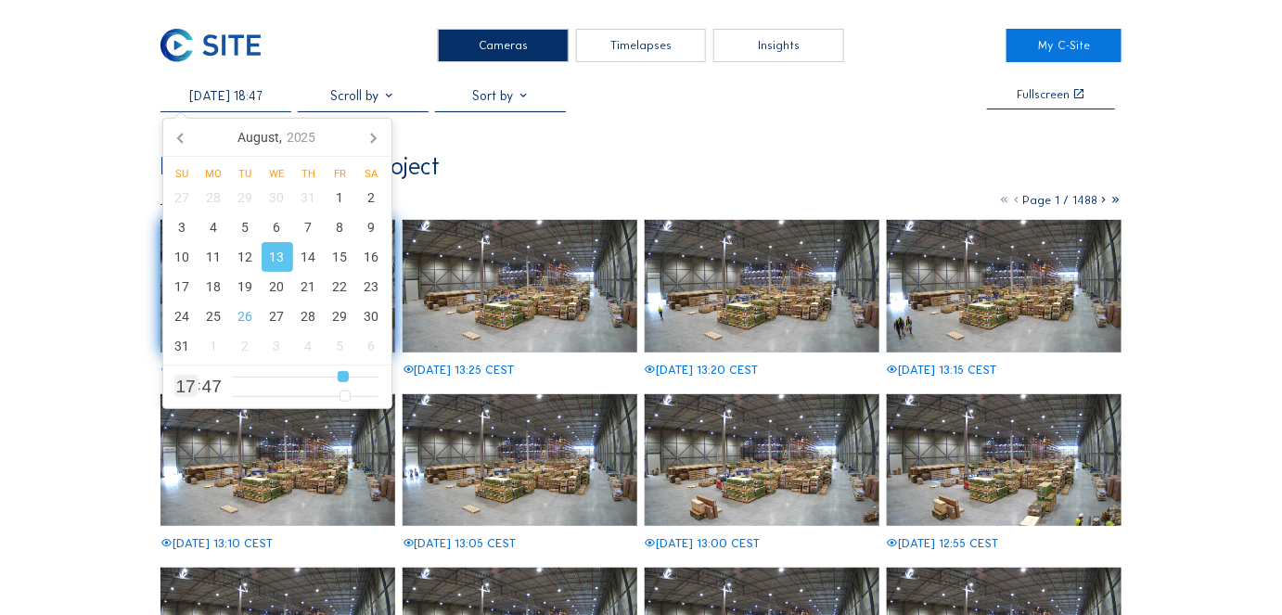
type input "19"
type input "[DATE] 20:47"
type input "20"
type input "[DATE] 21:47"
drag, startPoint x: 249, startPoint y: 378, endPoint x: 360, endPoint y: 373, distance: 111.4
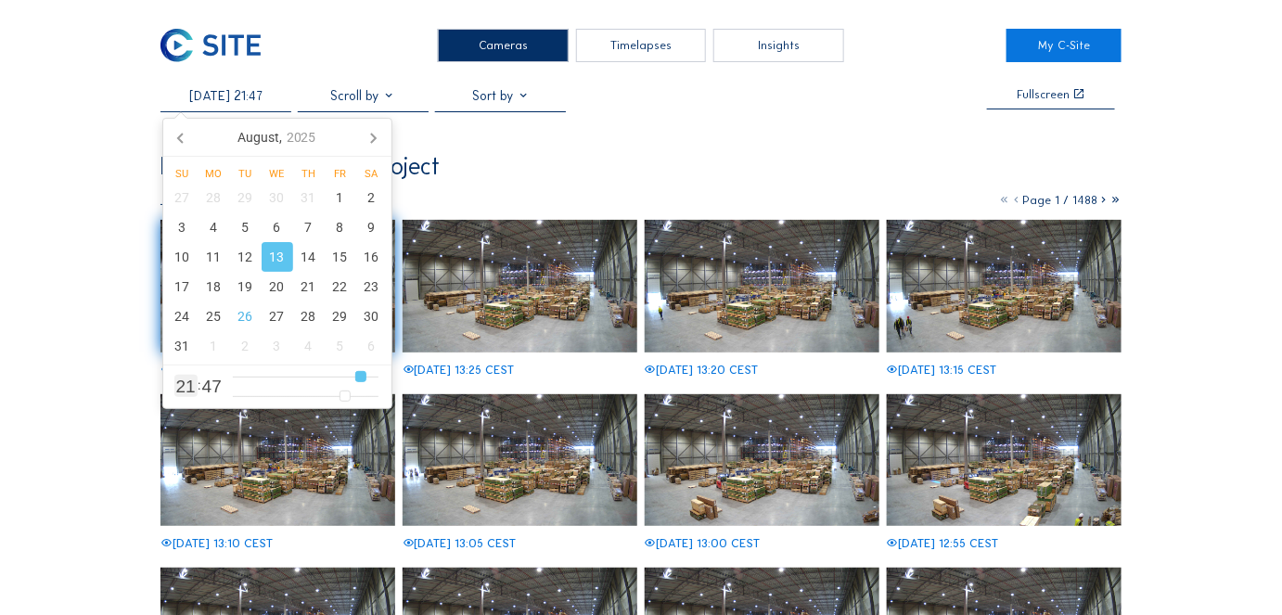
type input "21"
click at [360, 373] on input "range" at bounding box center [306, 377] width 146 height 16
click at [631, 45] on div "Timelapses" at bounding box center [641, 45] width 131 height 33
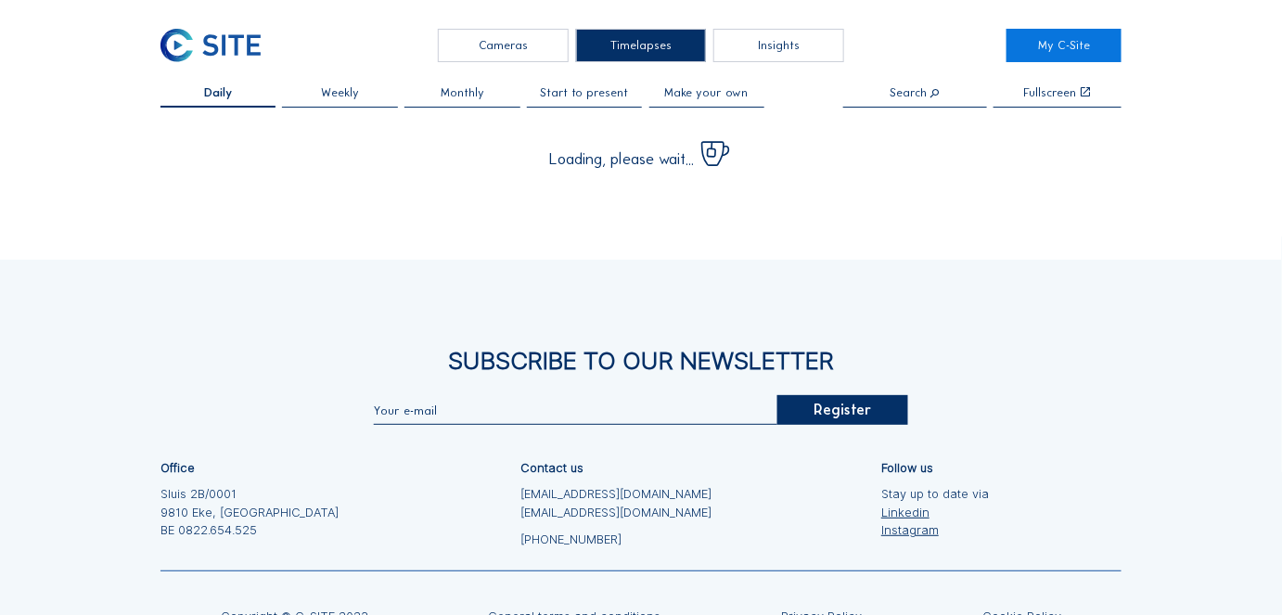
click at [521, 39] on div "Cameras" at bounding box center [503, 45] width 131 height 33
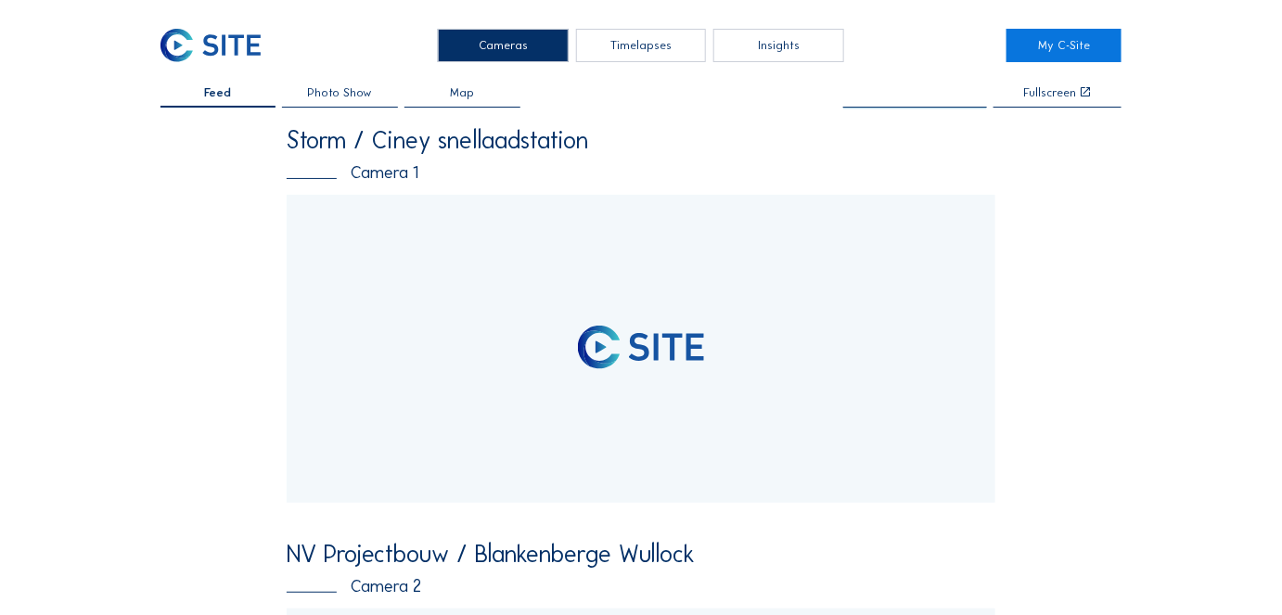
click at [905, 97] on input "text" at bounding box center [915, 93] width 144 height 13
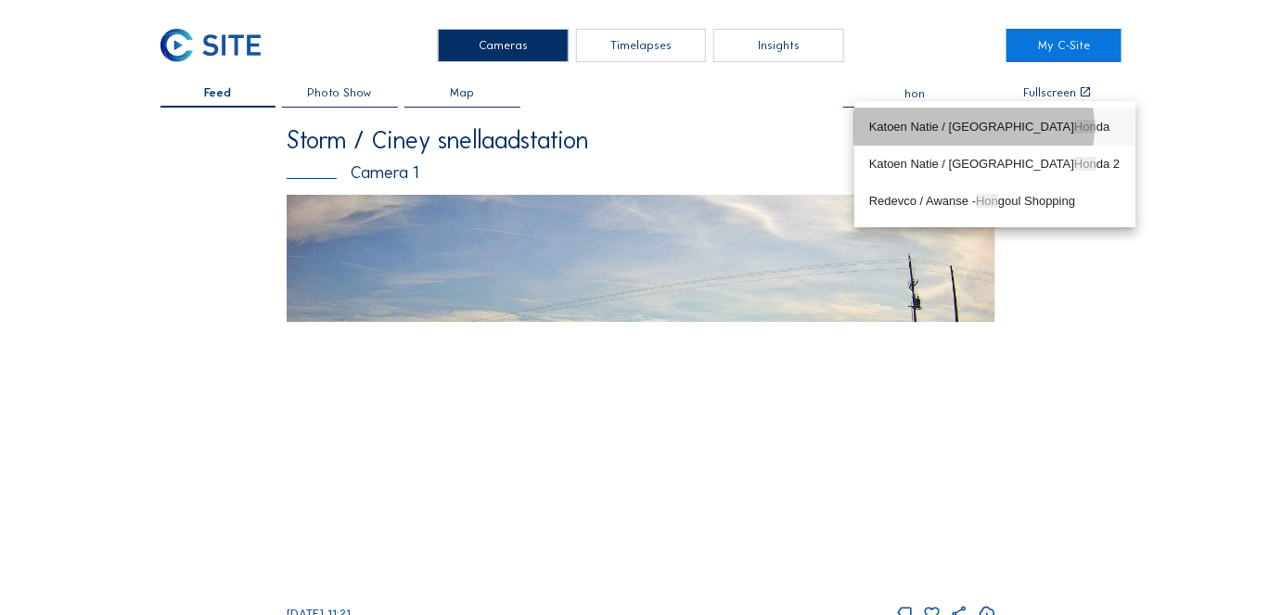
click at [916, 122] on div "Katoen Natie / Gent Hon da" at bounding box center [994, 127] width 251 height 15
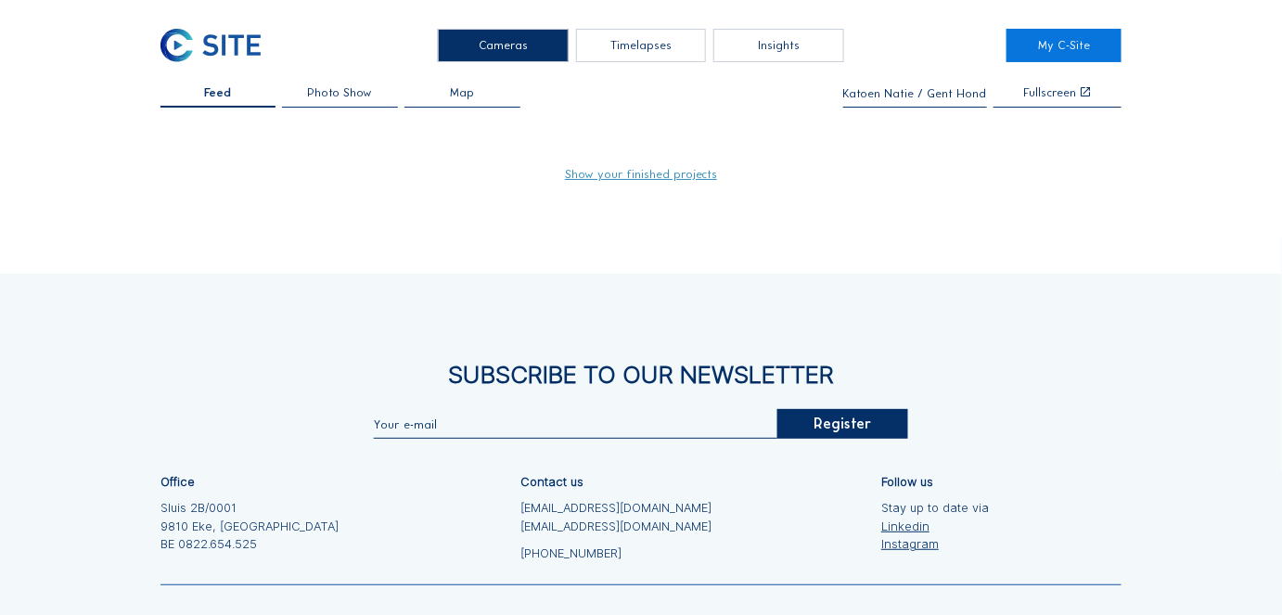
type input "Katoen Natie / Gent Honda"
click at [610, 173] on link "Show your finished projects" at bounding box center [641, 175] width 152 height 12
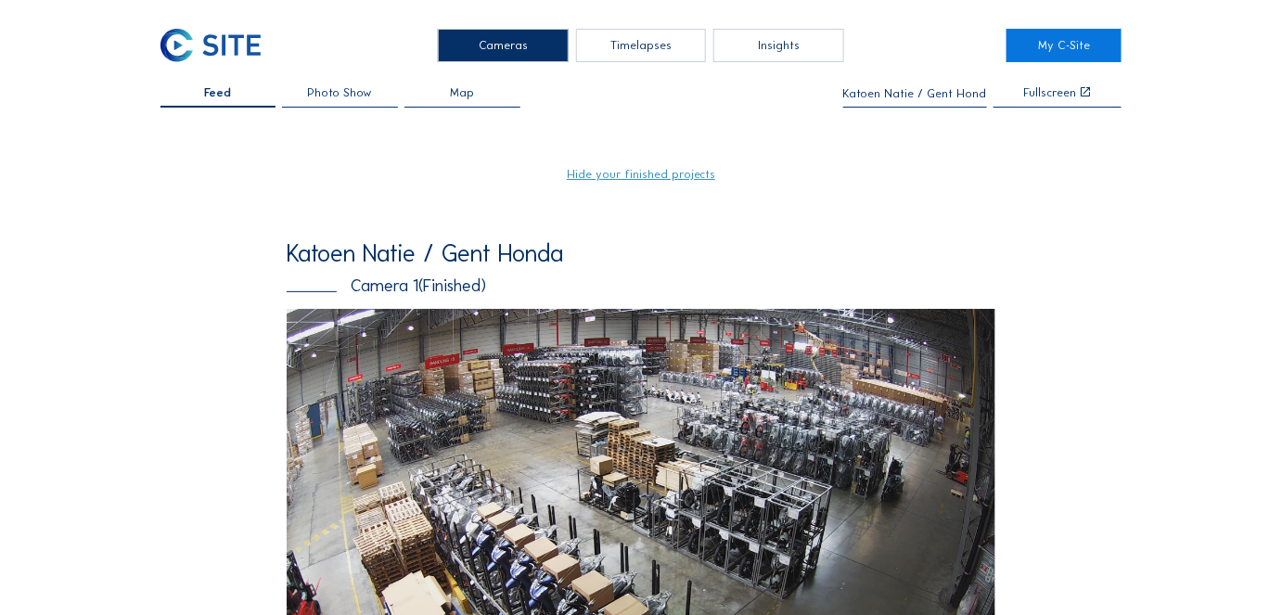
click at [403, 417] on img at bounding box center [641, 509] width 709 height 401
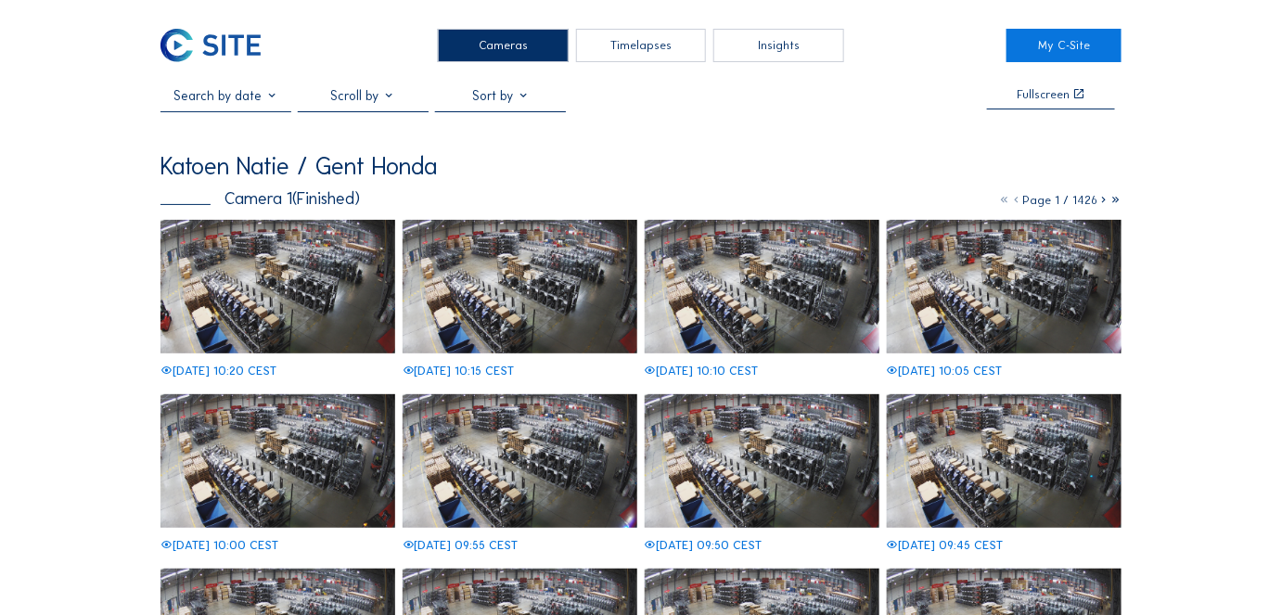
click at [238, 96] on input "text" at bounding box center [225, 95] width 131 height 17
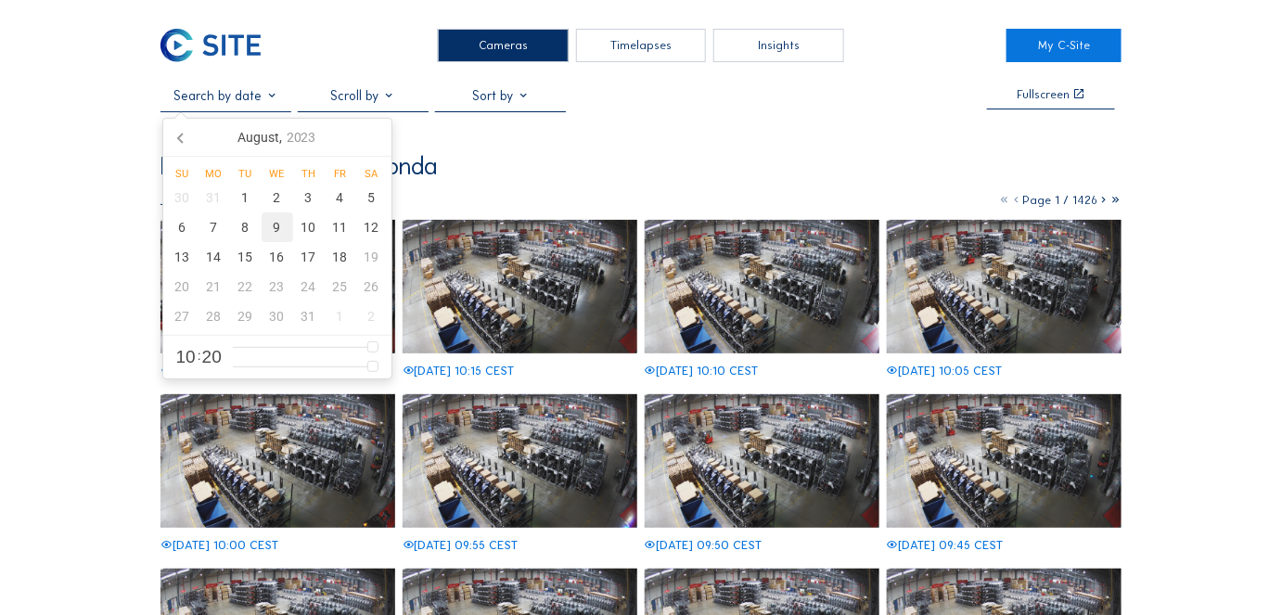
click at [275, 232] on div "9" at bounding box center [278, 227] width 32 height 30
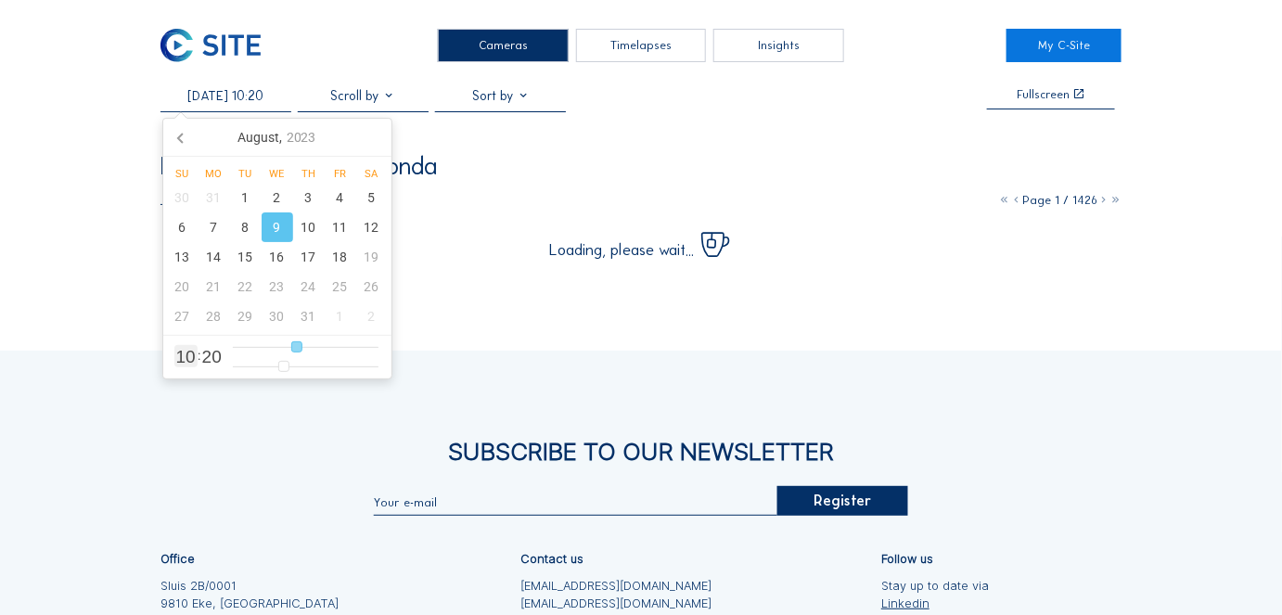
type input "[DATE] 09:20"
type input "9"
type input "[DATE] 08:20"
type input "8"
type input "[DATE] 07:20"
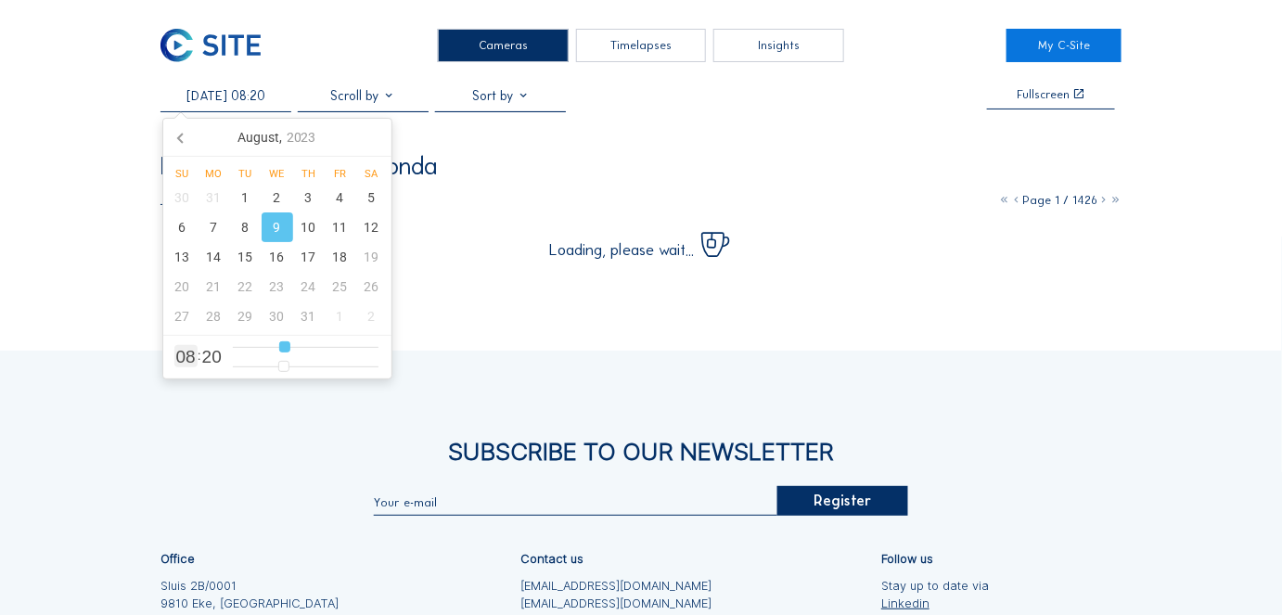
type input "7"
type input "[DATE] 06:20"
type input "6"
type input "[DATE] 05:20"
type input "5"
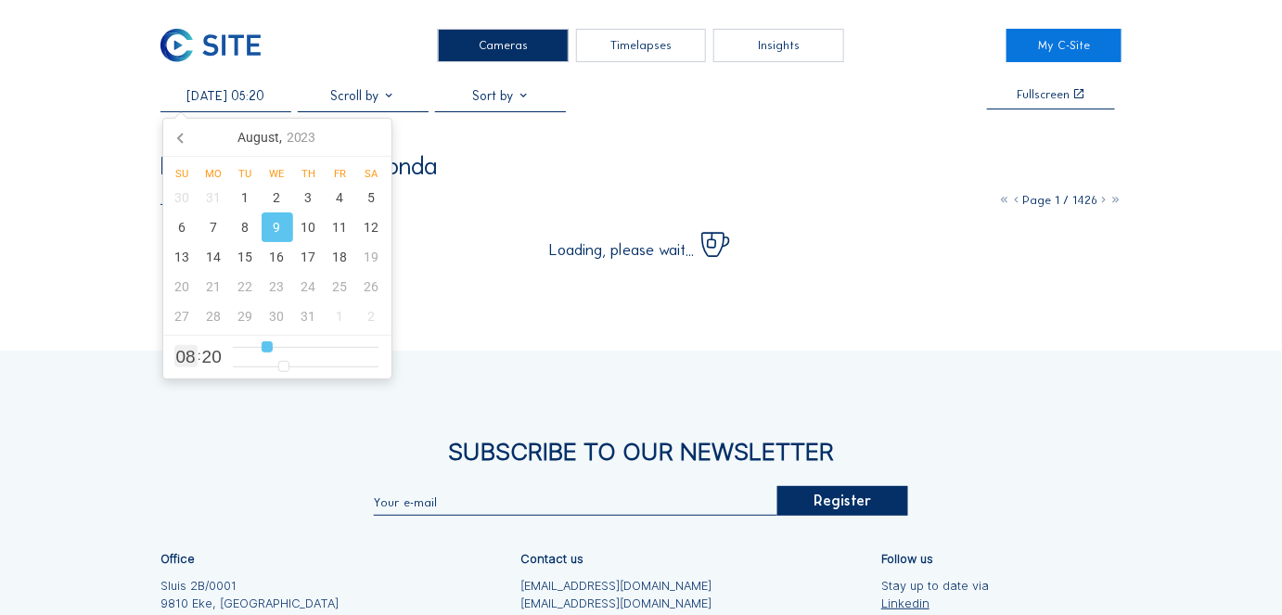
type input "[DATE] 04:20"
type input "4"
type input "[DATE] 03:20"
type input "3"
type input "[DATE] 02:20"
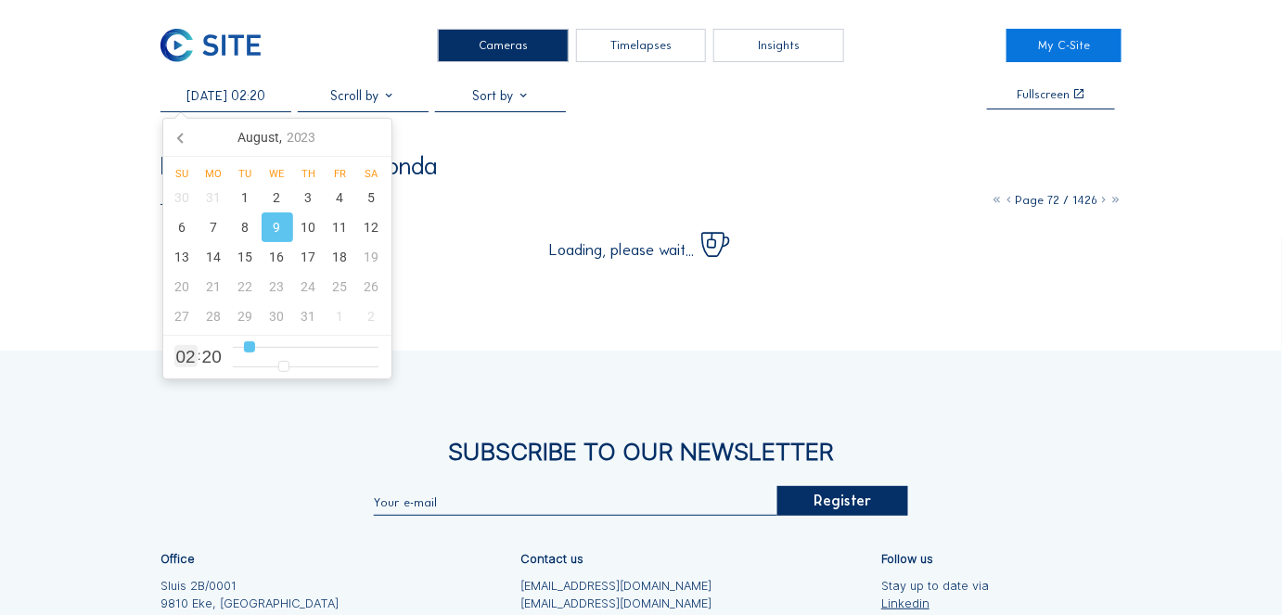
drag, startPoint x: 295, startPoint y: 342, endPoint x: 249, endPoint y: 340, distance: 45.5
type input "2"
click at [249, 340] on input "range" at bounding box center [306, 347] width 146 height 16
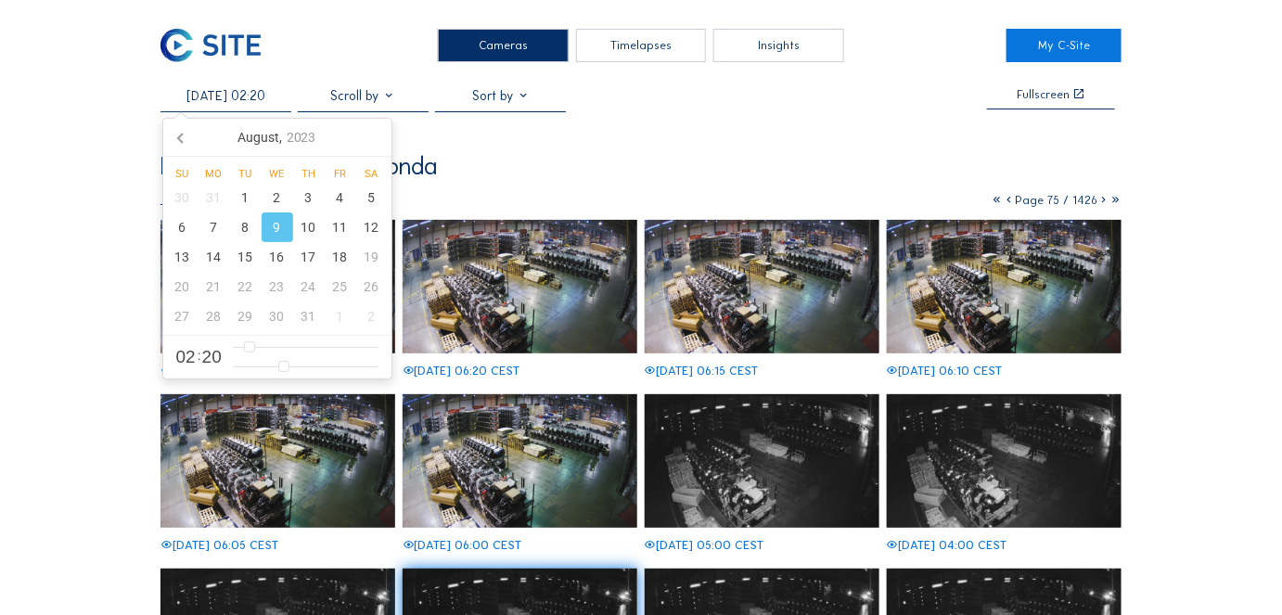
click at [814, 465] on img at bounding box center [763, 460] width 236 height 133
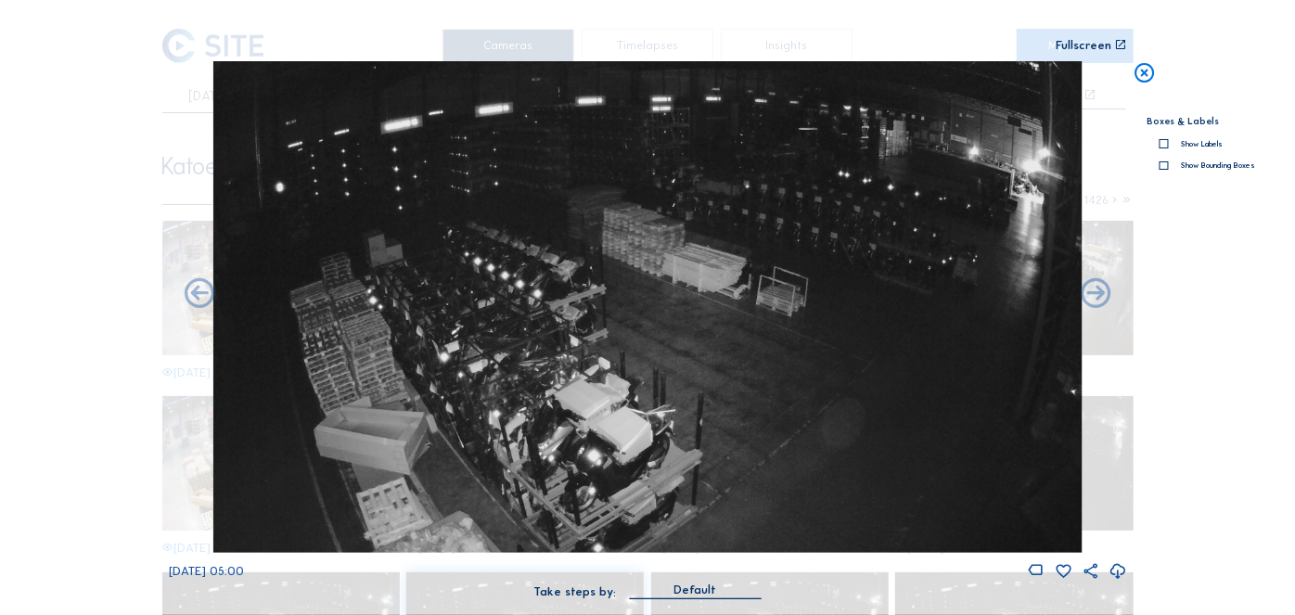
click at [1143, 71] on icon at bounding box center [1144, 73] width 24 height 25
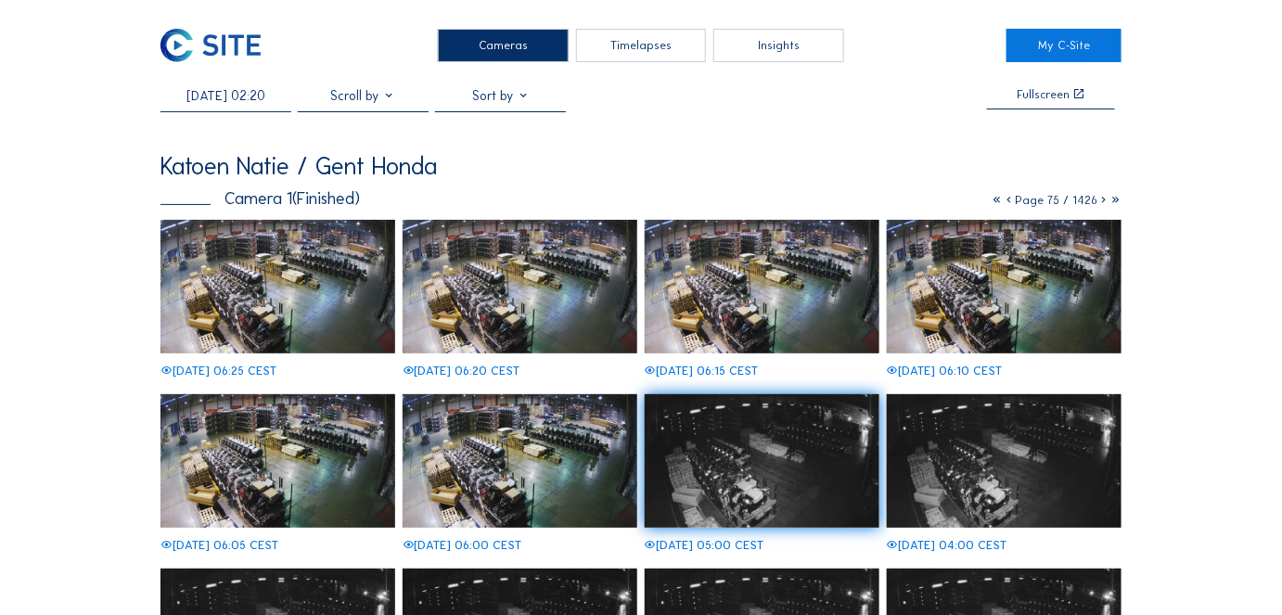
click at [648, 46] on div "Timelapses" at bounding box center [641, 45] width 131 height 33
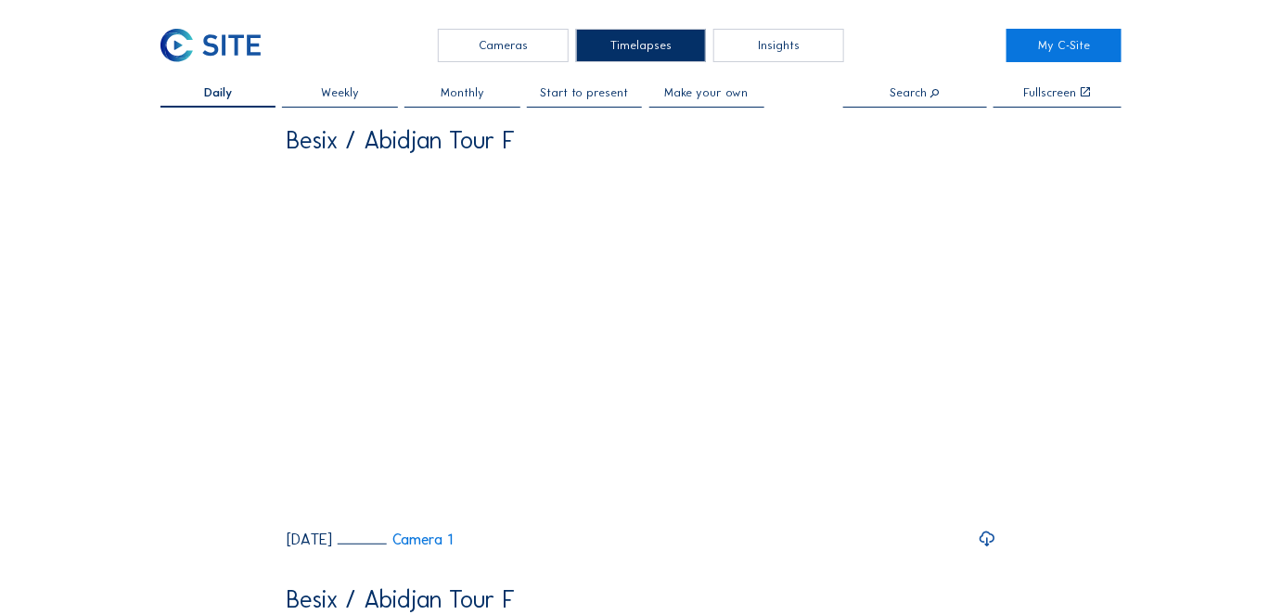
click at [700, 89] on span "Make your own" at bounding box center [706, 93] width 83 height 12
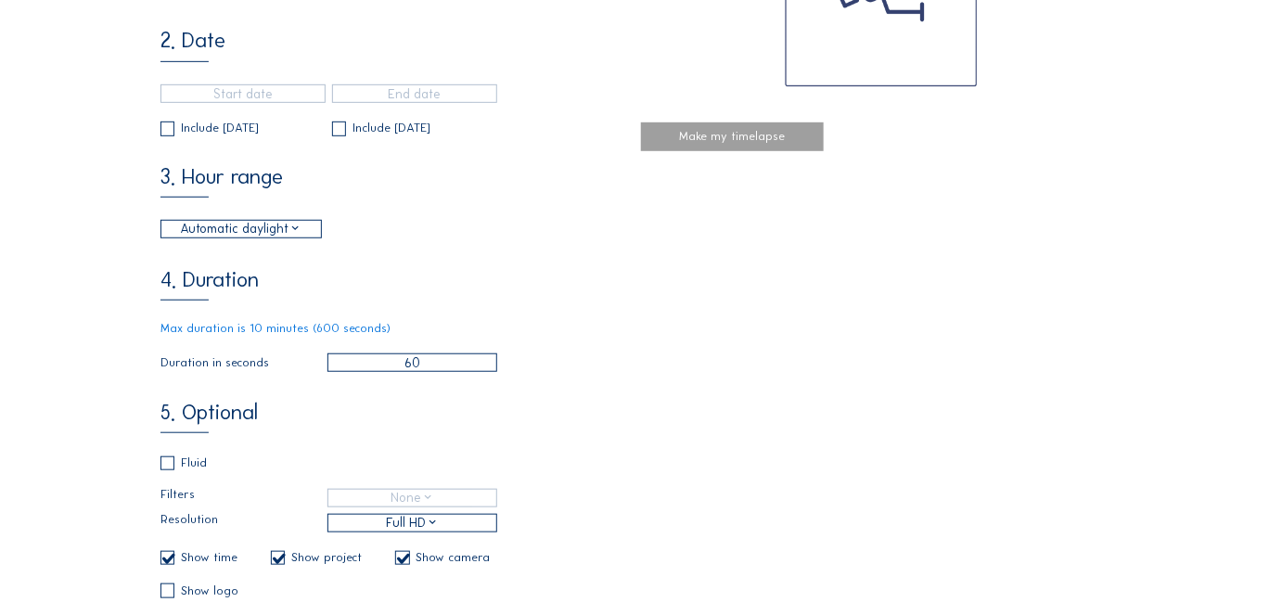
scroll to position [293, 0]
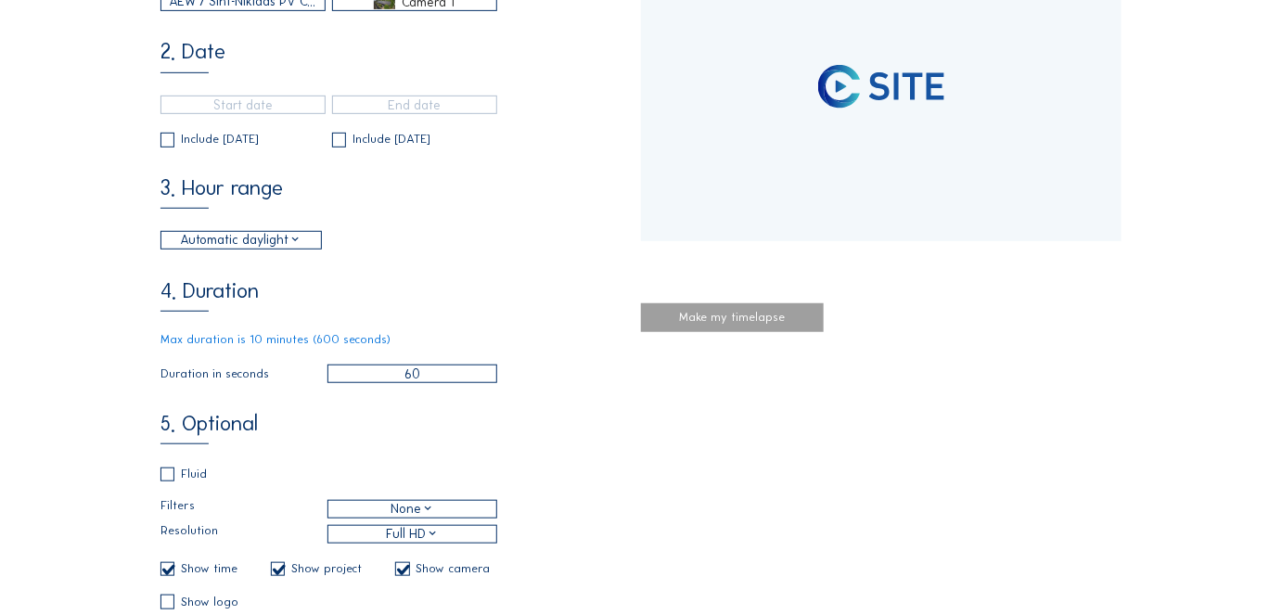
type input "[DATE] 15:40"
type input "[DATE] 15:55"
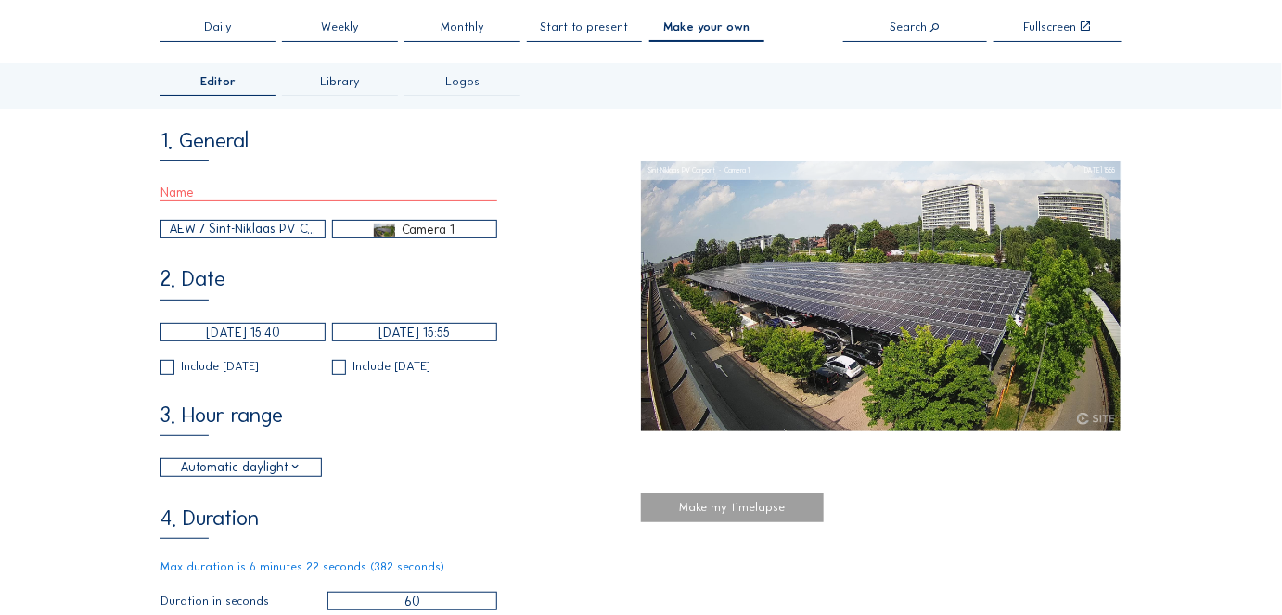
scroll to position [70, 0]
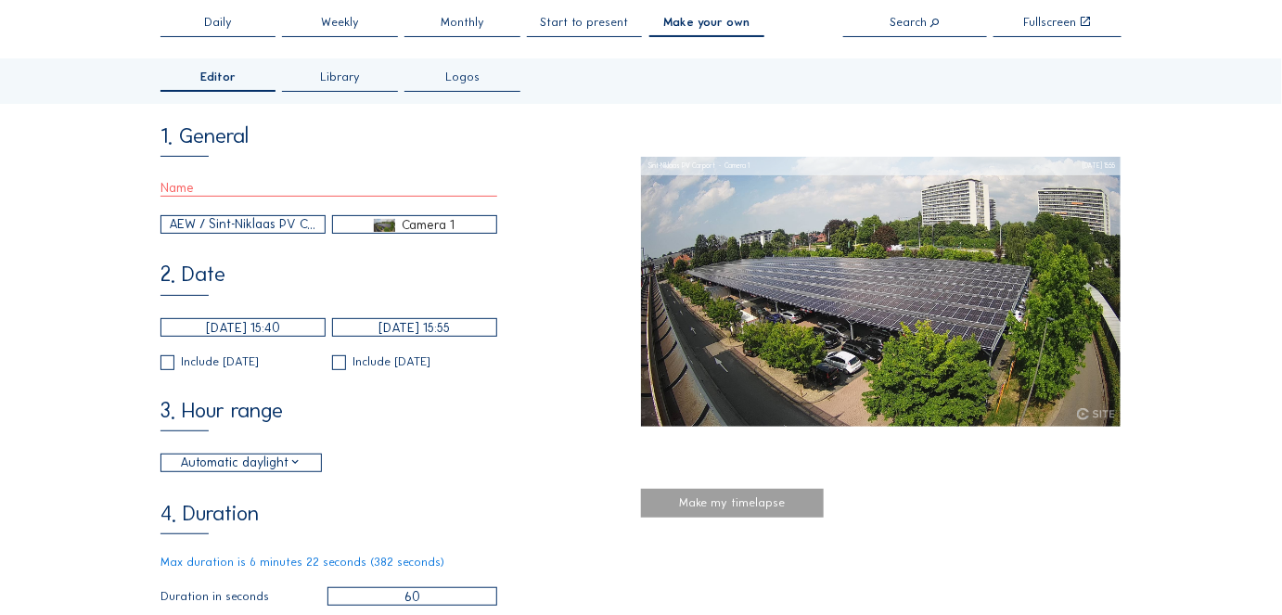
click at [284, 467] on div "Automatic daylight" at bounding box center [241, 463] width 122 height 19
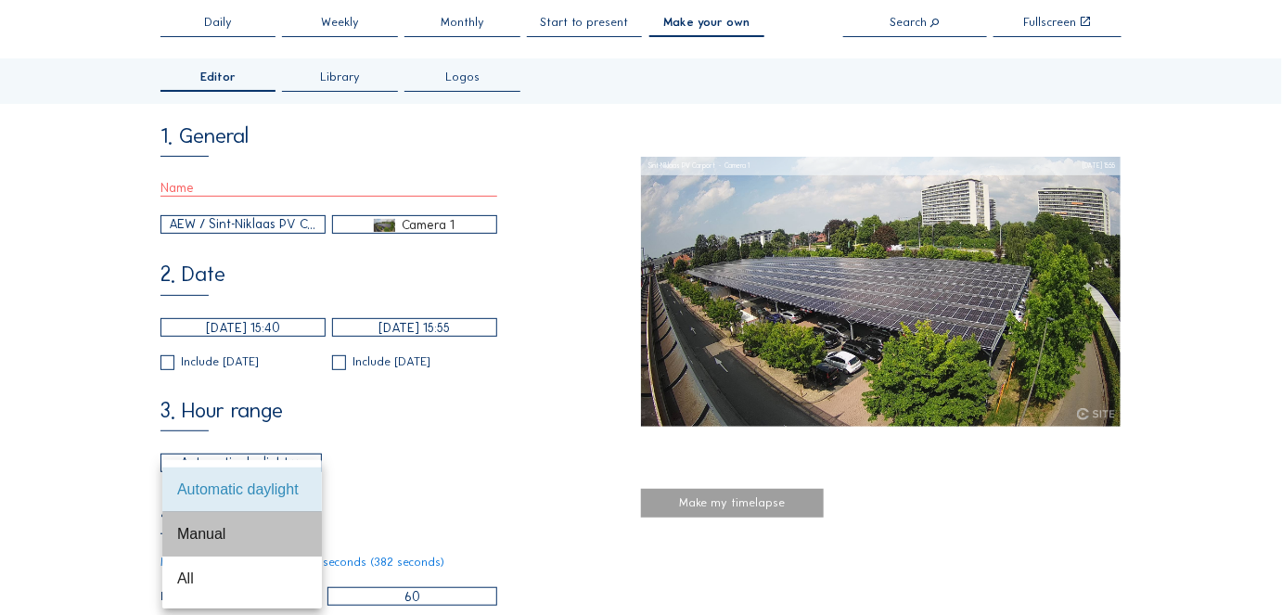
click at [233, 534] on div "Manual" at bounding box center [242, 534] width 130 height 18
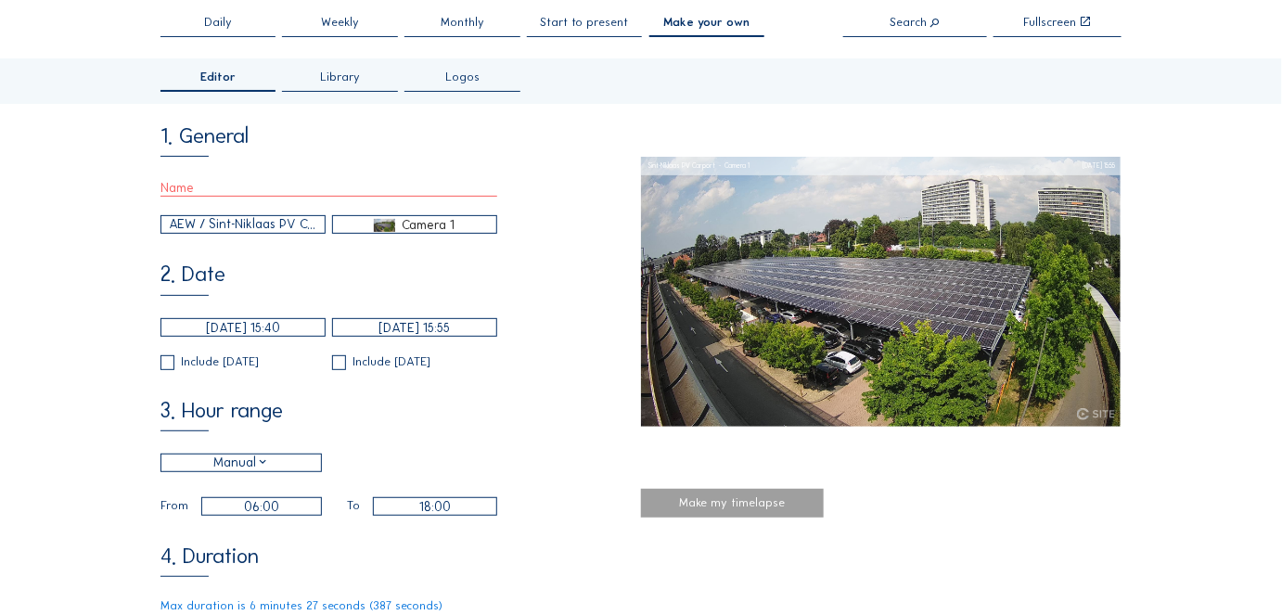
click at [427, 505] on input "18:00" at bounding box center [434, 506] width 123 height 19
type input "17:00"
type input "17"
type input "16:00"
type input "16"
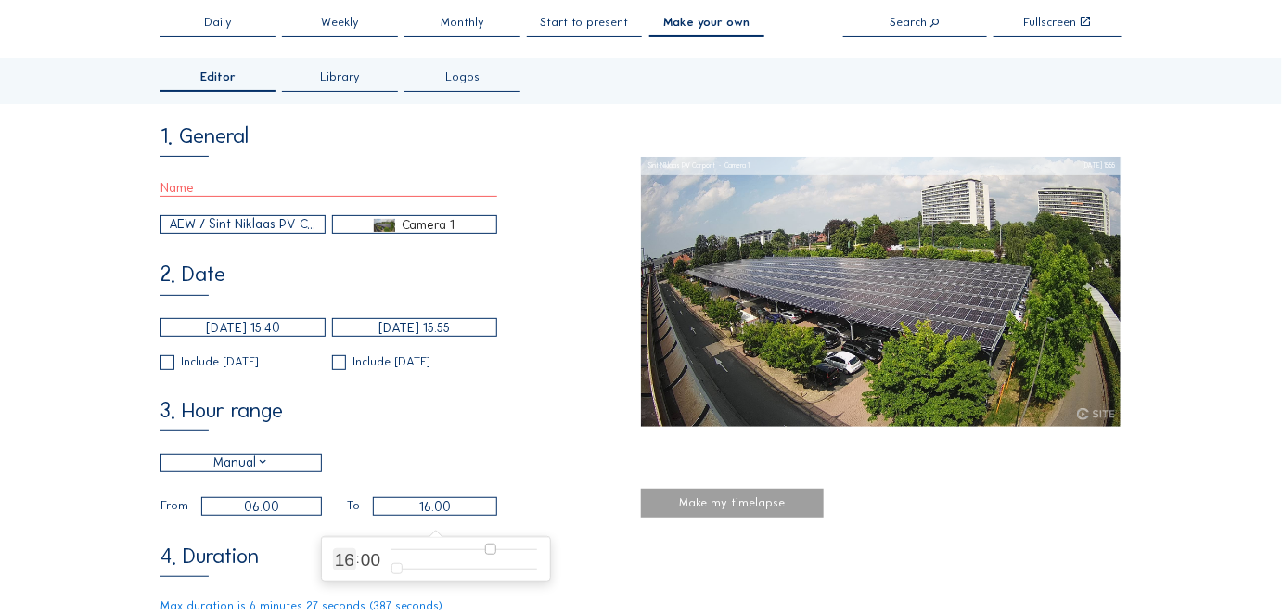
click at [489, 543] on input "range" at bounding box center [464, 550] width 146 height 16
click at [502, 454] on div "3. Hour range Manual 06:00 From 16:00 To" at bounding box center [400, 458] width 480 height 115
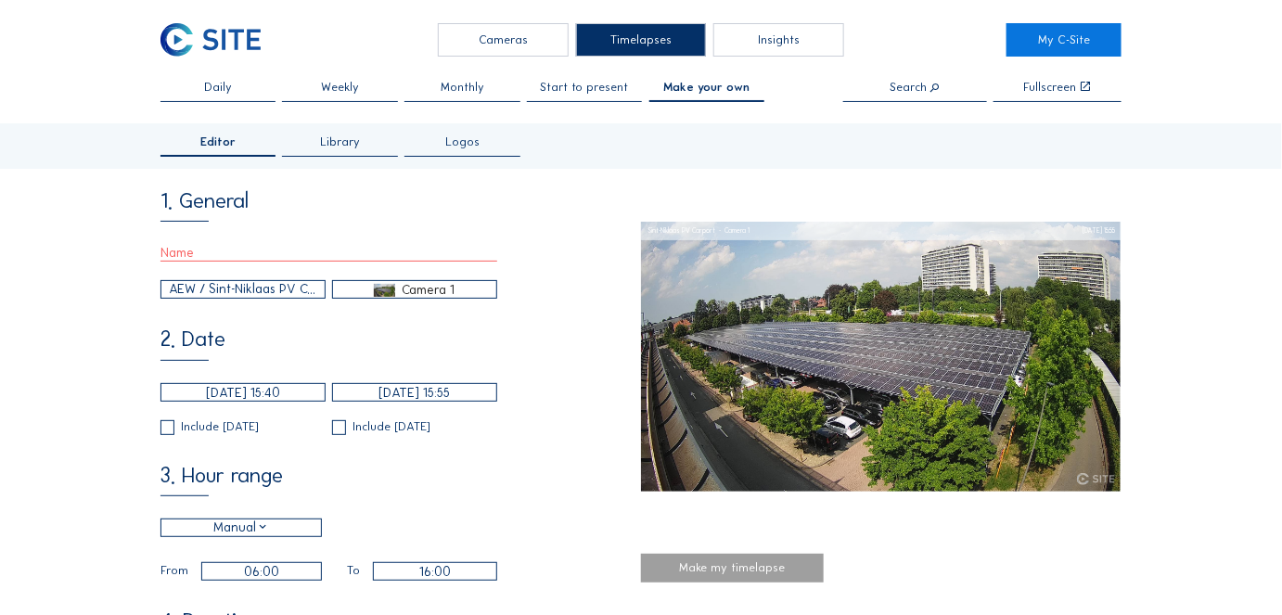
scroll to position [0, 0]
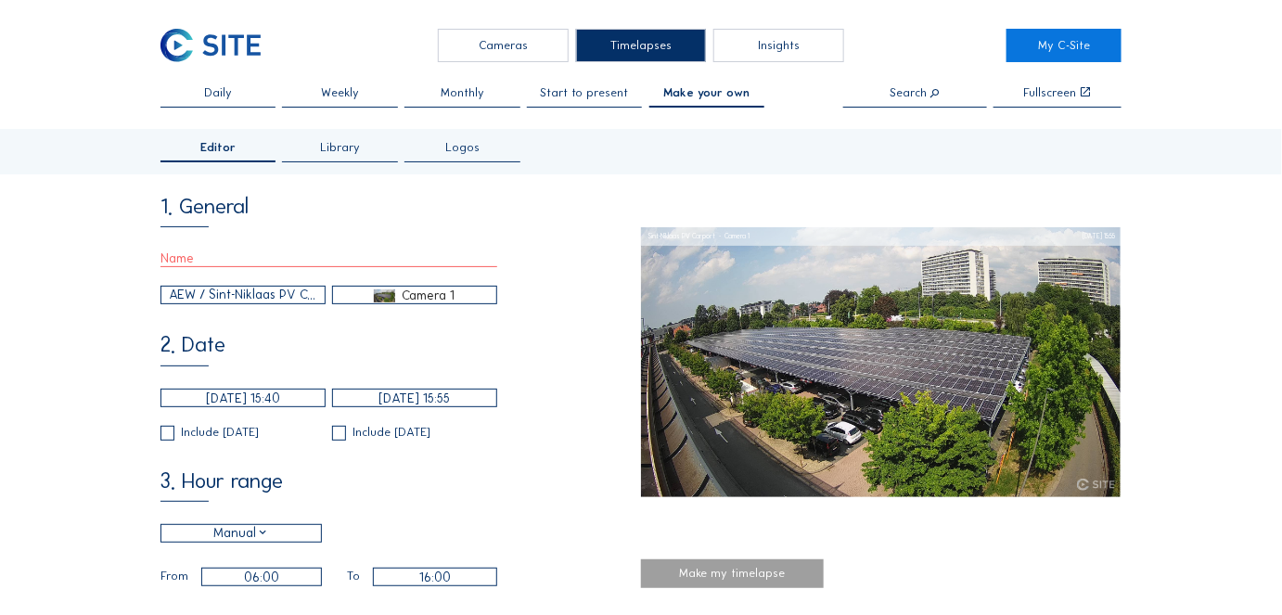
click at [577, 94] on span "Start to present" at bounding box center [585, 93] width 88 height 12
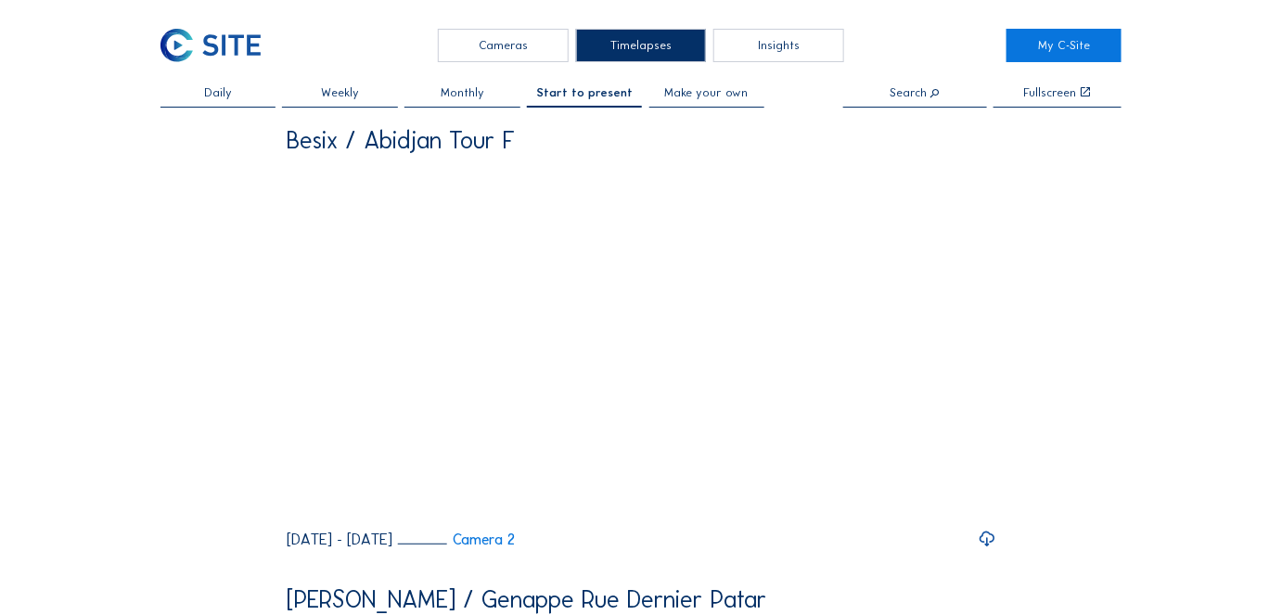
click at [892, 89] on input "text" at bounding box center [915, 93] width 144 height 13
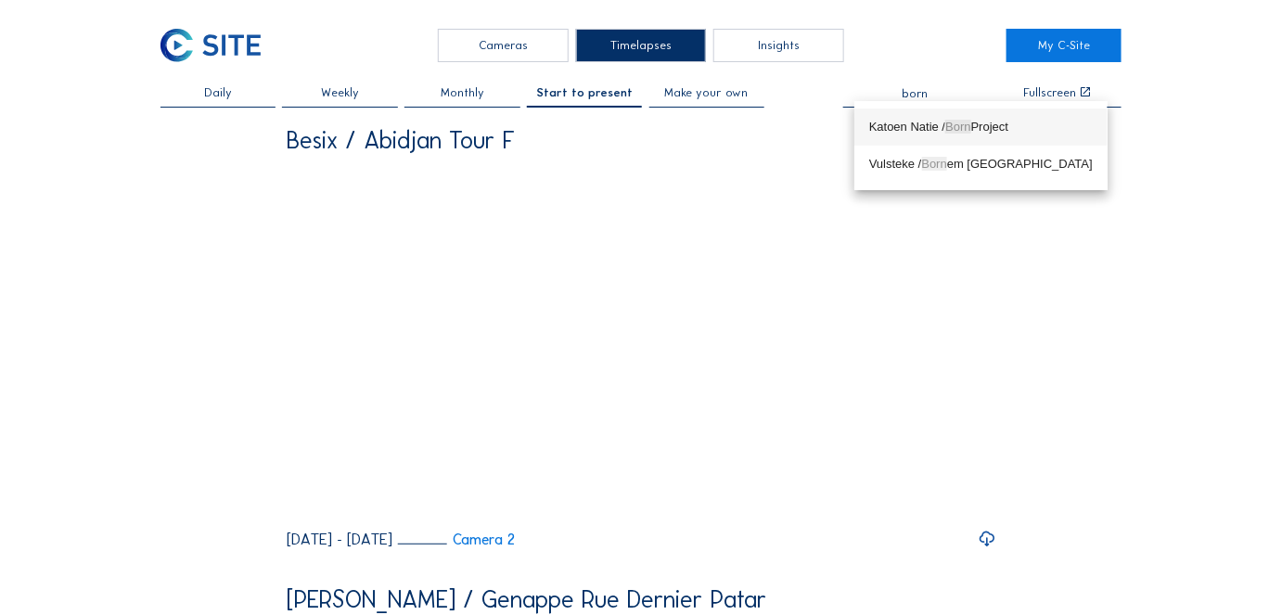
click at [897, 124] on div "Katoen Natie / Born Project" at bounding box center [981, 127] width 224 height 15
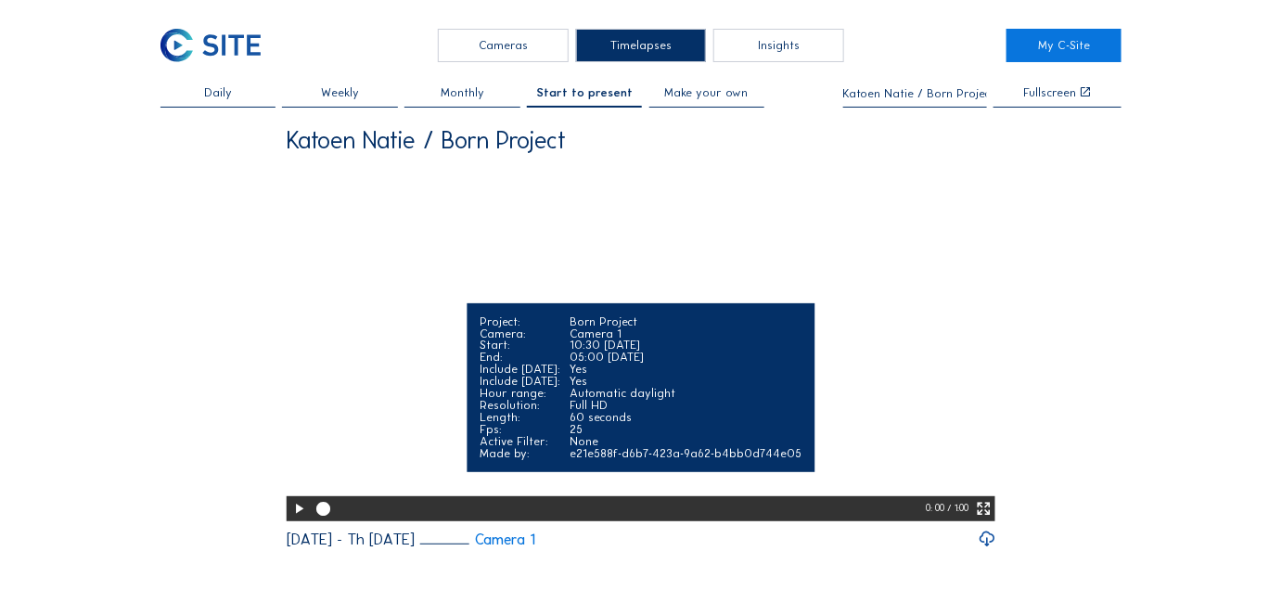
type input "Katoen Natie / Born Project"
click at [296, 519] on icon at bounding box center [298, 509] width 17 height 20
